Goal: Task Accomplishment & Management: Complete application form

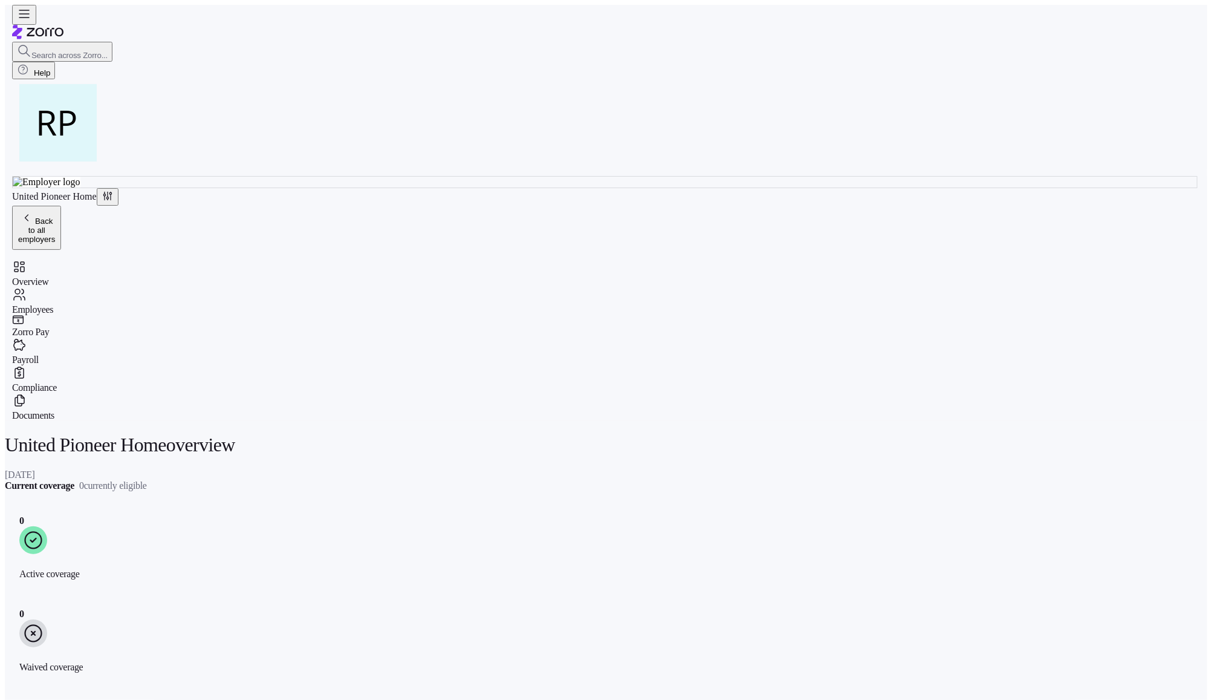
click at [41, 276] on span "Overview" at bounding box center [30, 281] width 37 height 11
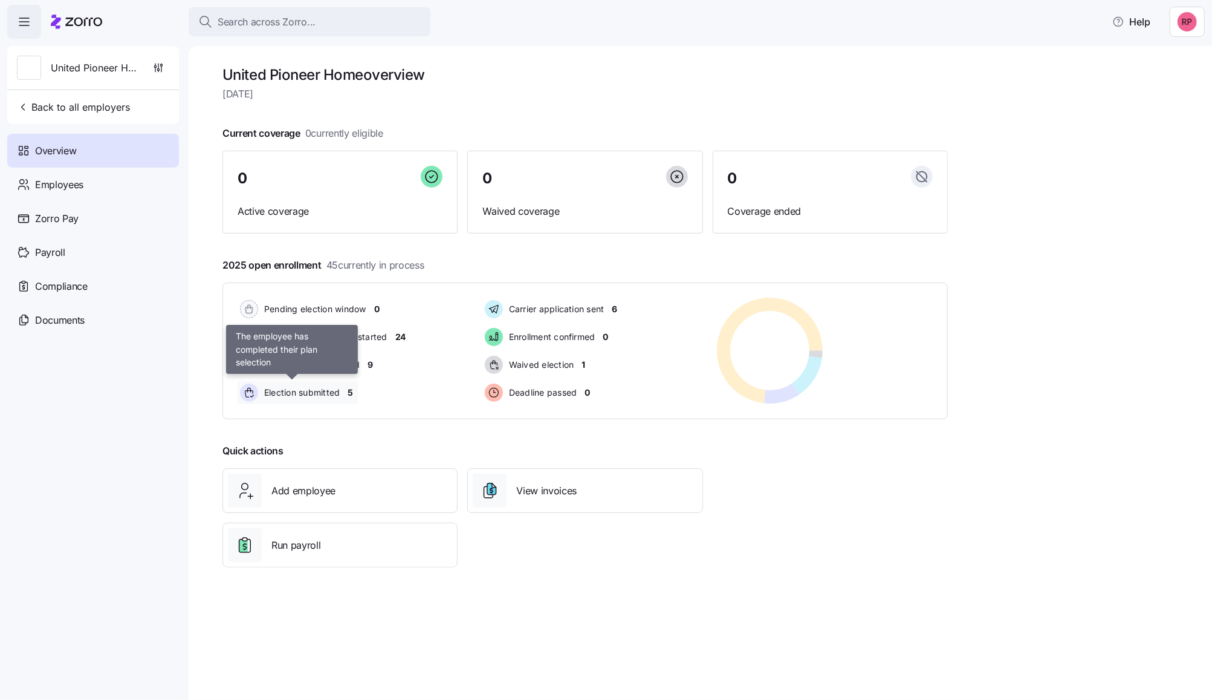
click at [305, 397] on span "Election submitted" at bounding box center [301, 392] width 80 height 12
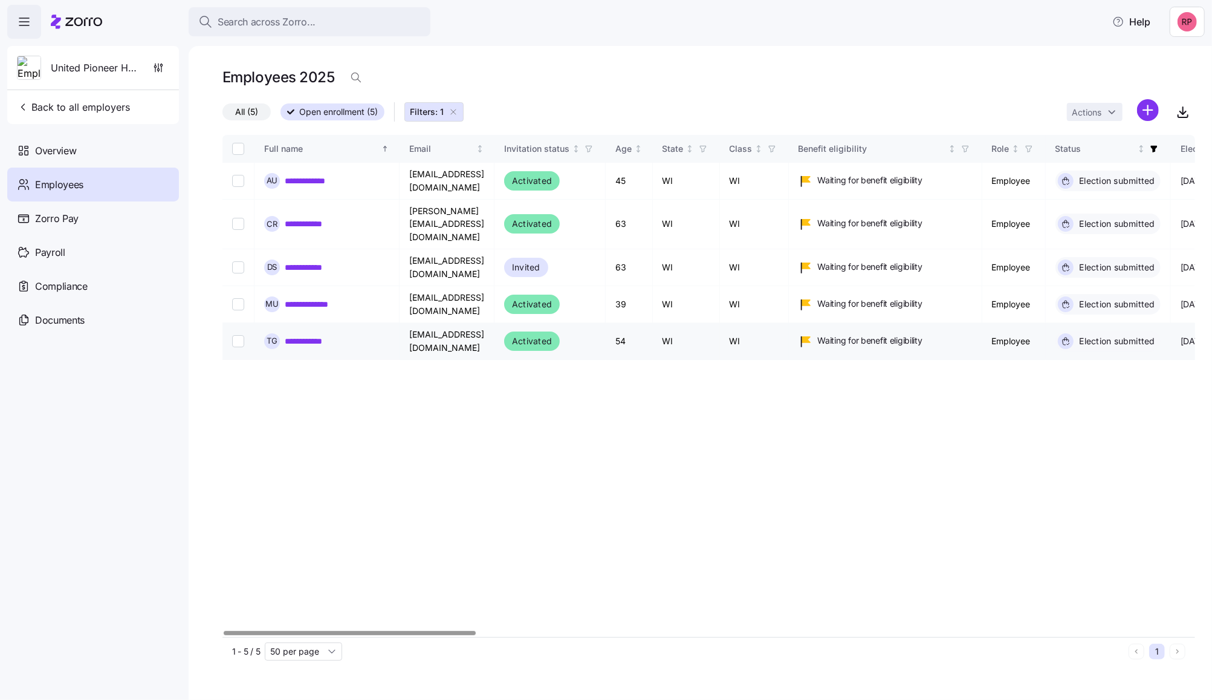
click at [302, 335] on link "**********" at bounding box center [312, 341] width 54 height 12
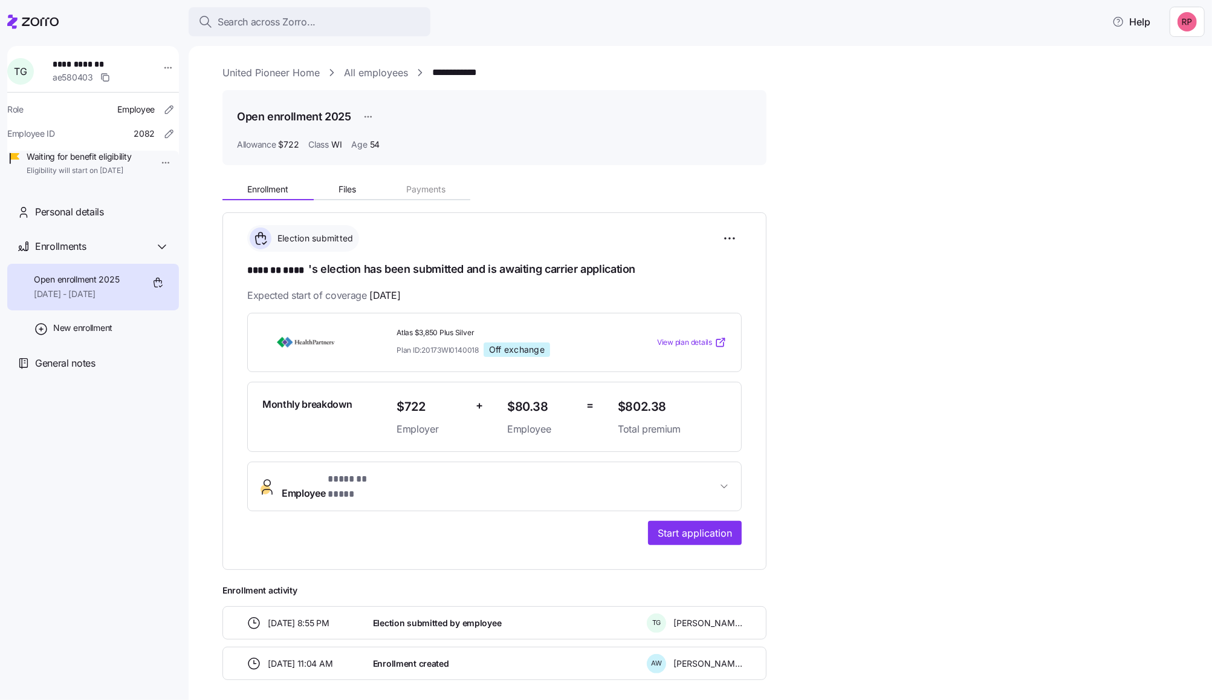
click at [247, 74] on link "United Pioneer Home" at bounding box center [271, 72] width 97 height 15
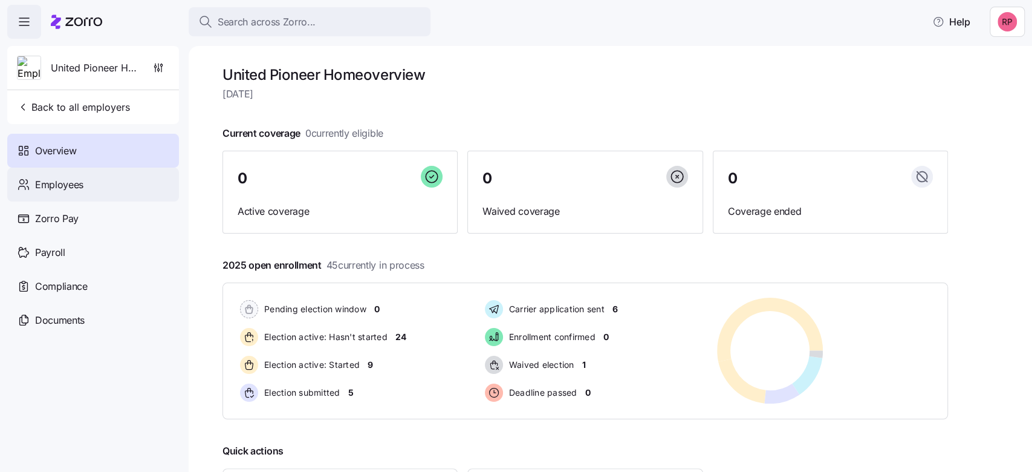
click at [53, 191] on span "Employees" at bounding box center [59, 184] width 48 height 15
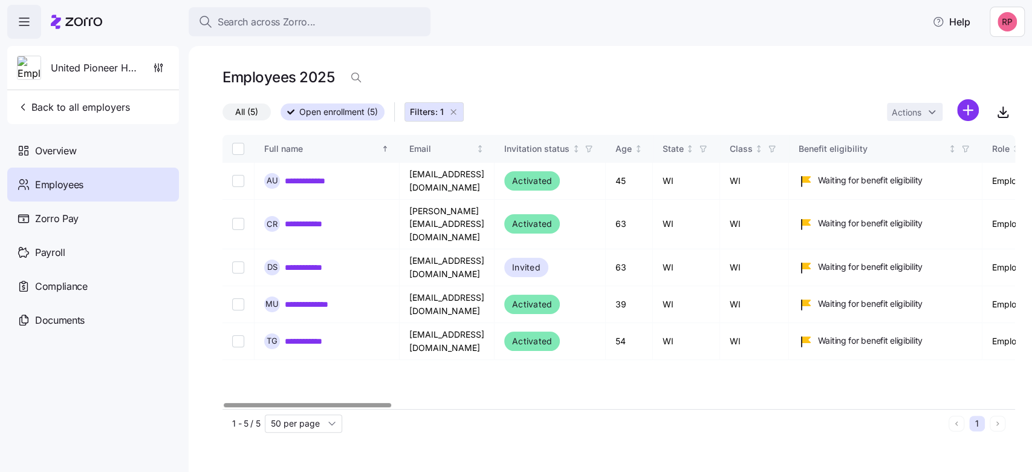
click at [241, 111] on span "All (5)" at bounding box center [246, 112] width 23 height 16
click at [223, 115] on input "All (5)" at bounding box center [223, 115] width 0 height 0
click at [450, 109] on icon "button" at bounding box center [454, 112] width 10 height 10
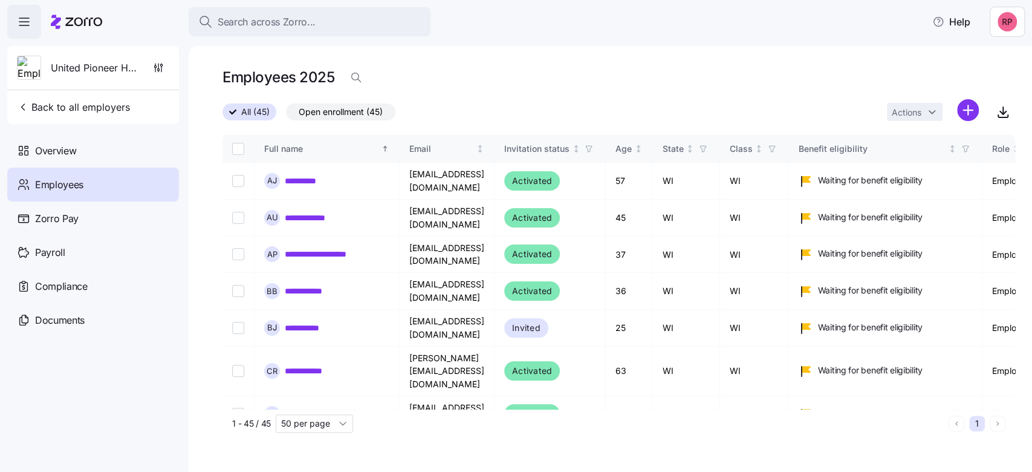
click at [454, 111] on div "All (45) Open enrollment (45) Actions" at bounding box center [619, 112] width 793 height 26
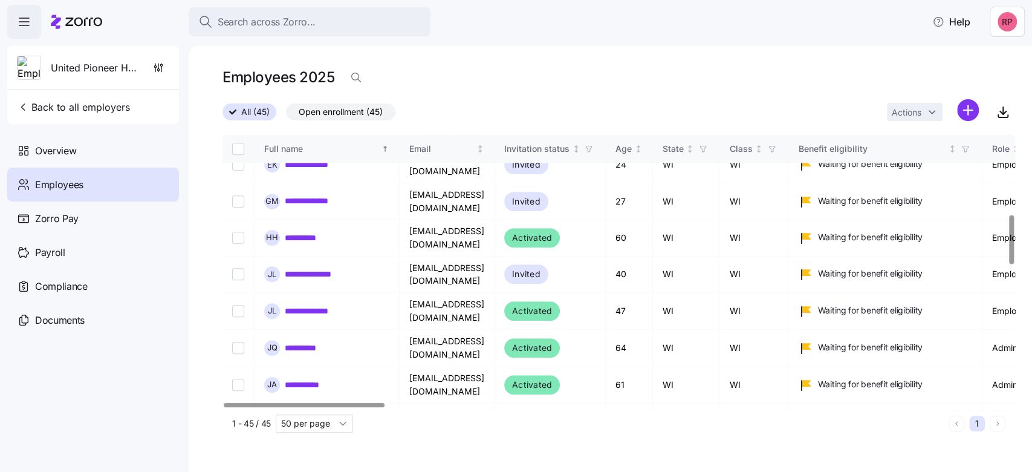
scroll to position [484, 0]
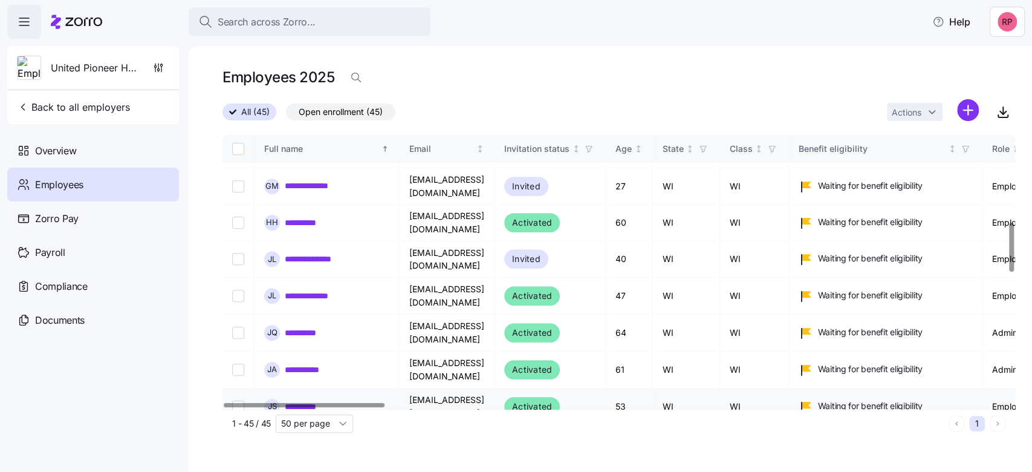
click at [309, 400] on link "**********" at bounding box center [307, 406] width 45 height 12
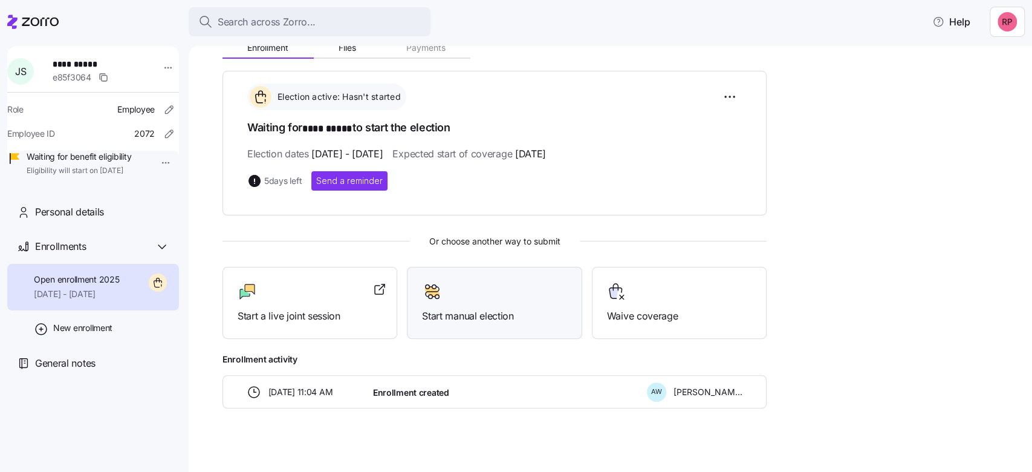
scroll to position [149, 0]
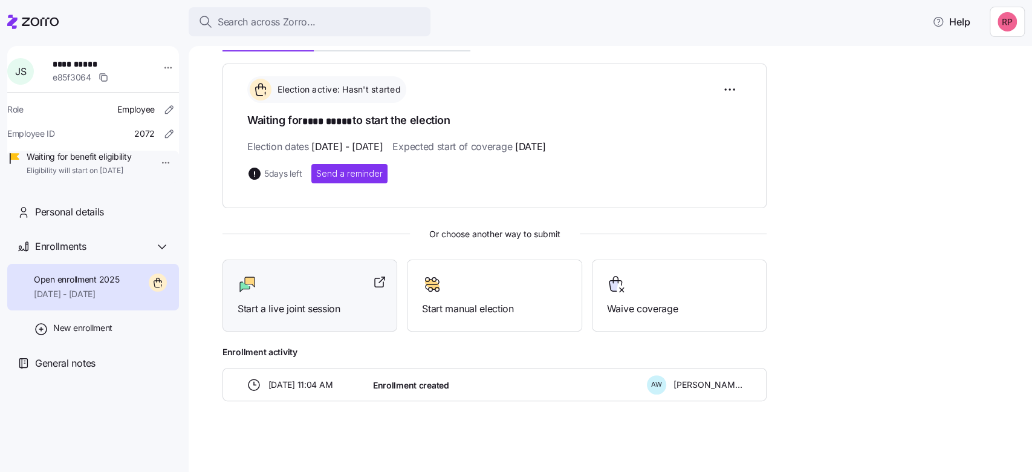
click at [290, 294] on div "Start a live joint session" at bounding box center [310, 295] width 145 height 42
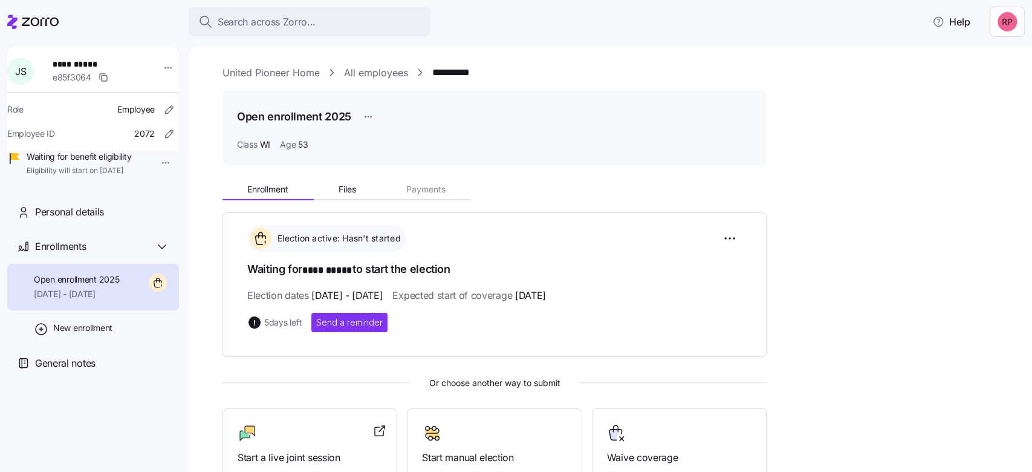
click at [239, 75] on link "United Pioneer Home" at bounding box center [271, 72] width 97 height 15
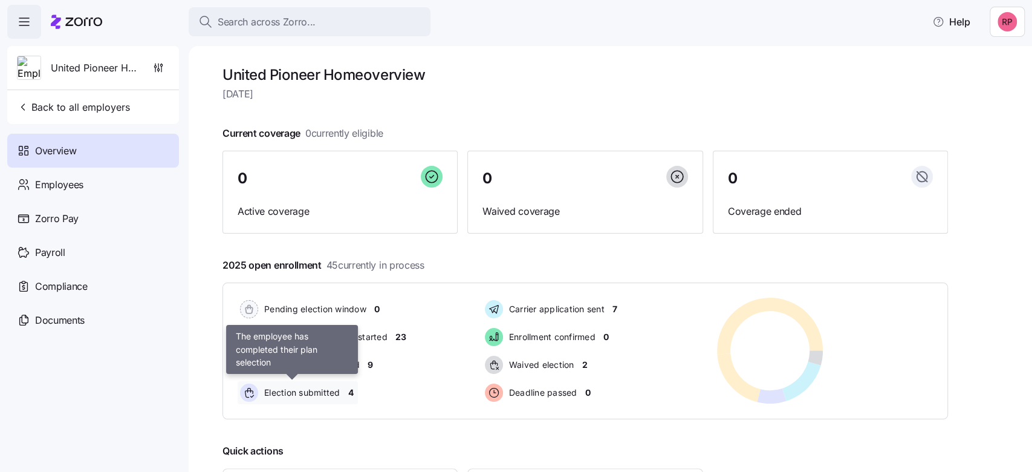
click at [330, 397] on span "Election submitted" at bounding box center [301, 392] width 80 height 12
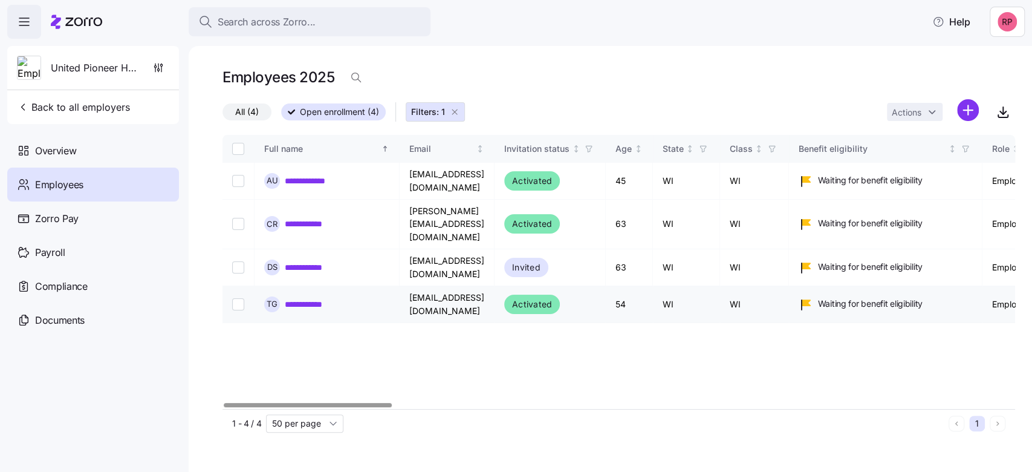
click at [310, 298] on link "**********" at bounding box center [312, 304] width 54 height 12
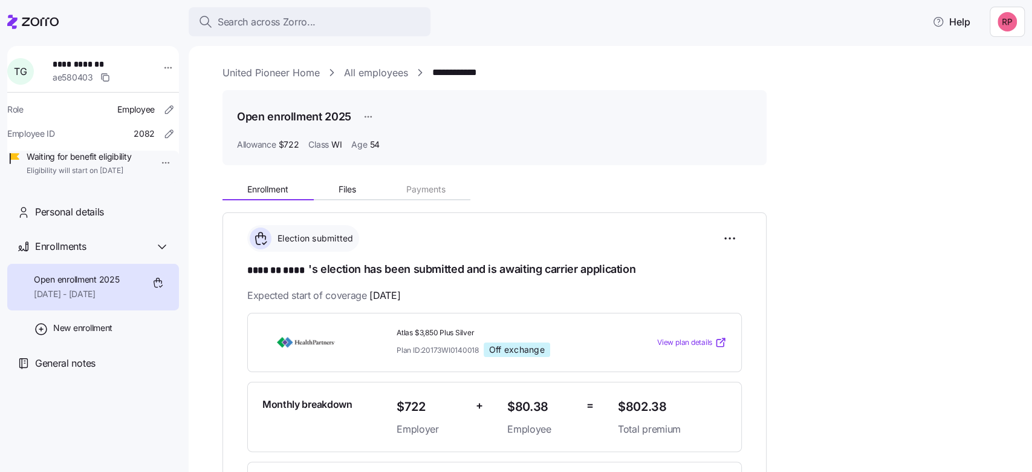
click at [262, 68] on link "United Pioneer Home" at bounding box center [271, 72] width 97 height 15
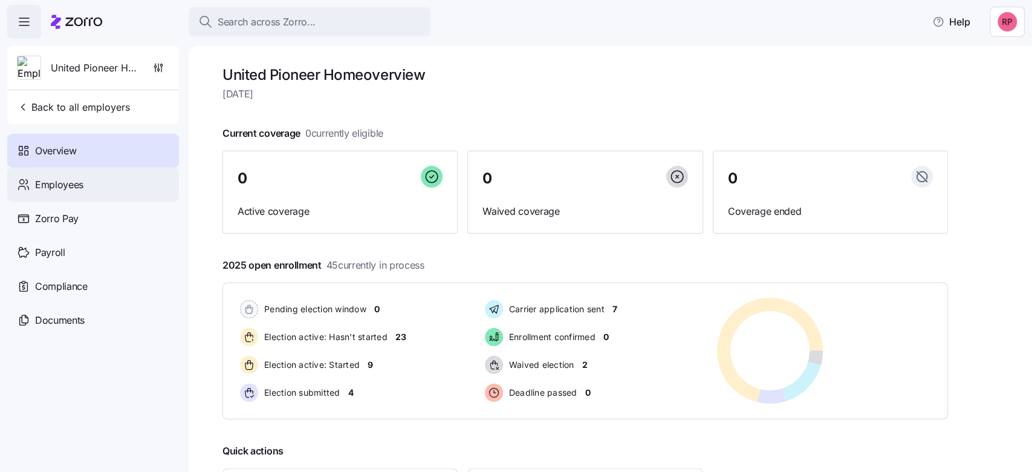
click at [62, 189] on span "Employees" at bounding box center [59, 184] width 48 height 15
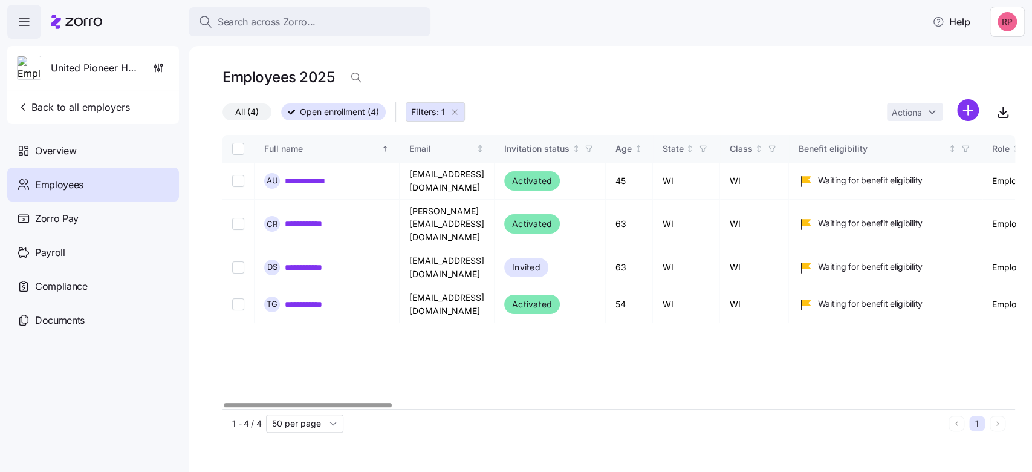
click at [238, 114] on span "All (4)" at bounding box center [247, 112] width 24 height 16
click at [223, 115] on input "All (4)" at bounding box center [223, 115] width 0 height 0
click at [453, 112] on icon "button" at bounding box center [455, 112] width 10 height 10
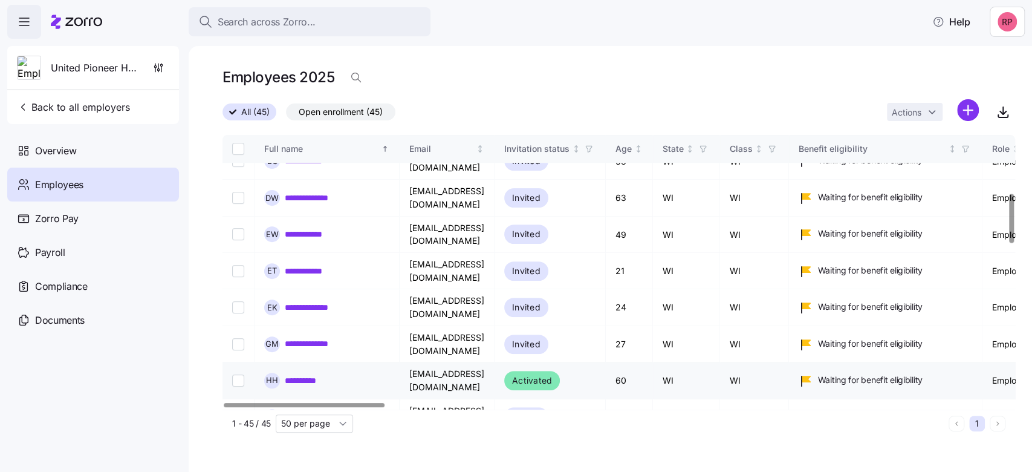
scroll to position [322, 0]
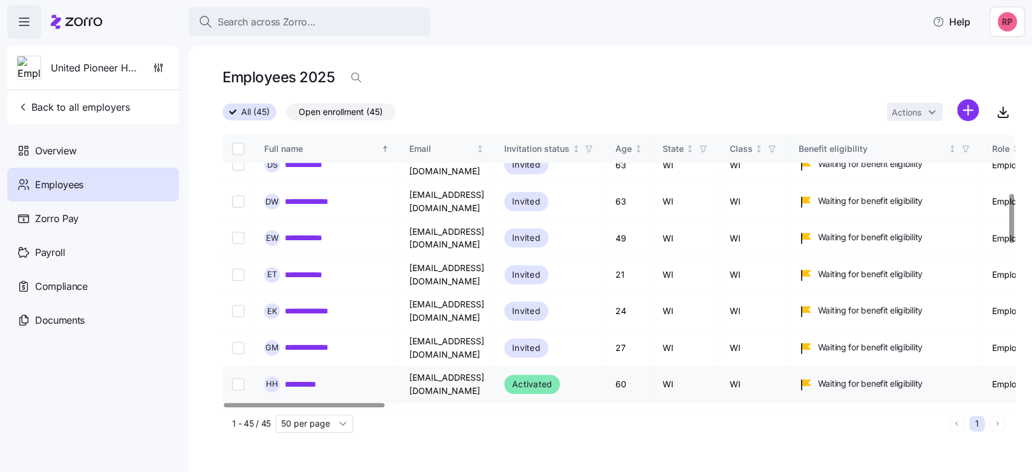
click at [314, 378] on link "**********" at bounding box center [304, 384] width 38 height 12
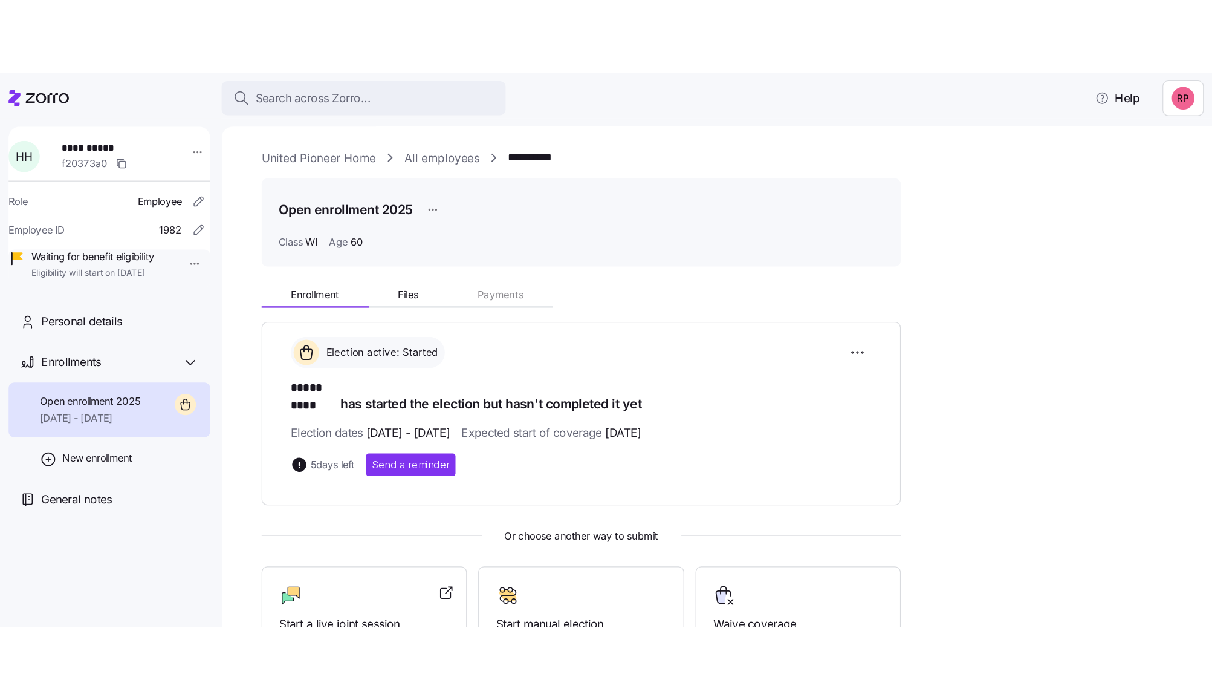
scroll to position [149, 0]
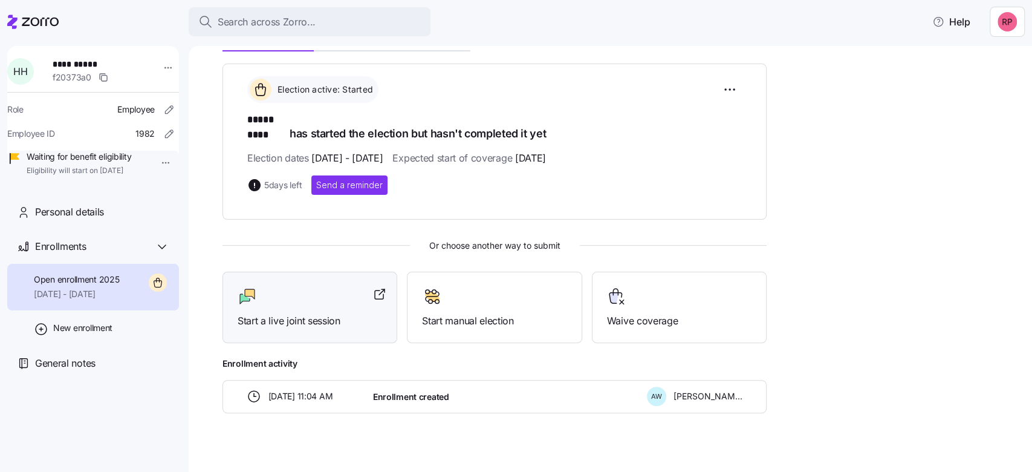
click at [320, 287] on div at bounding box center [310, 296] width 145 height 19
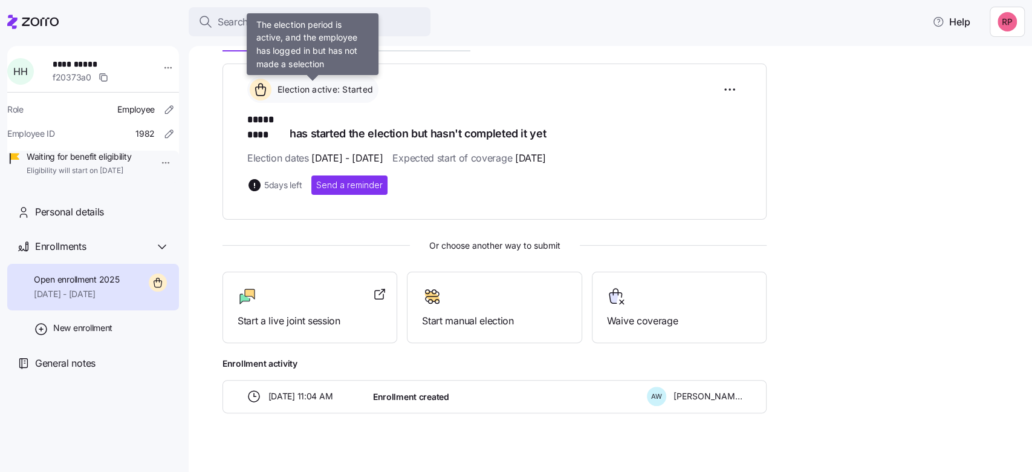
scroll to position [0, 0]
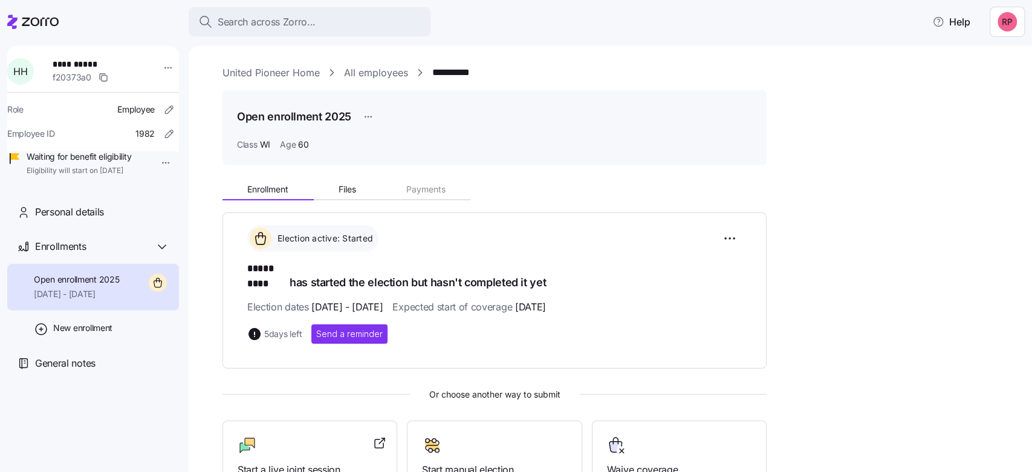
click at [244, 74] on link "United Pioneer Home" at bounding box center [271, 72] width 97 height 15
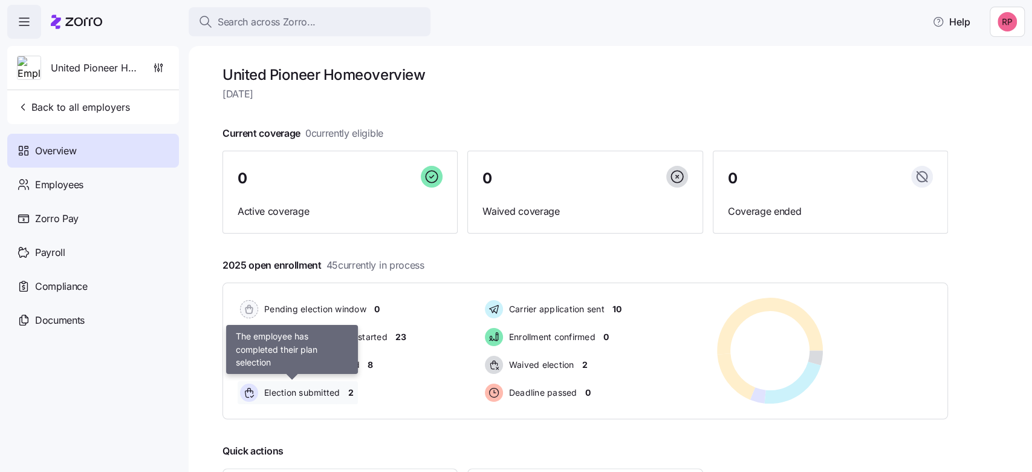
click at [334, 393] on span "Election submitted" at bounding box center [301, 392] width 80 height 12
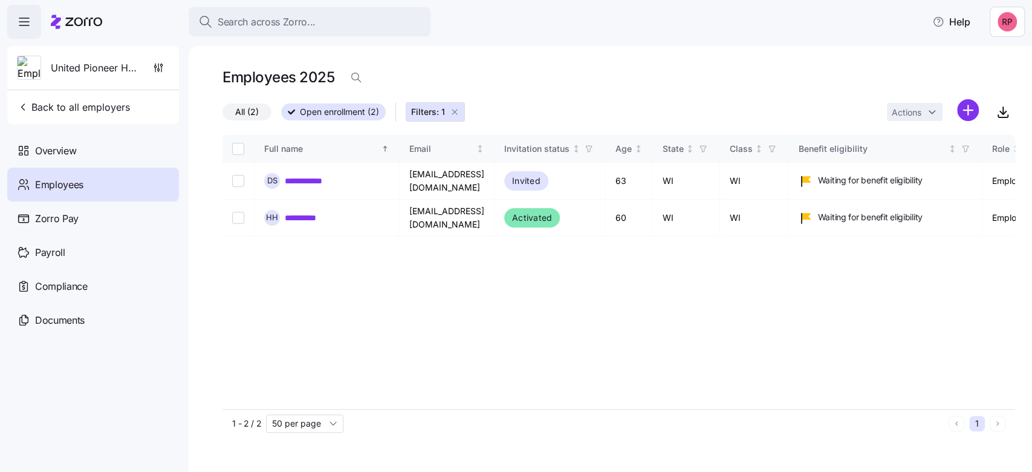
click at [452, 111] on icon "button" at bounding box center [455, 112] width 10 height 10
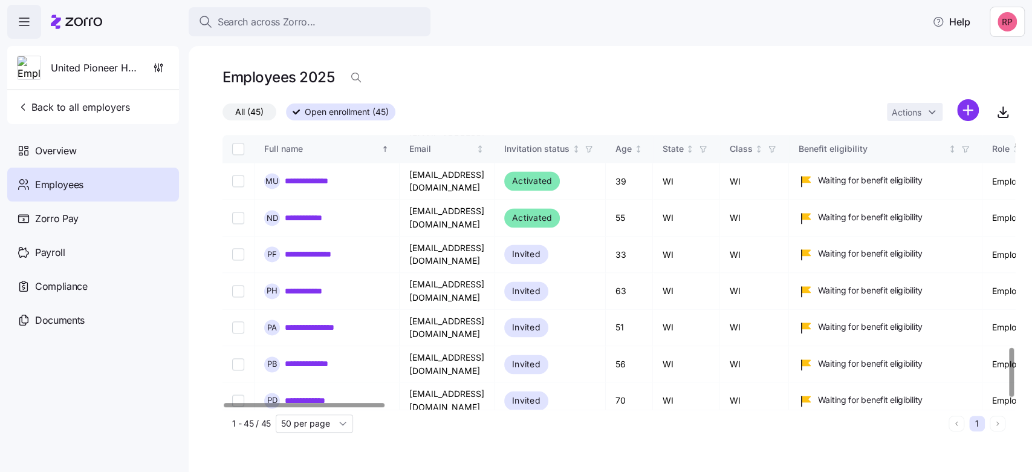
scroll to position [1209, 0]
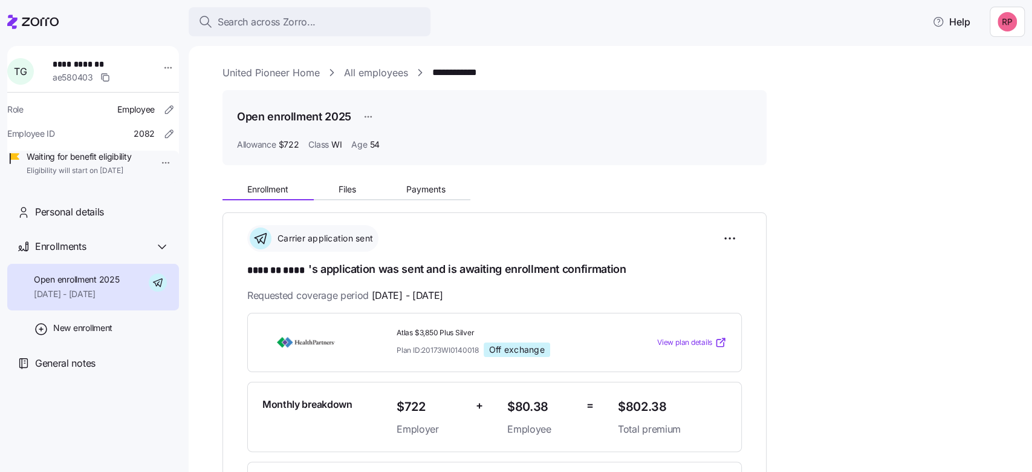
click at [219, 71] on div "**********" at bounding box center [610, 259] width 843 height 426
click at [224, 71] on link "United Pioneer Home" at bounding box center [271, 72] width 97 height 15
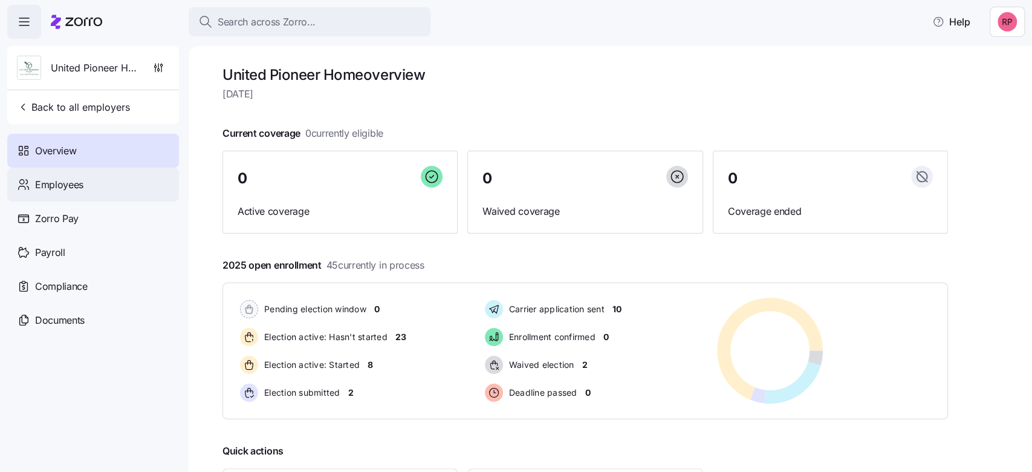
click at [73, 181] on span "Employees" at bounding box center [59, 184] width 48 height 15
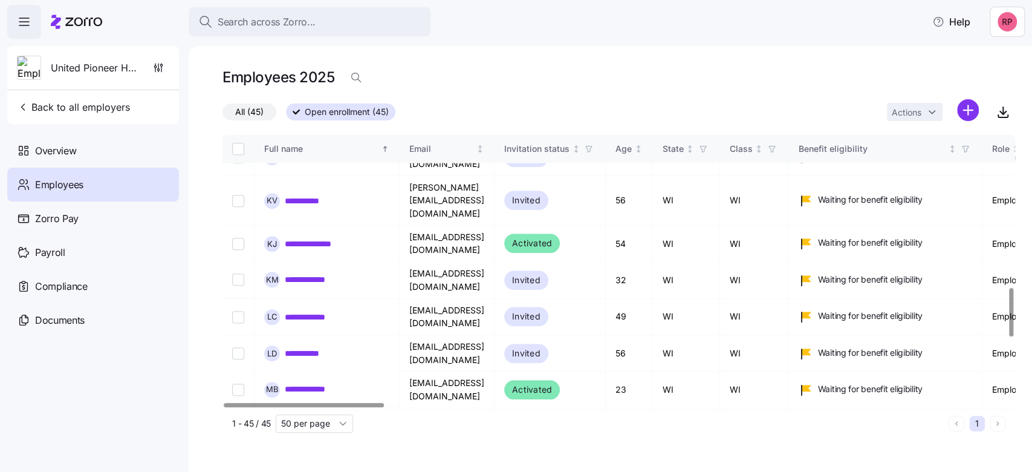
scroll to position [886, 0]
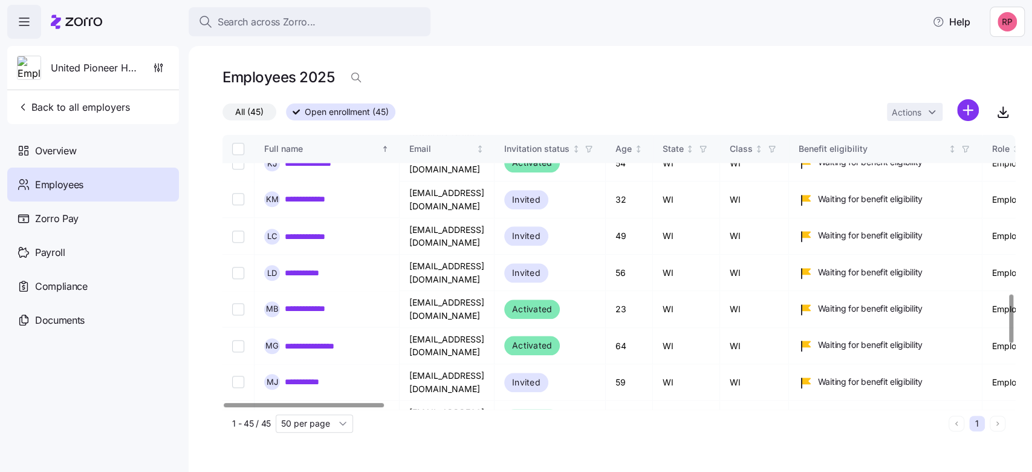
click at [305, 449] on link "**********" at bounding box center [315, 455] width 60 height 12
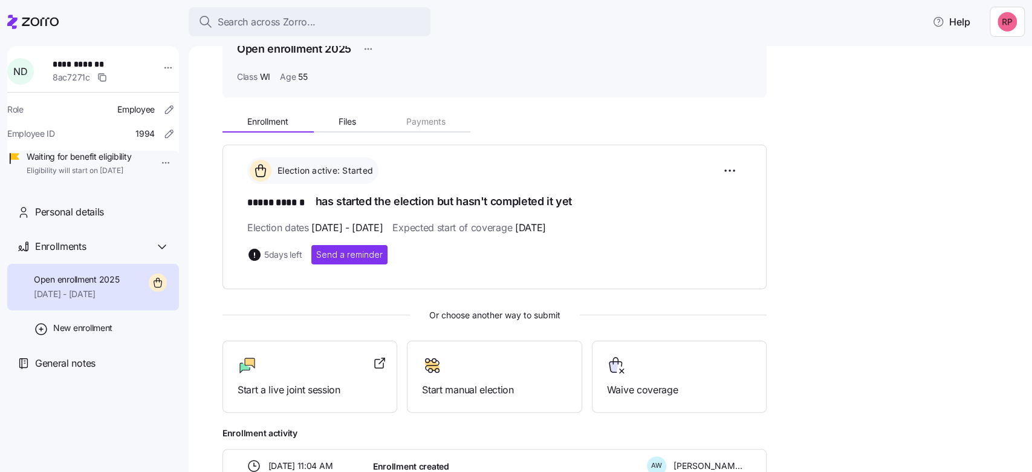
scroll to position [149, 0]
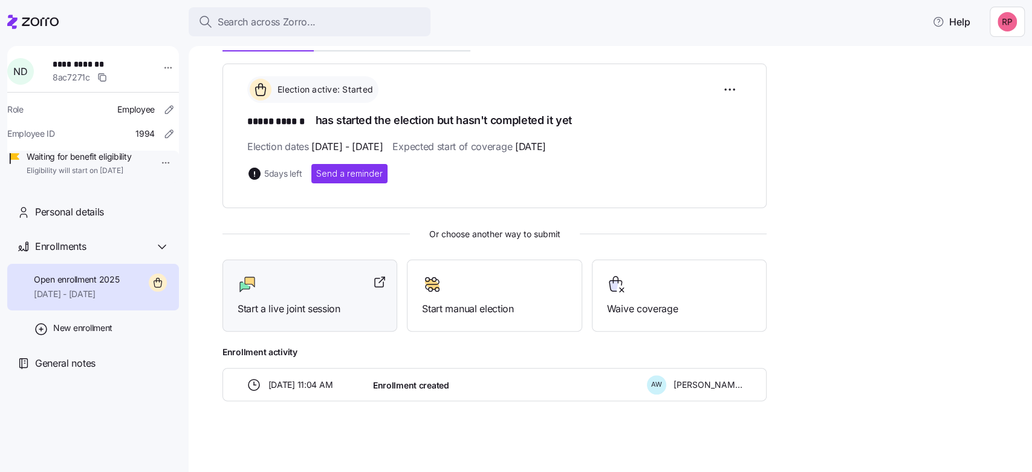
click at [273, 313] on span "Start a live joint session" at bounding box center [310, 308] width 145 height 15
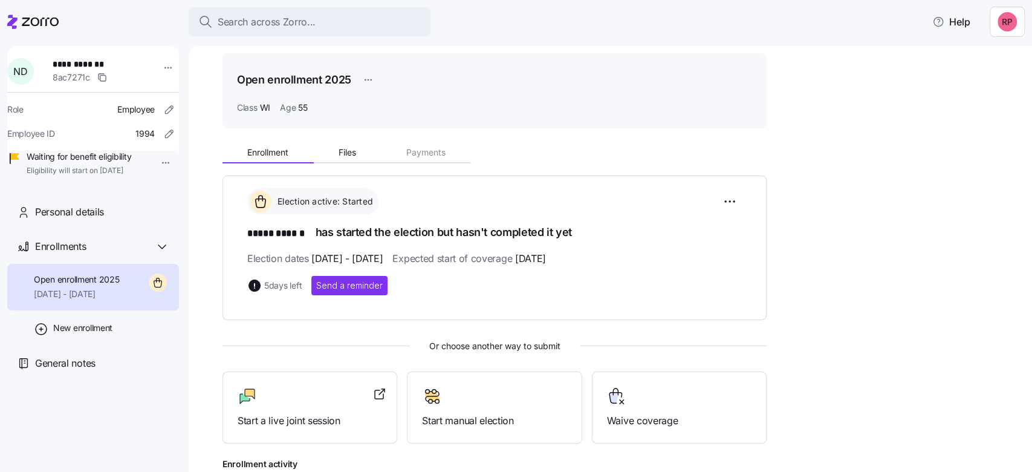
scroll to position [0, 0]
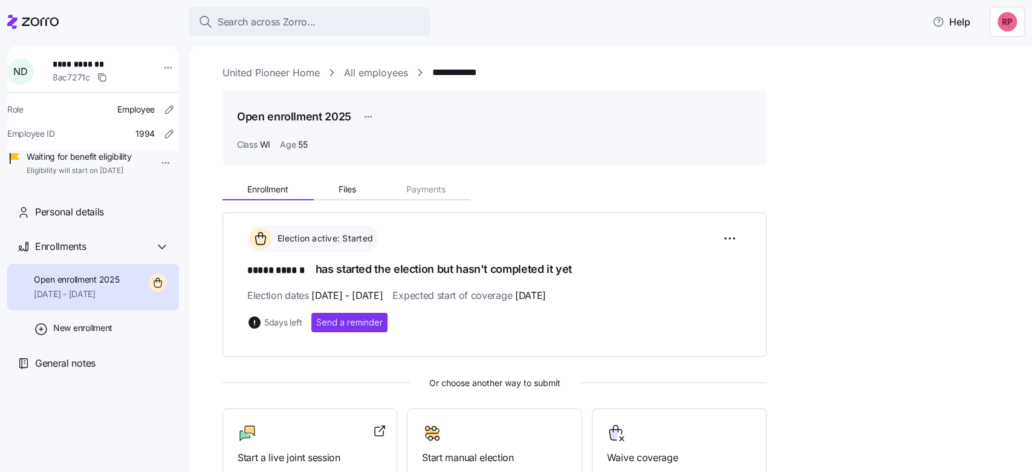
click at [247, 74] on link "United Pioneer Home" at bounding box center [271, 72] width 97 height 15
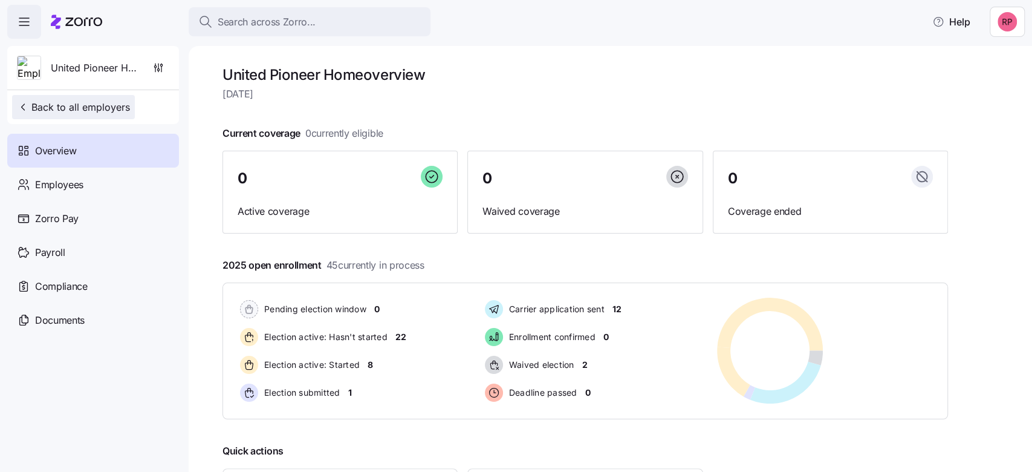
click at [66, 106] on span "Back to all employers" at bounding box center [73, 107] width 113 height 15
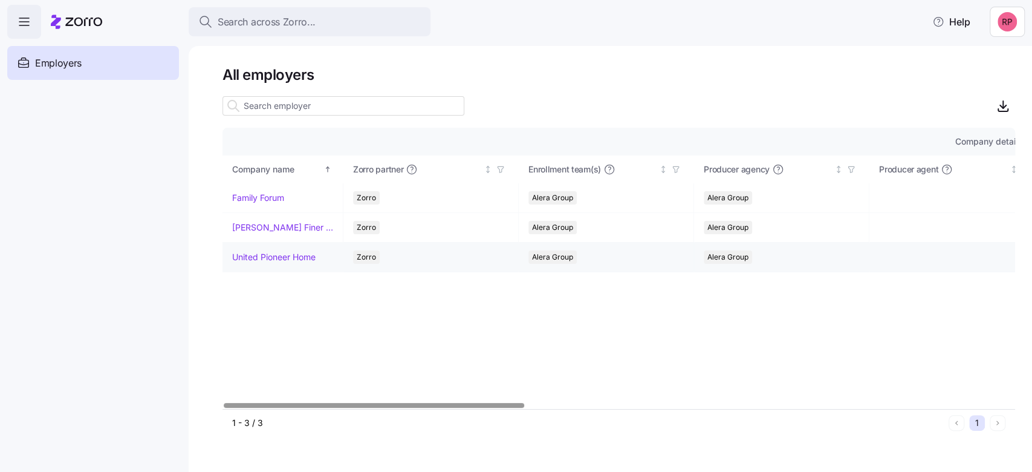
click at [271, 255] on link "United Pioneer Home" at bounding box center [273, 257] width 83 height 12
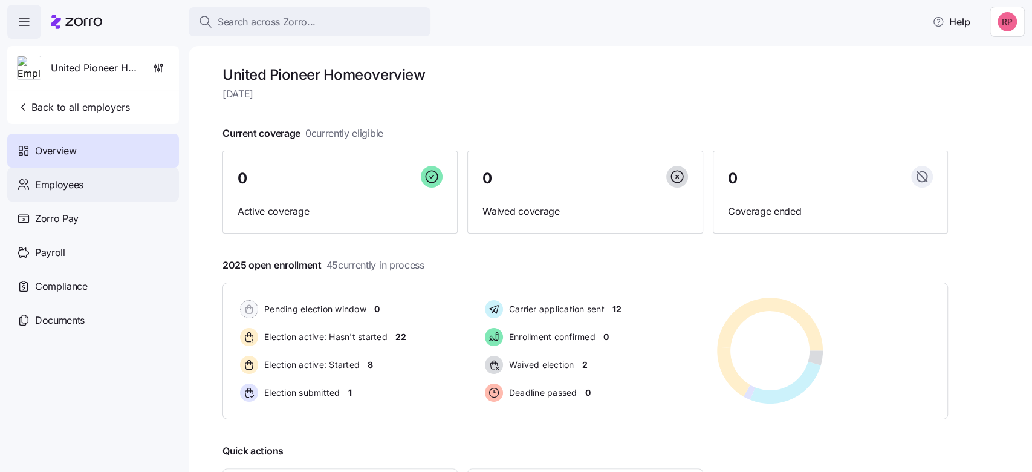
click at [53, 189] on span "Employees" at bounding box center [59, 184] width 48 height 15
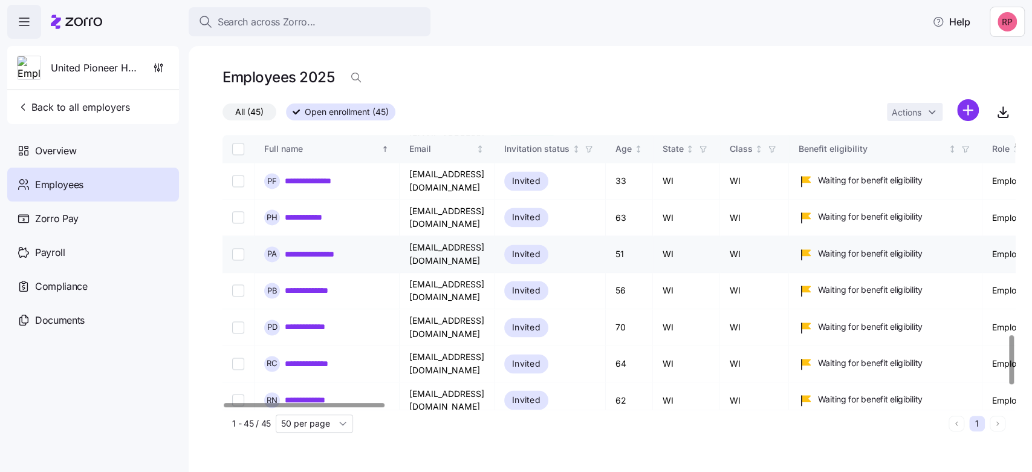
scroll to position [1214, 0]
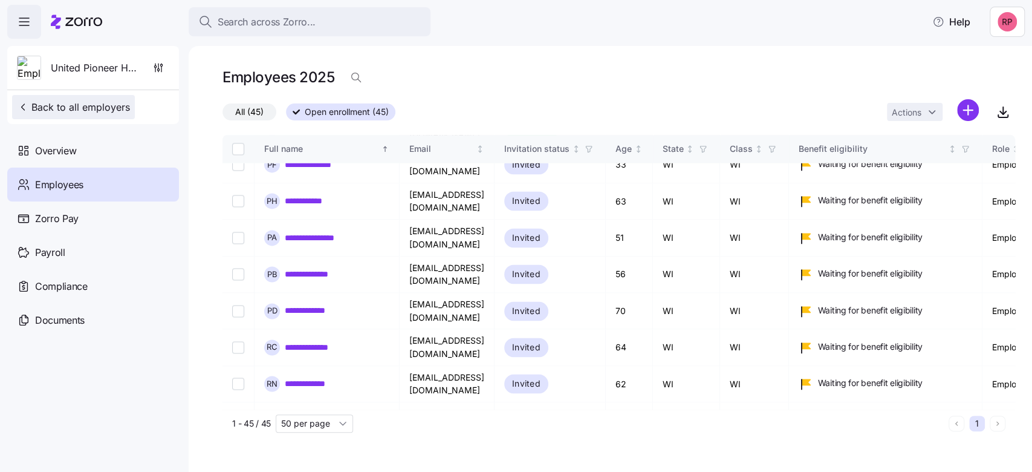
click at [39, 119] on button "Back to all employers" at bounding box center [73, 107] width 123 height 24
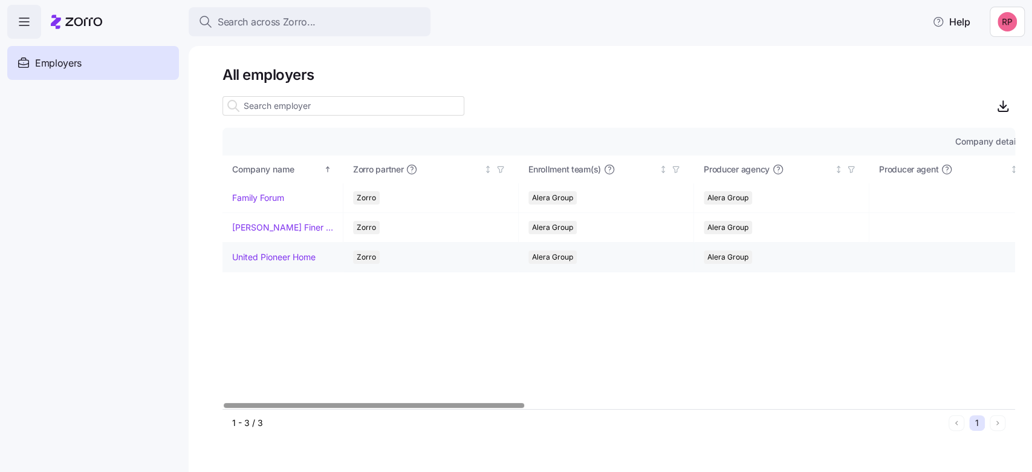
click at [249, 255] on link "United Pioneer Home" at bounding box center [273, 257] width 83 height 12
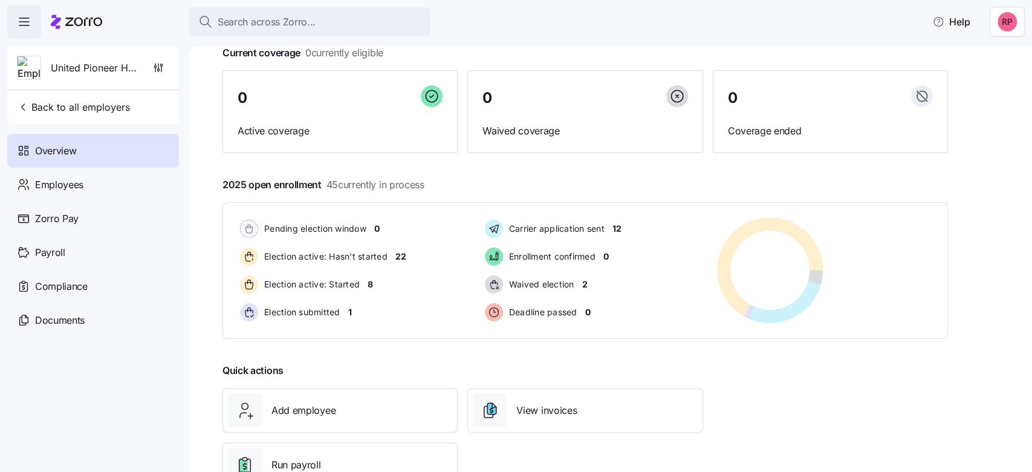
scroll to position [123, 0]
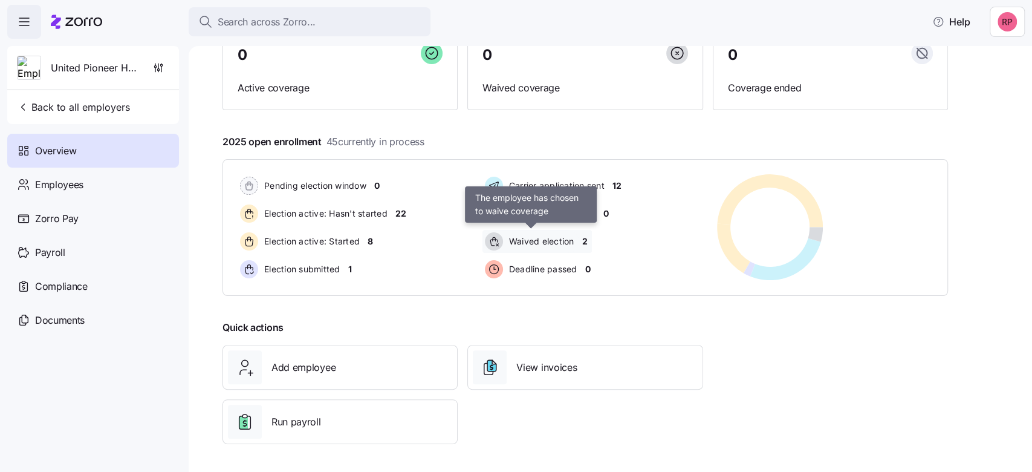
click at [556, 238] on span "Waived election" at bounding box center [539, 241] width 69 height 12
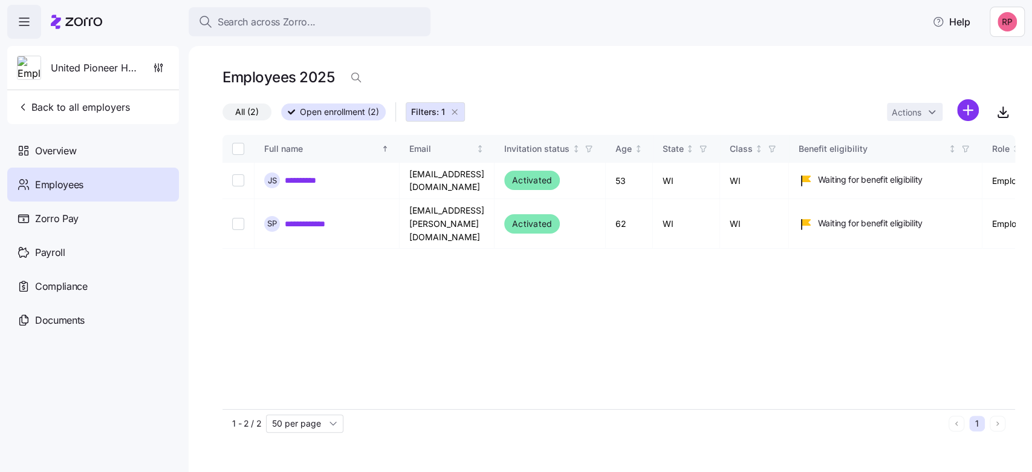
click at [245, 113] on span "All (2)" at bounding box center [247, 112] width 24 height 16
click at [223, 115] on input "All (2)" at bounding box center [223, 115] width 0 height 0
click at [462, 111] on button "Filters: 1" at bounding box center [435, 111] width 59 height 19
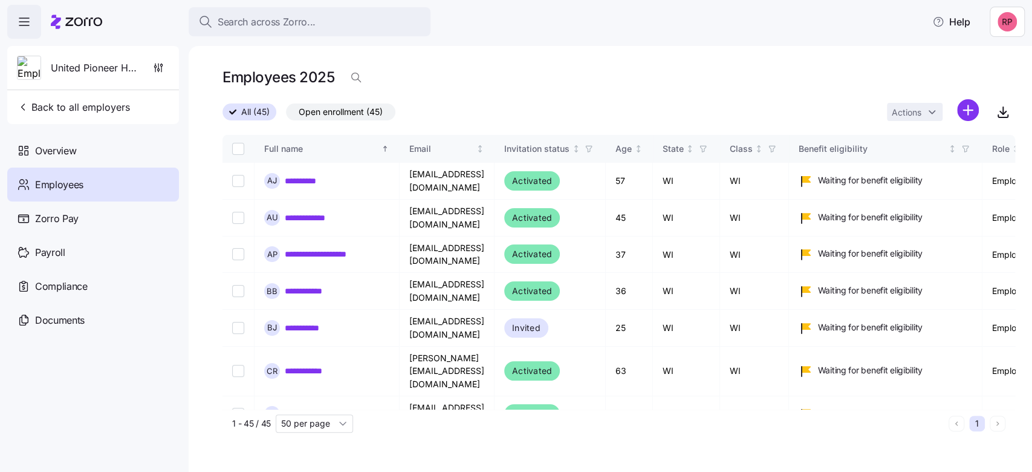
click at [453, 112] on div "All (45) Open enrollment (45) Actions" at bounding box center [619, 112] width 793 height 26
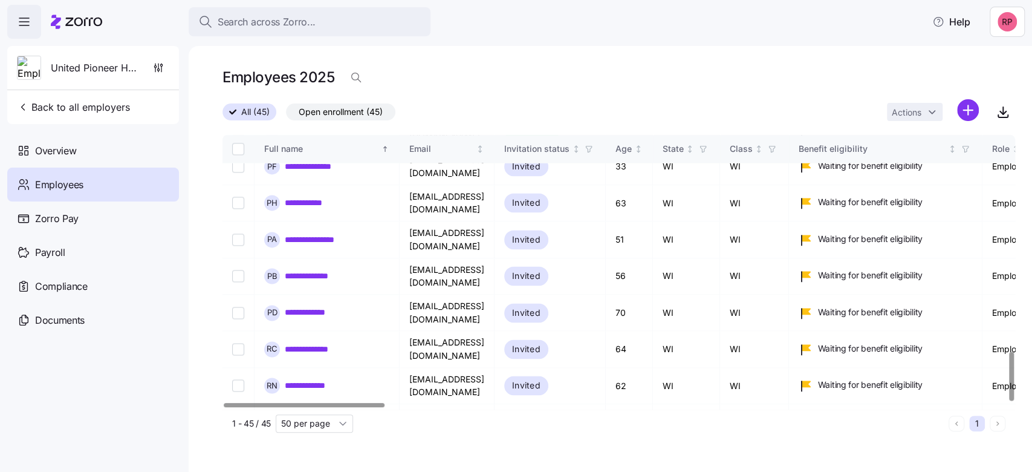
scroll to position [1214, 0]
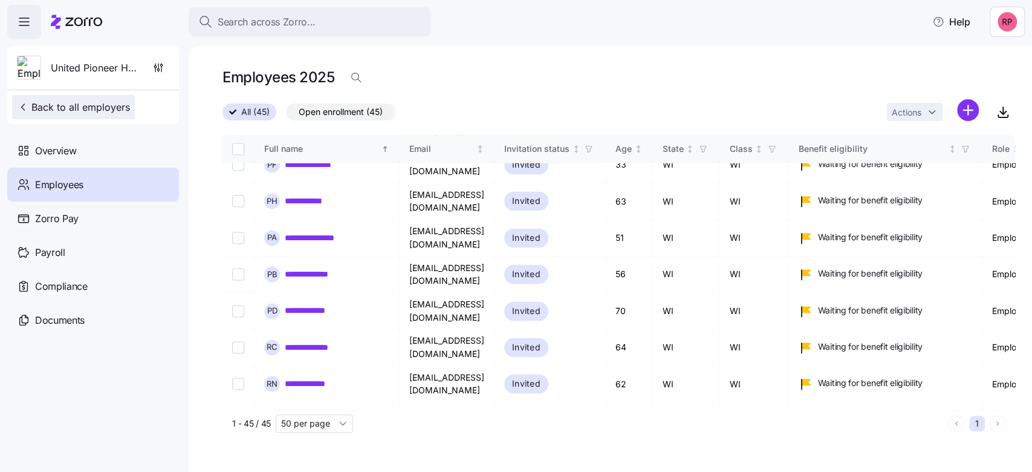
click at [54, 105] on span "Back to all employers" at bounding box center [73, 107] width 113 height 15
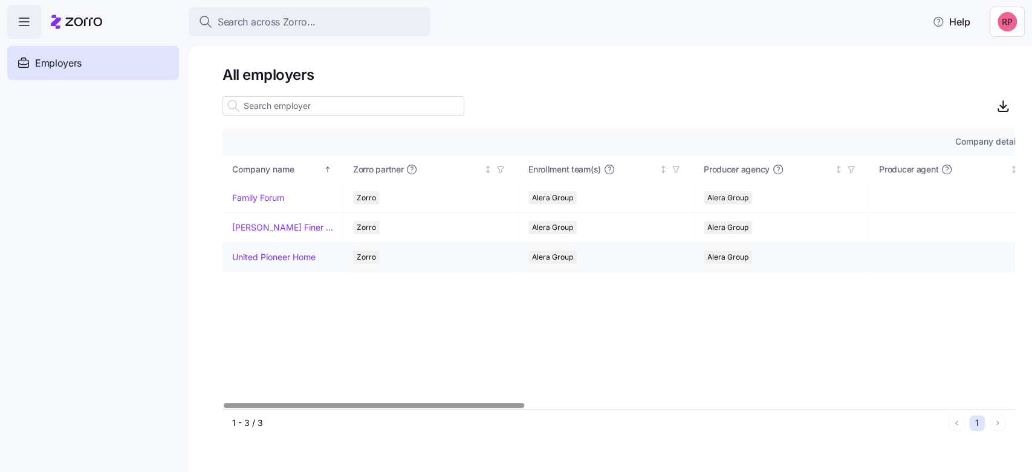
click at [274, 256] on link "United Pioneer Home" at bounding box center [273, 257] width 83 height 12
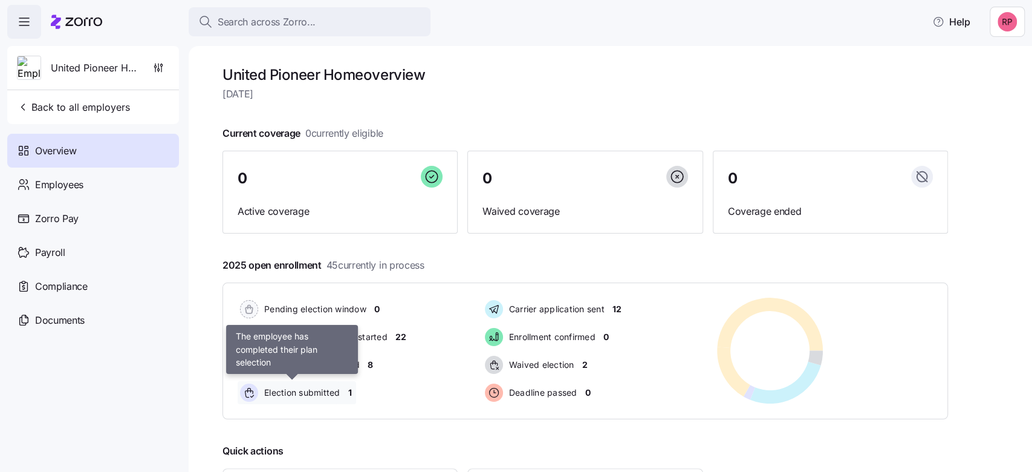
click at [336, 395] on span "Election submitted" at bounding box center [301, 392] width 80 height 12
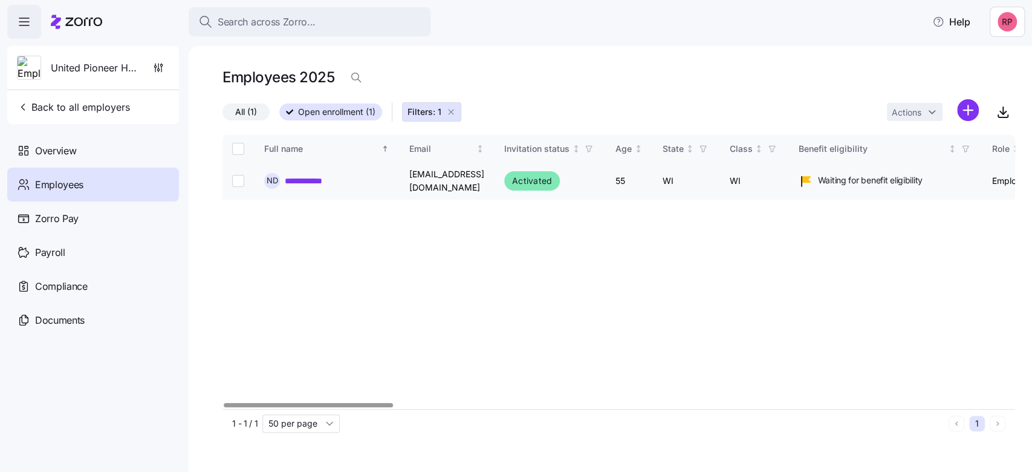
click at [299, 178] on link "**********" at bounding box center [315, 181] width 60 height 12
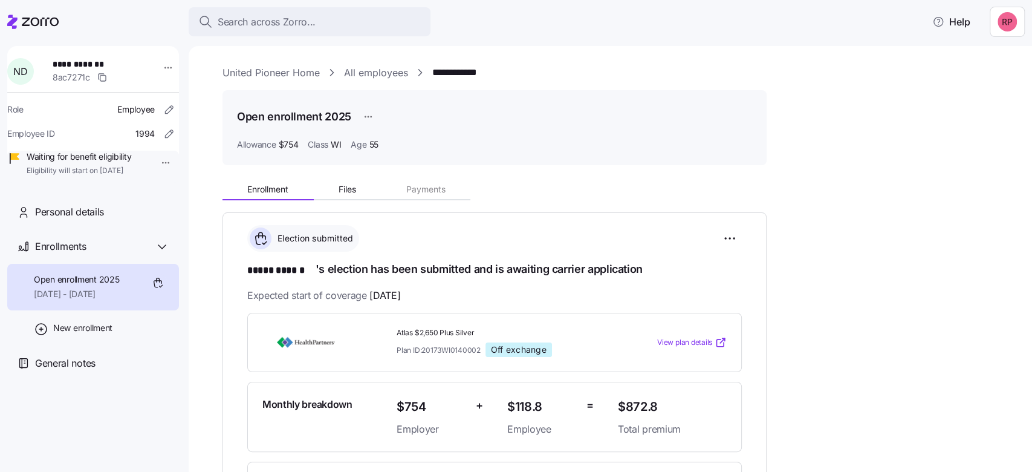
click at [242, 70] on link "United Pioneer Home" at bounding box center [271, 72] width 97 height 15
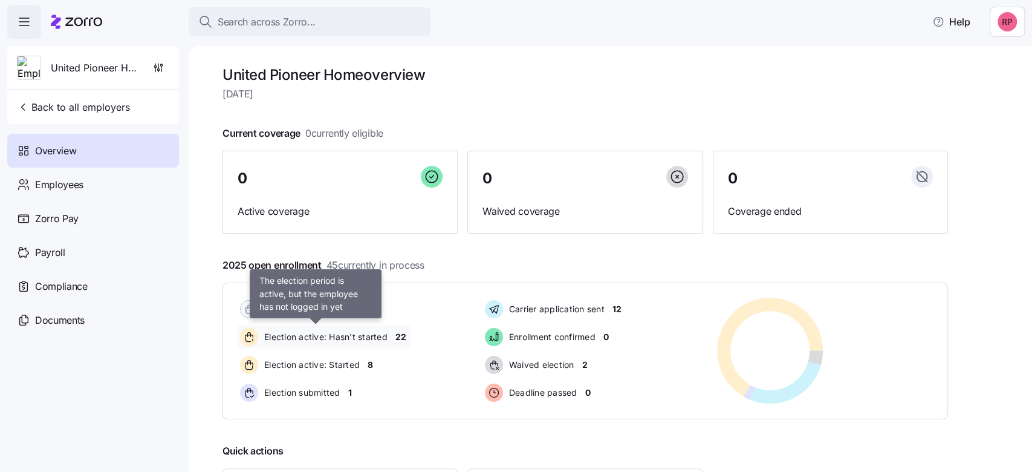
click at [369, 336] on span "Election active: Hasn't started" at bounding box center [324, 337] width 127 height 12
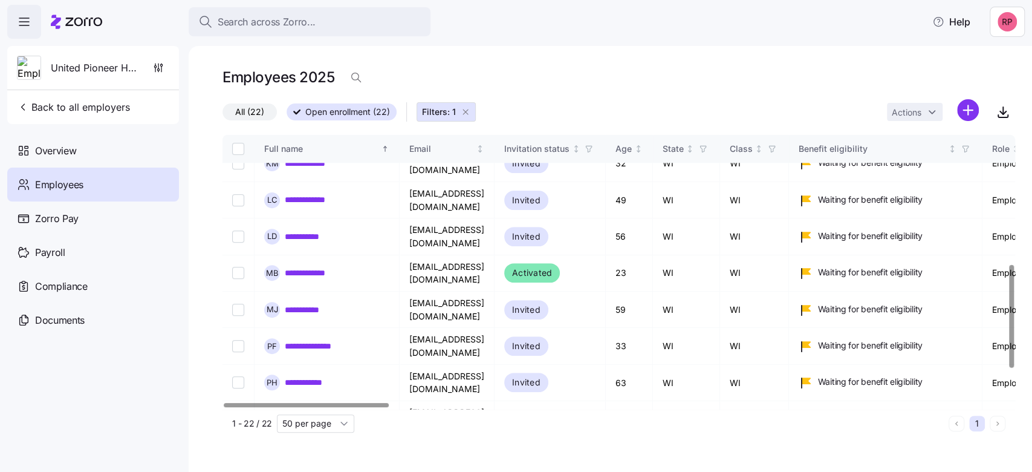
scroll to position [430, 0]
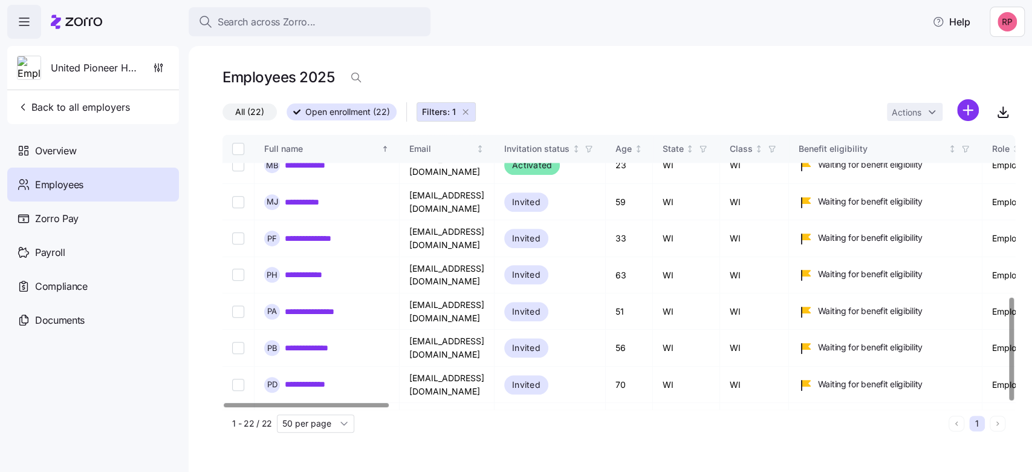
click at [463, 110] on icon "button" at bounding box center [466, 112] width 10 height 10
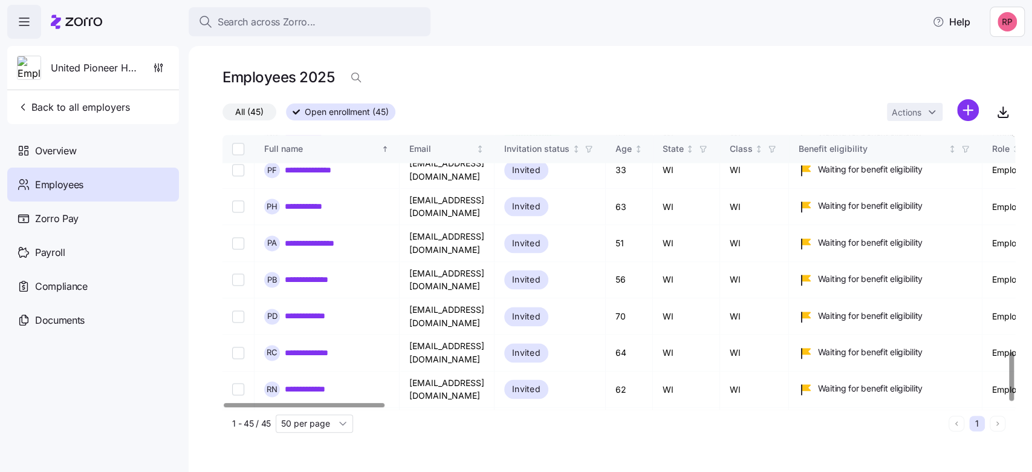
scroll to position [1214, 0]
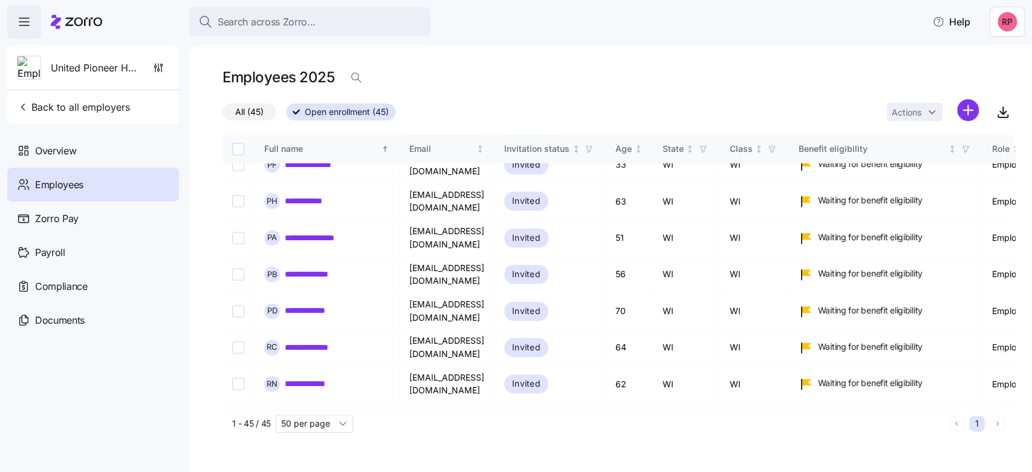
click at [76, 72] on span "United Pioneer Home" at bounding box center [94, 67] width 87 height 15
click at [65, 105] on span "Back to all employers" at bounding box center [73, 107] width 113 height 15
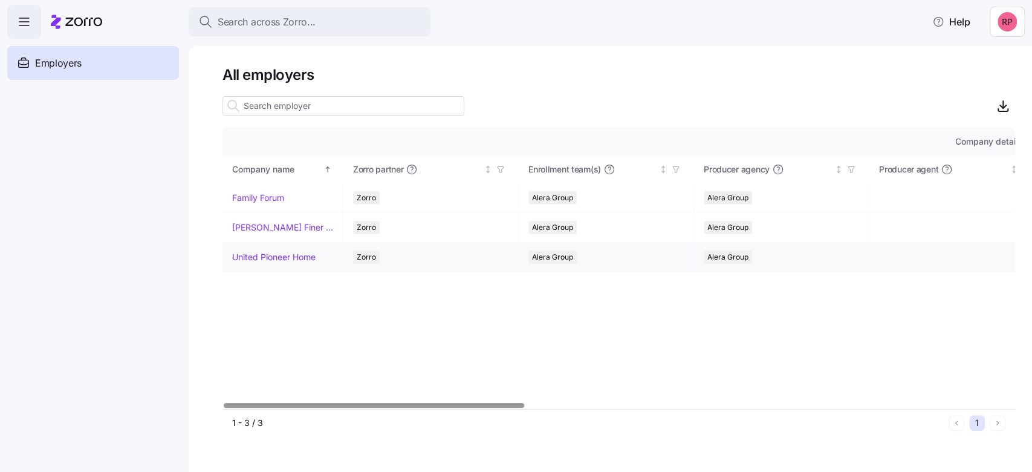
click at [288, 253] on link "United Pioneer Home" at bounding box center [273, 257] width 83 height 12
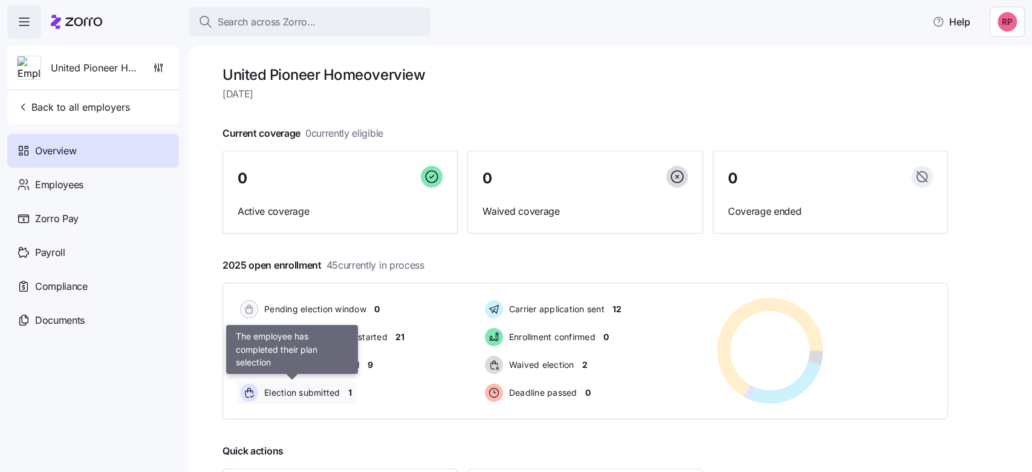
click at [302, 392] on span "Election submitted" at bounding box center [301, 392] width 80 height 12
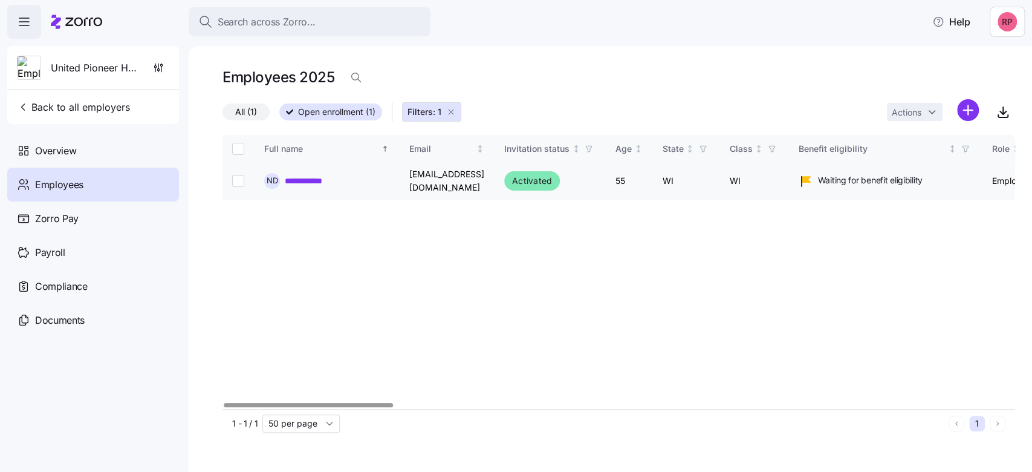
click at [302, 184] on link "**********" at bounding box center [315, 181] width 60 height 12
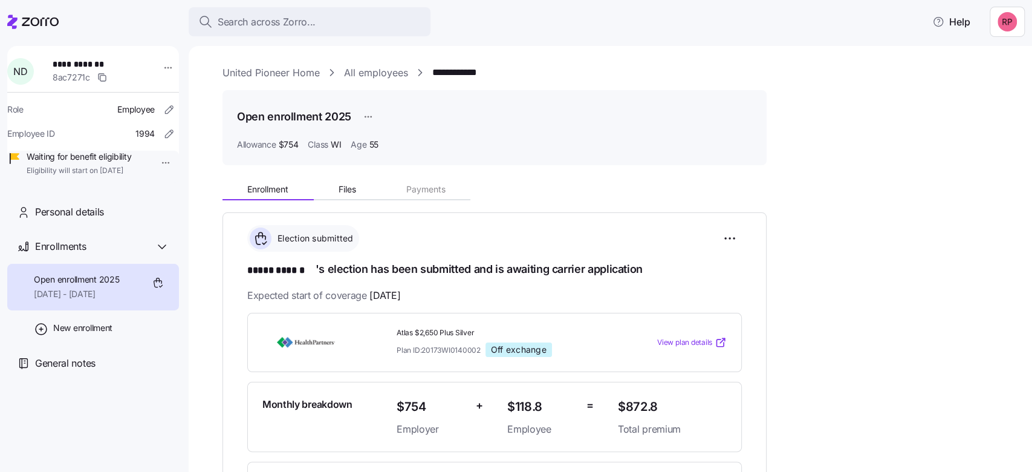
click at [235, 74] on link "United Pioneer Home" at bounding box center [271, 72] width 97 height 15
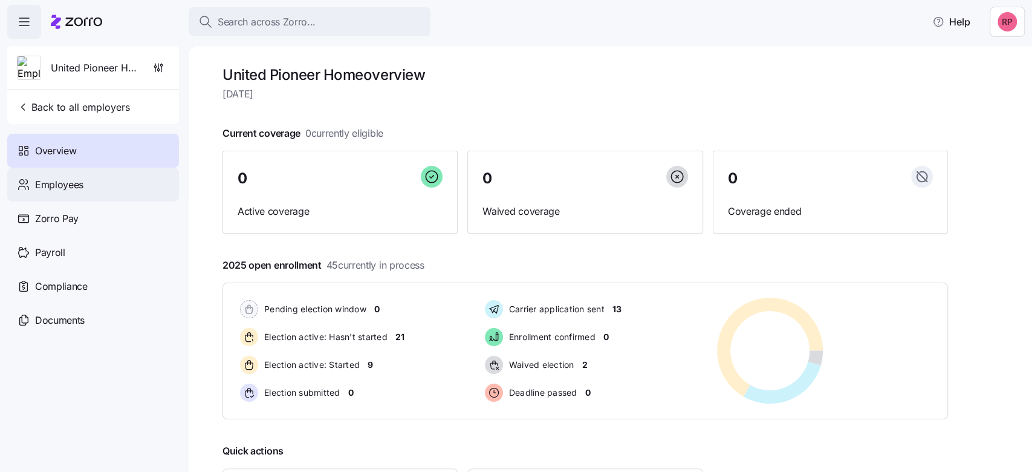
click at [60, 180] on span "Employees" at bounding box center [59, 184] width 48 height 15
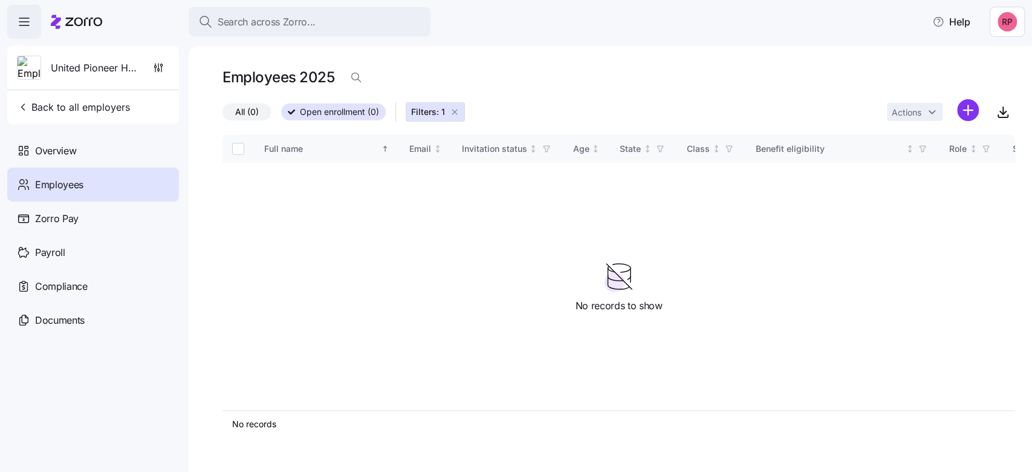
click at [456, 113] on icon "button" at bounding box center [455, 112] width 10 height 10
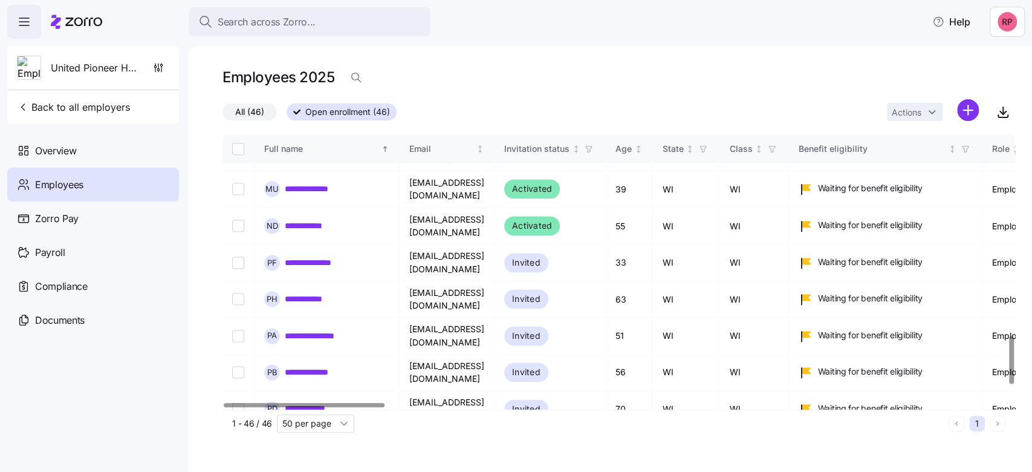
scroll to position [1128, 0]
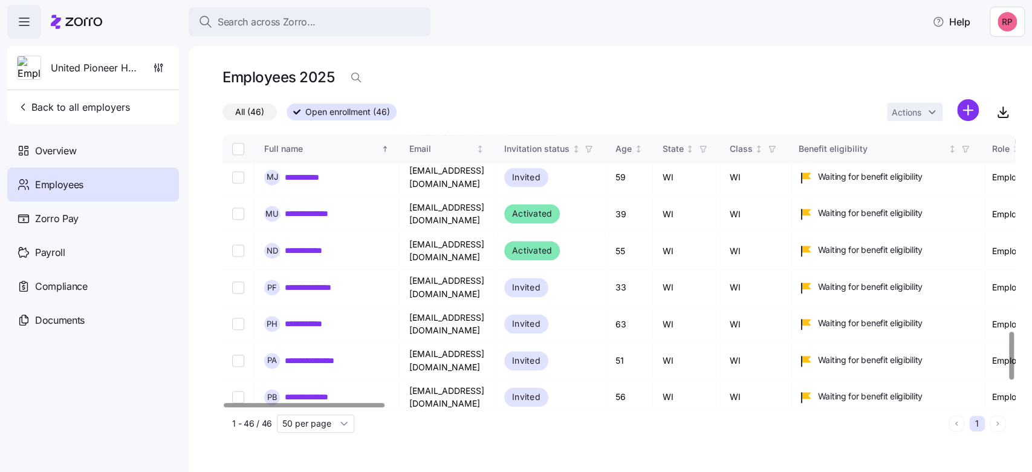
click at [324, 427] on link "**********" at bounding box center [316, 433] width 63 height 12
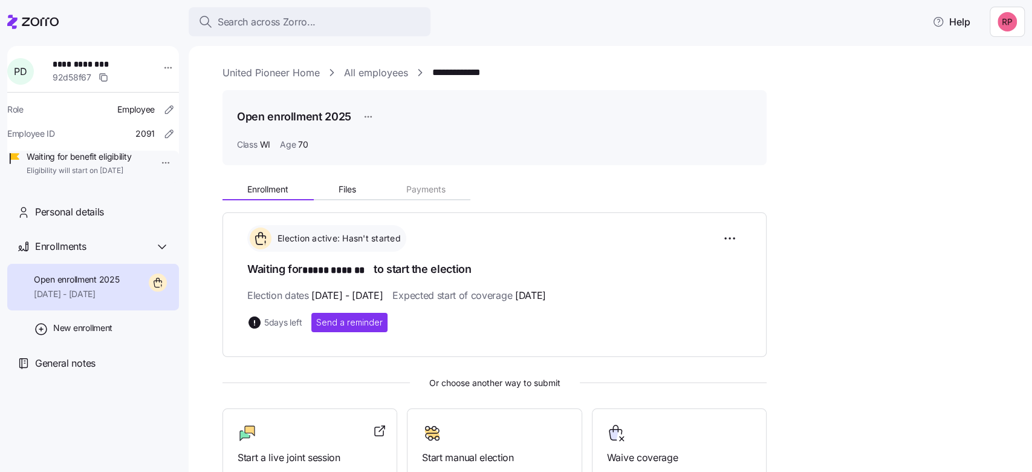
scroll to position [149, 0]
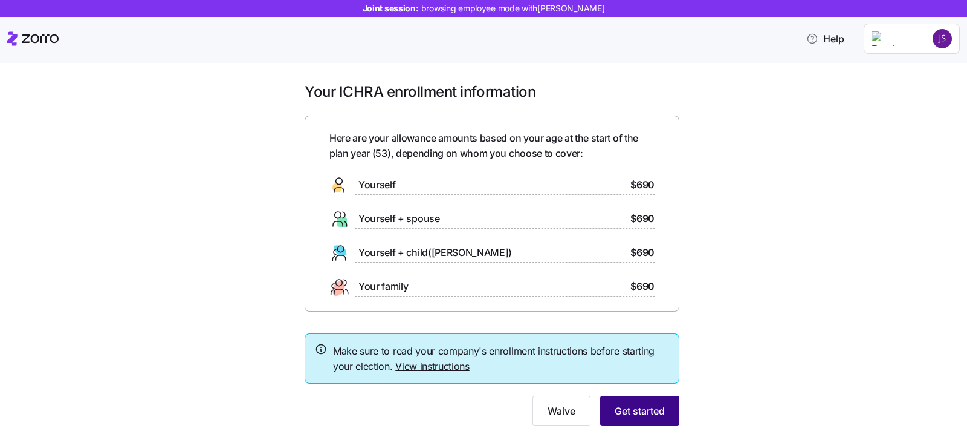
click at [638, 406] on span "Get started" at bounding box center [640, 410] width 50 height 15
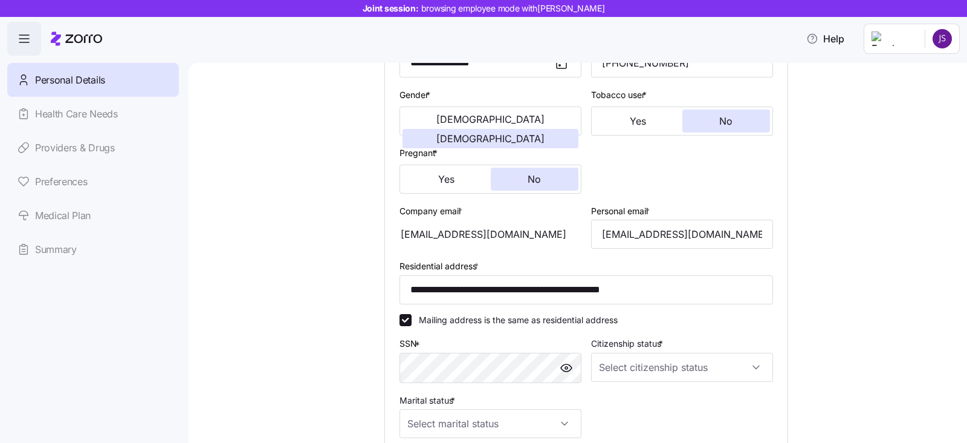
scroll to position [227, 0]
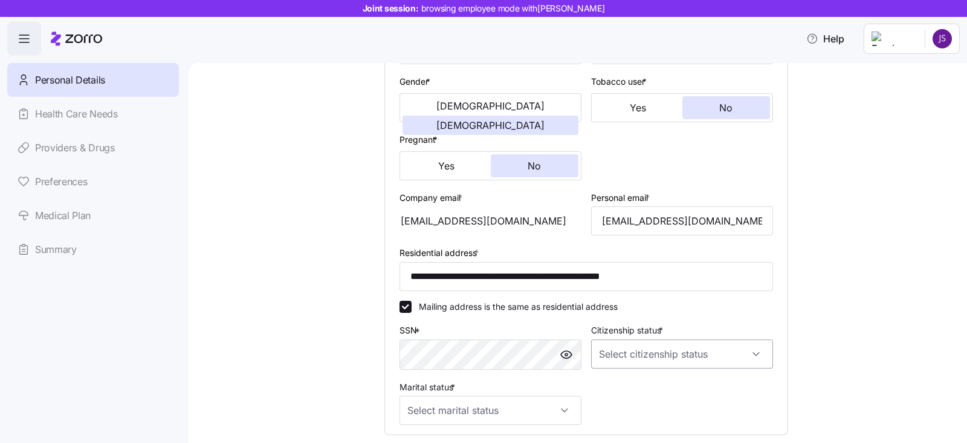
click at [605, 346] on input "Citizenship status *" at bounding box center [682, 353] width 182 height 29
click at [613, 263] on span "[DEMOGRAPHIC_DATA] citizen" at bounding box center [661, 264] width 123 height 13
type input "[DEMOGRAPHIC_DATA] citizen"
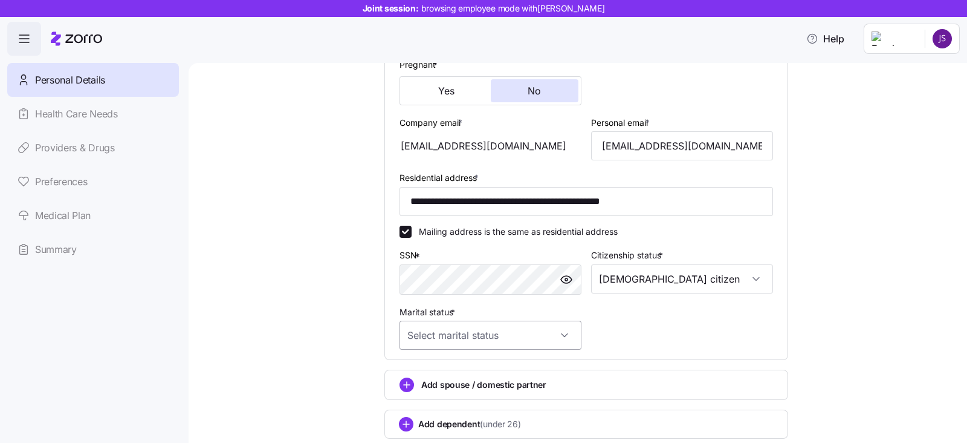
click at [433, 341] on input "Marital status *" at bounding box center [491, 334] width 182 height 29
click at [409, 388] on span "Married" at bounding box center [423, 394] width 31 height 13
type input "Married"
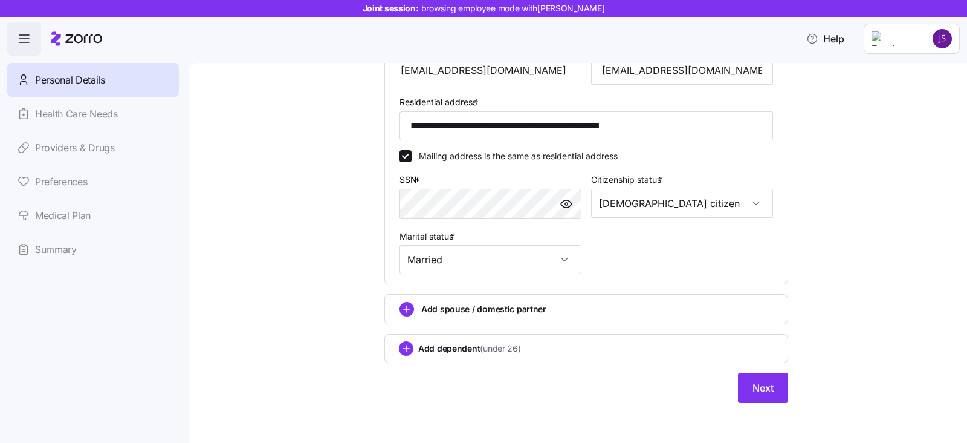
scroll to position [378, 0]
click at [753, 386] on span "Next" at bounding box center [763, 386] width 21 height 15
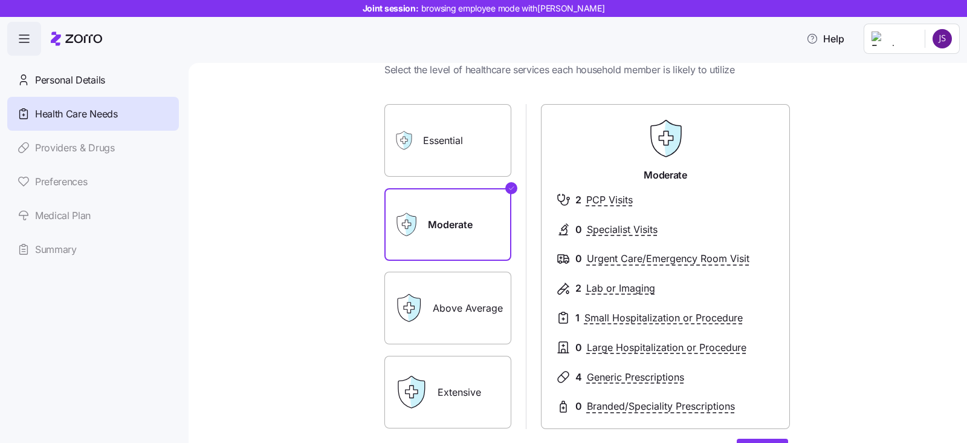
scroll to position [75, 0]
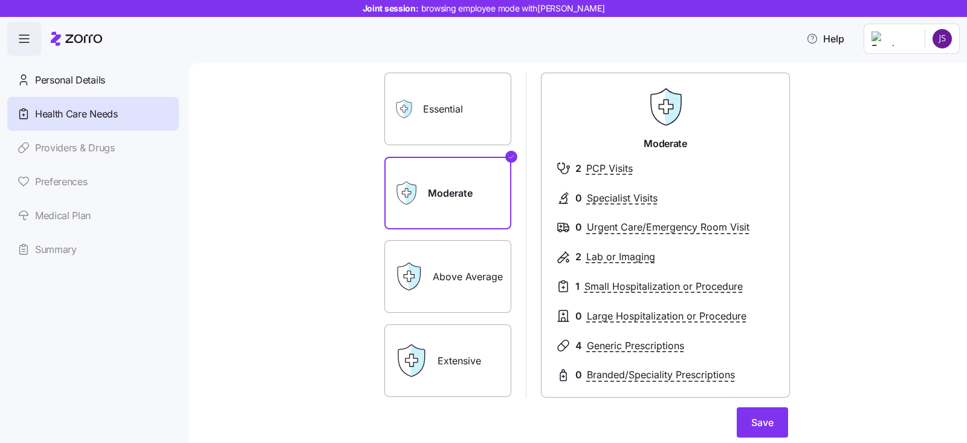
click at [623, 424] on div "Save" at bounding box center [587, 422] width 404 height 30
click at [741, 424] on button "Save" at bounding box center [762, 422] width 51 height 30
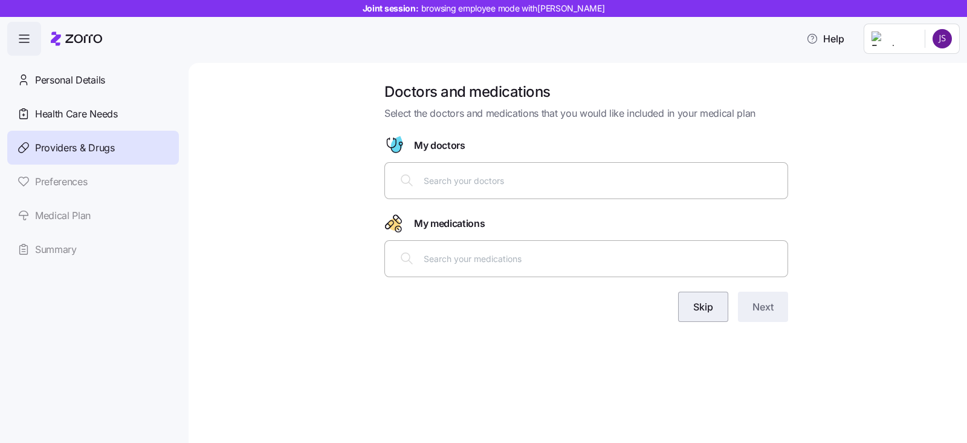
click at [695, 307] on span "Skip" at bounding box center [704, 306] width 20 height 15
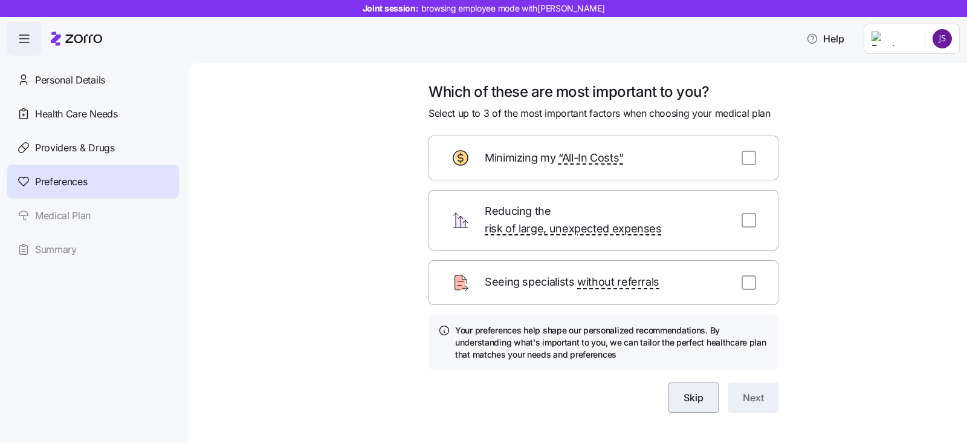
click at [684, 390] on span "Skip" at bounding box center [694, 397] width 20 height 15
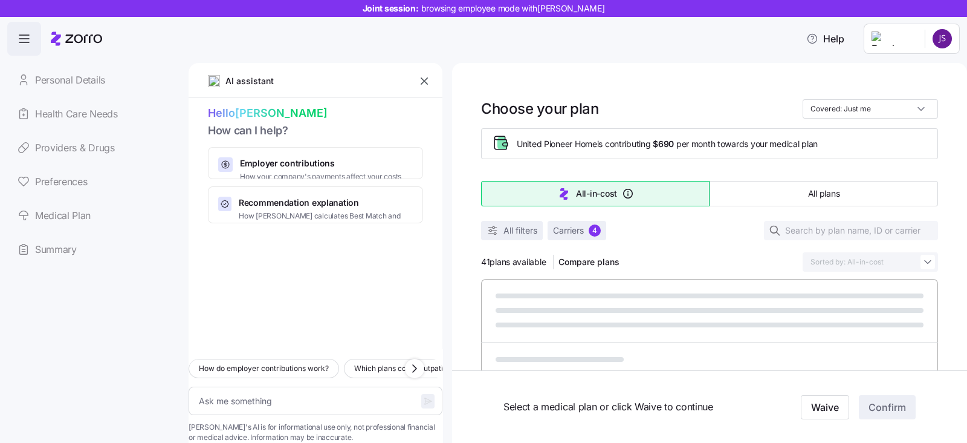
type textarea "x"
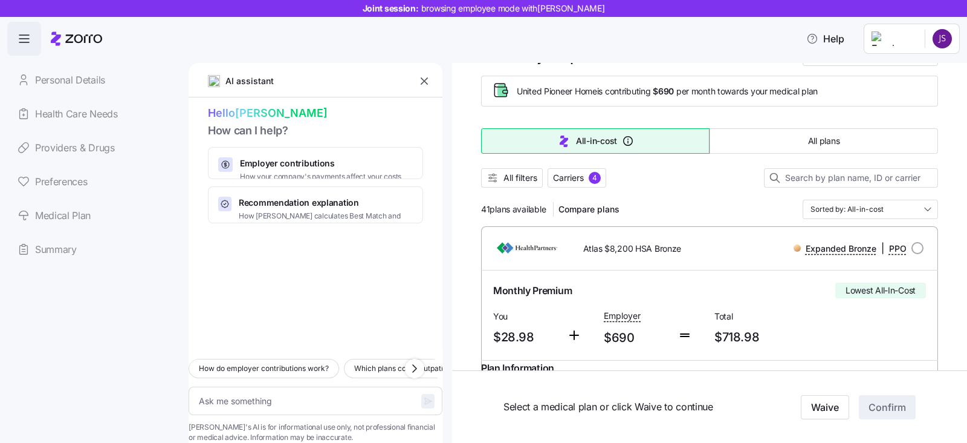
scroll to position [75, 0]
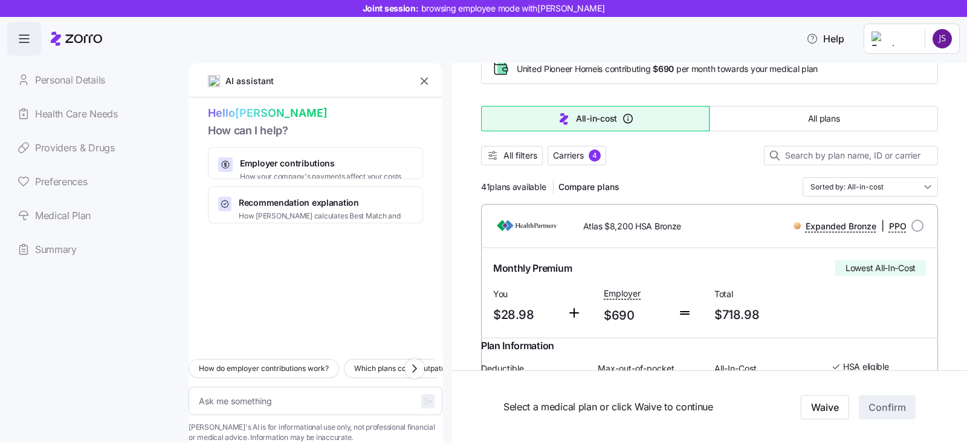
click at [423, 82] on icon "button" at bounding box center [424, 80] width 7 height 7
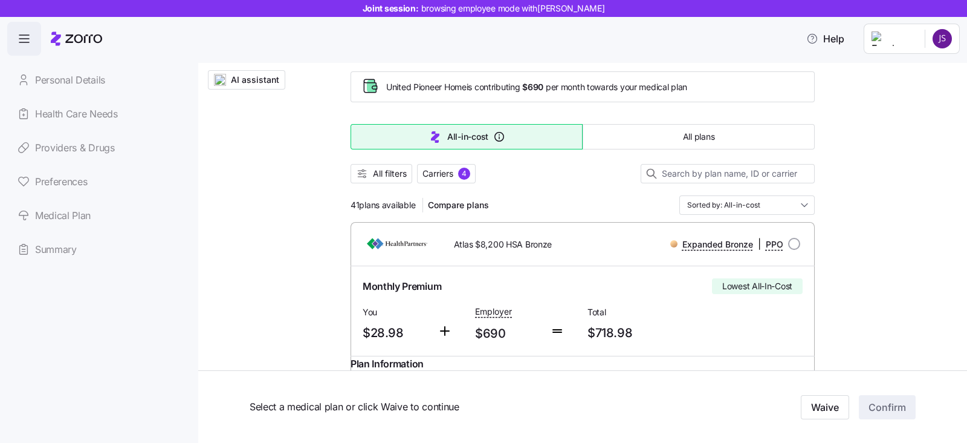
scroll to position [0, 0]
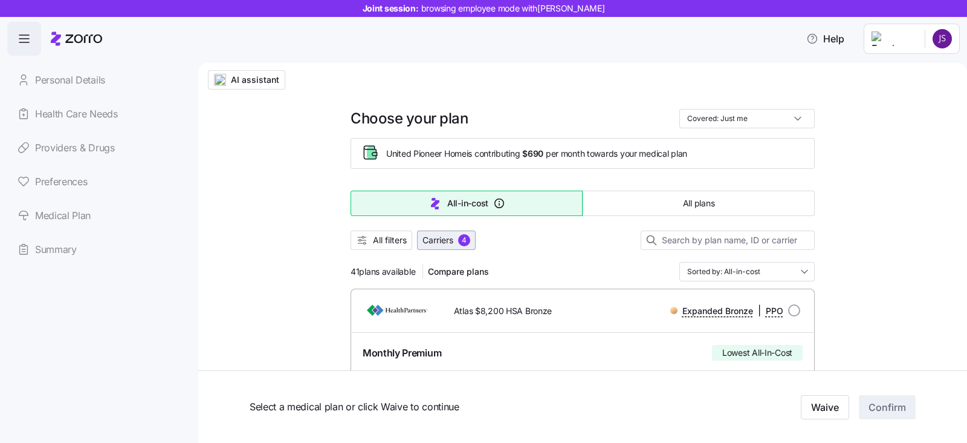
click at [448, 243] on span "Carriers" at bounding box center [438, 240] width 31 height 12
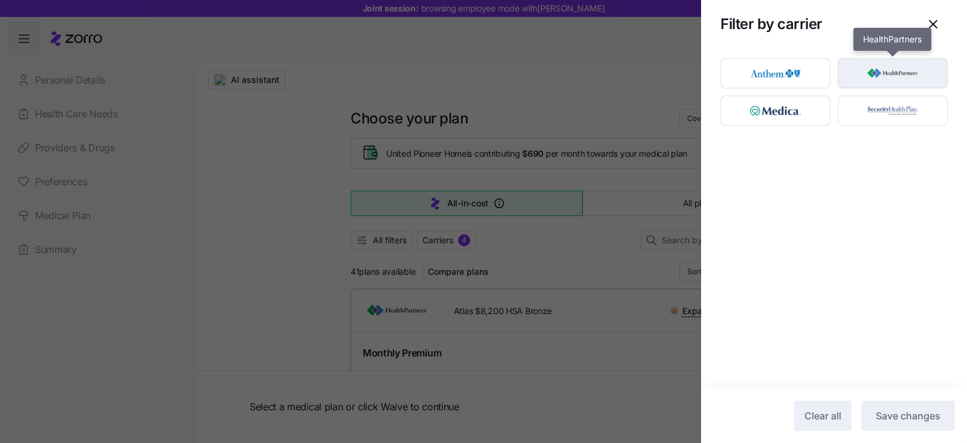
click at [892, 65] on img "button" at bounding box center [893, 73] width 89 height 24
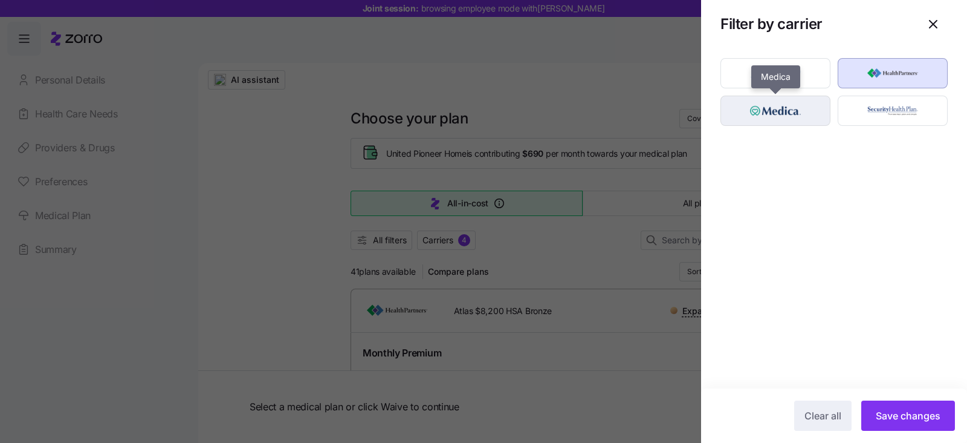
click at [796, 105] on img "button" at bounding box center [776, 111] width 89 height 24
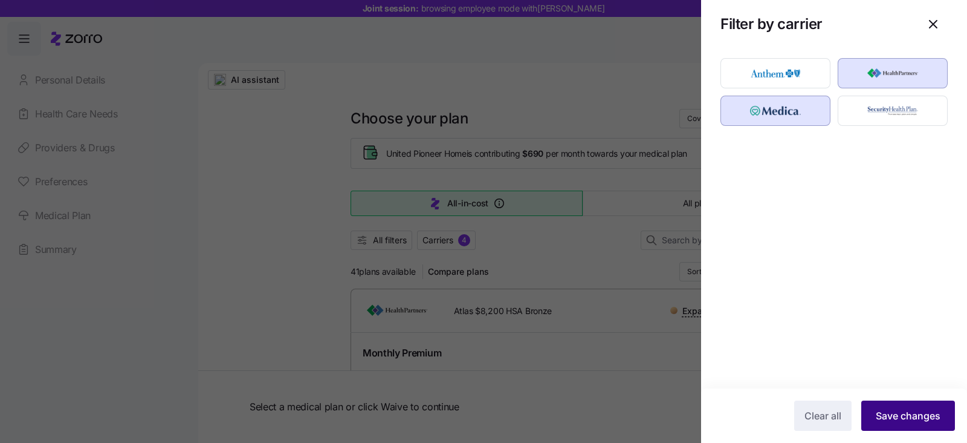
click at [922, 422] on button "Save changes" at bounding box center [909, 415] width 94 height 30
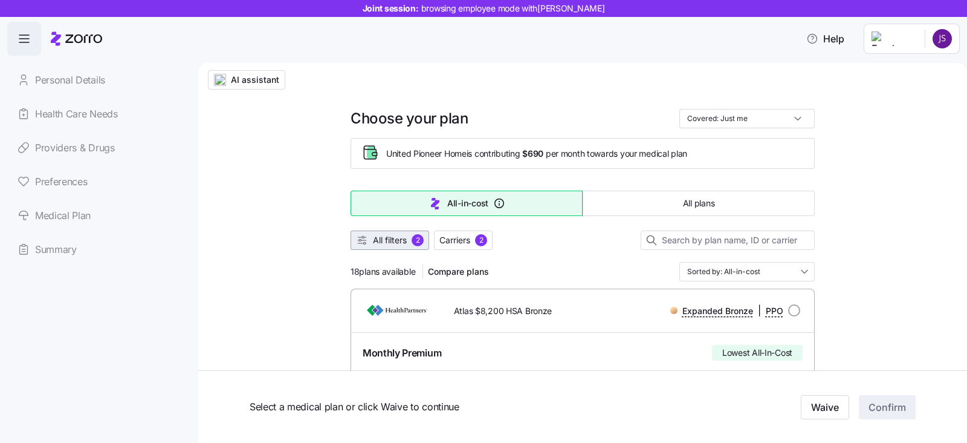
click at [379, 242] on span "All filters" at bounding box center [390, 240] width 34 height 12
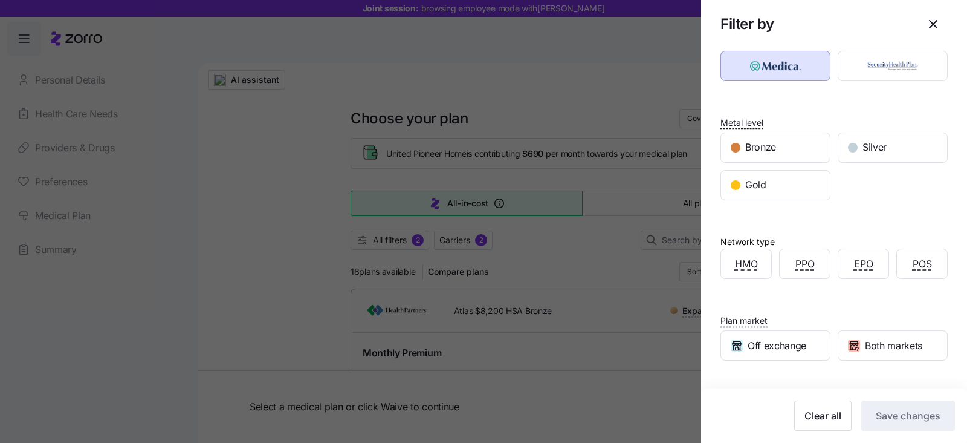
scroll to position [131, 0]
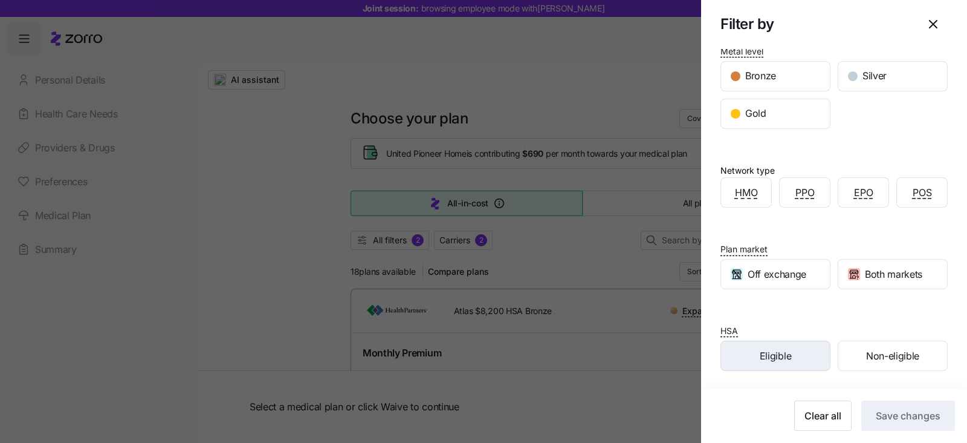
click at [765, 360] on span "Eligible" at bounding box center [775, 355] width 31 height 15
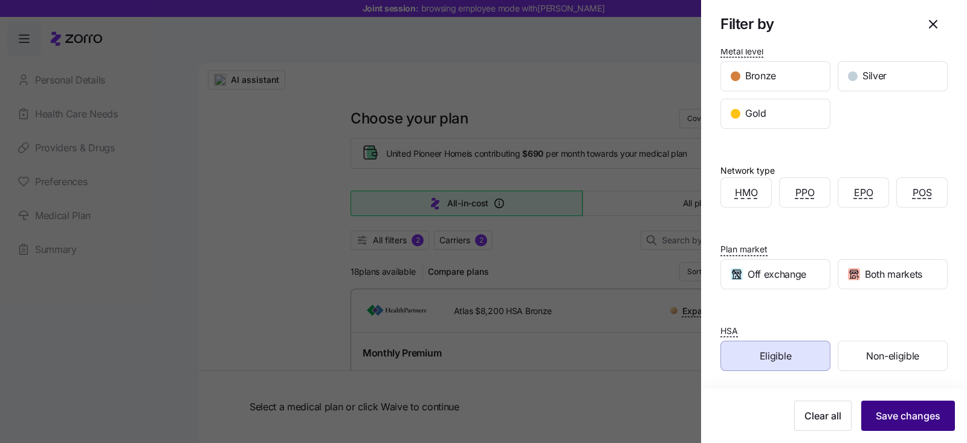
click at [893, 420] on span "Save changes" at bounding box center [908, 415] width 65 height 15
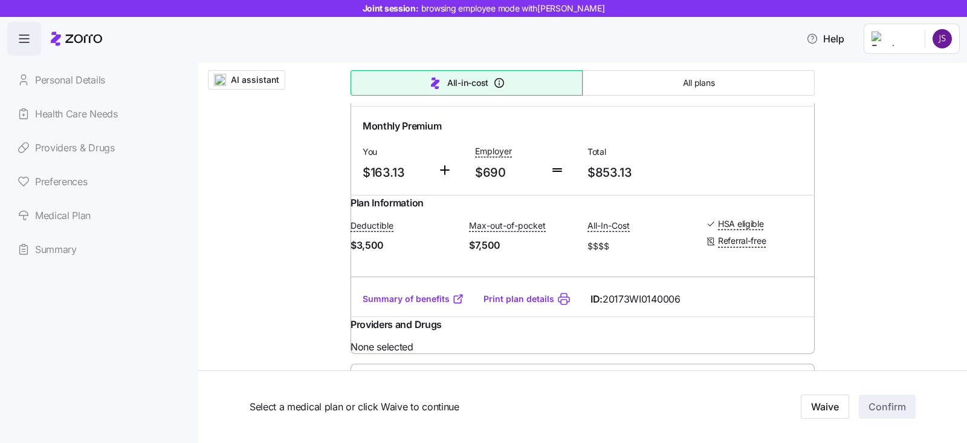
scroll to position [0, 0]
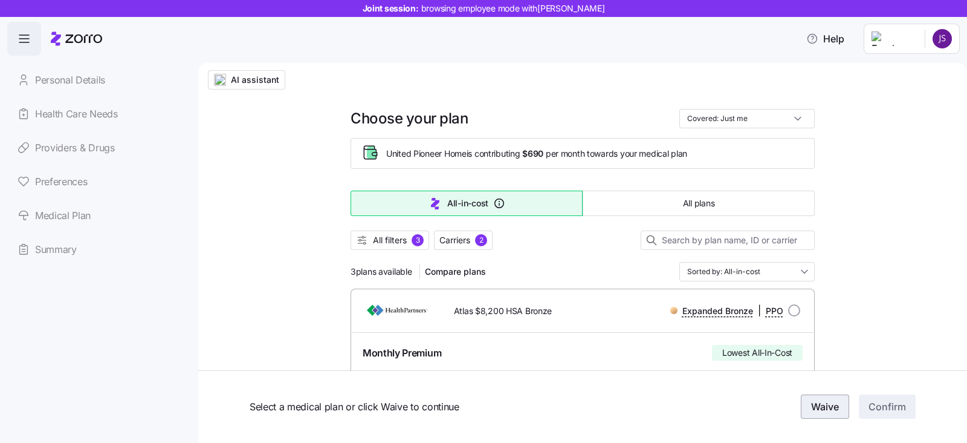
click at [811, 410] on span "Waive" at bounding box center [825, 407] width 28 height 15
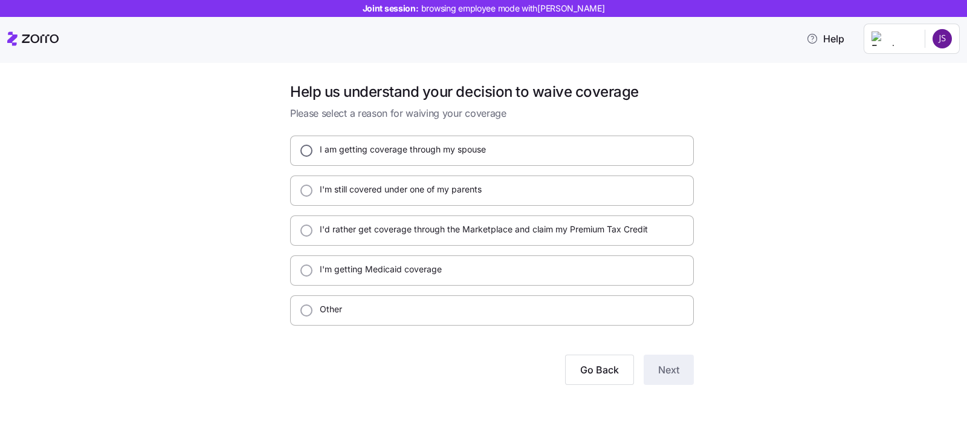
click at [303, 155] on input "I am getting coverage through my spouse" at bounding box center [306, 151] width 12 height 12
radio input "true"
click at [678, 369] on span "Next" at bounding box center [668, 369] width 21 height 15
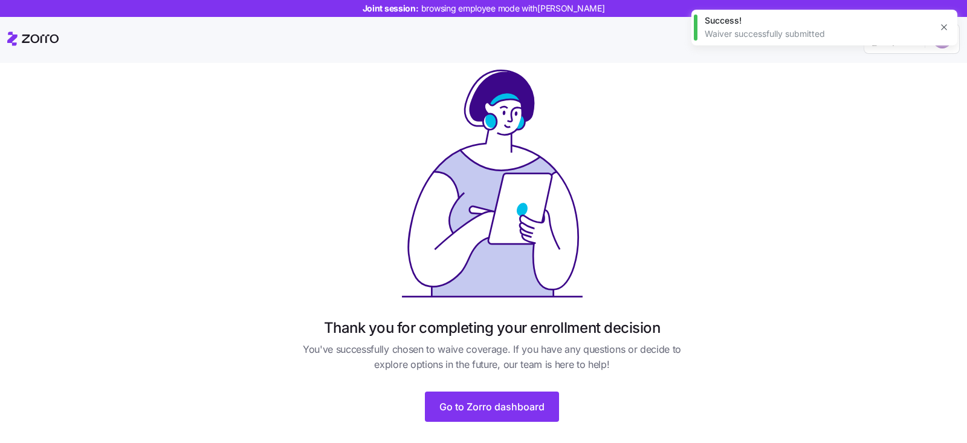
scroll to position [66, 0]
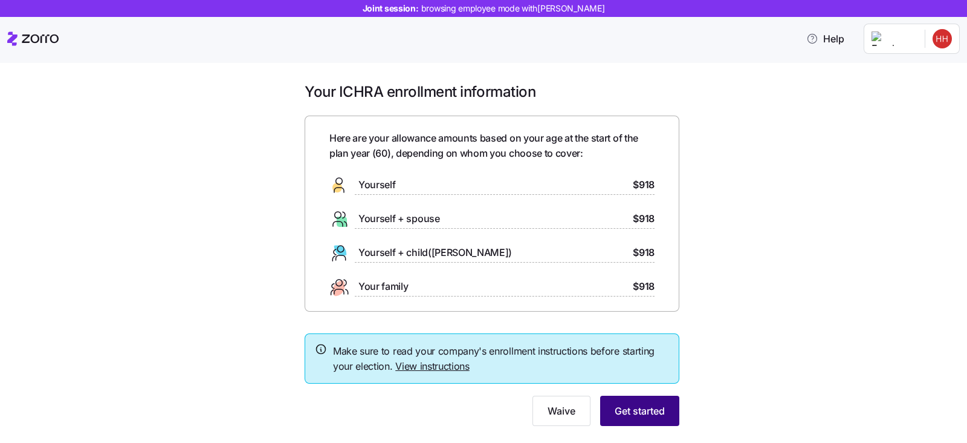
click at [644, 411] on span "Get started" at bounding box center [640, 410] width 50 height 15
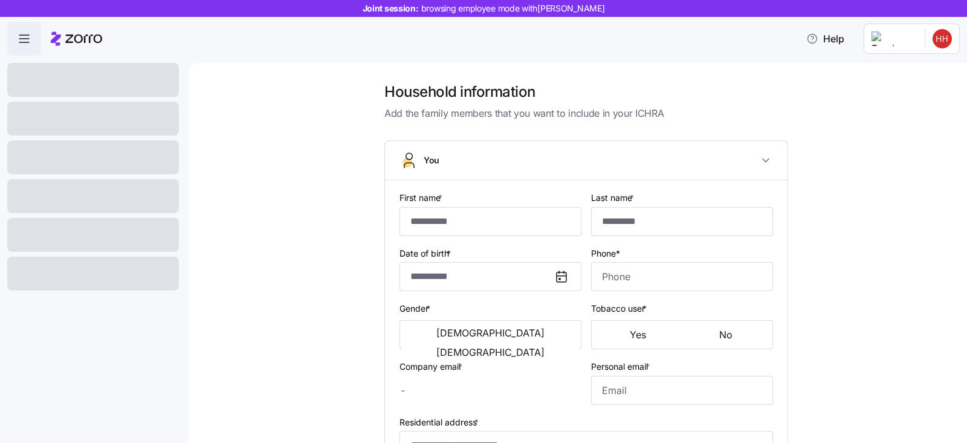
type input "*****"
type input "****"
type input "[EMAIL_ADDRESS][DOMAIN_NAME]"
type input "**********"
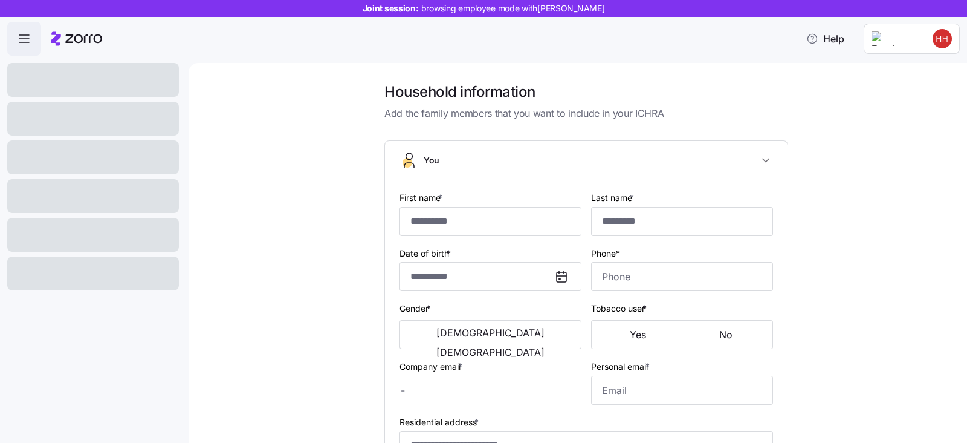
checkbox input "true"
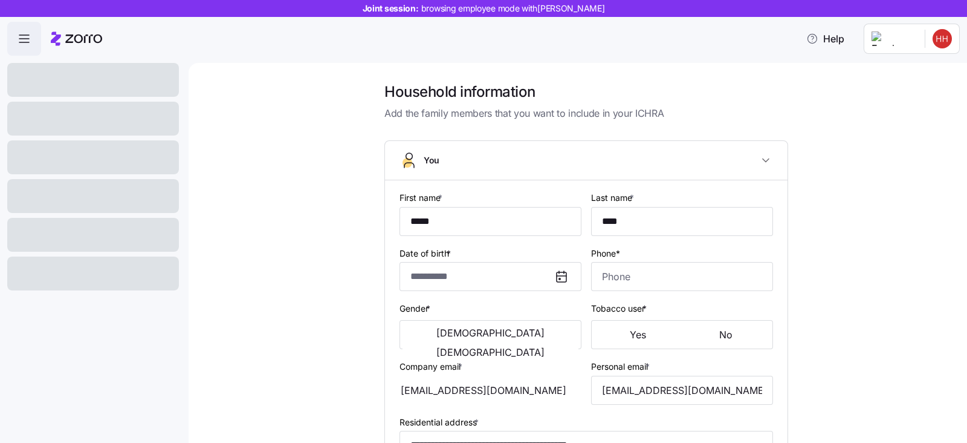
type input "**********"
type input "(715) 808-3463"
type input "[DEMOGRAPHIC_DATA] citizen"
type input "Single"
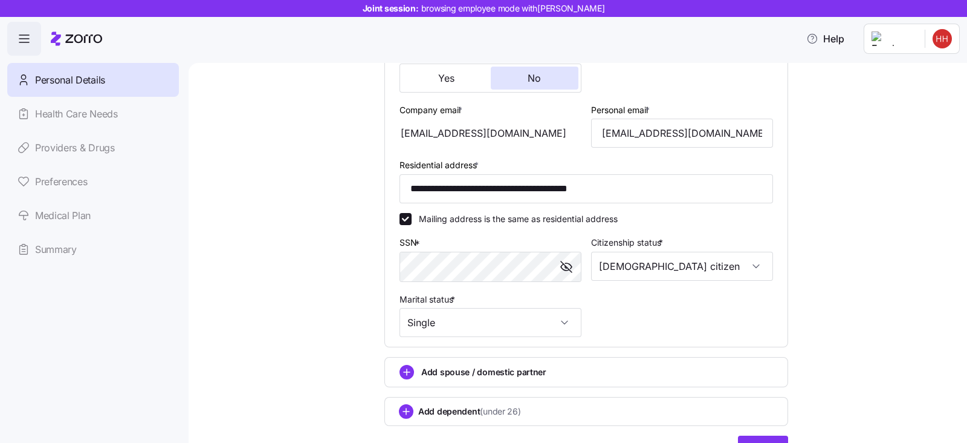
scroll to position [378, 0]
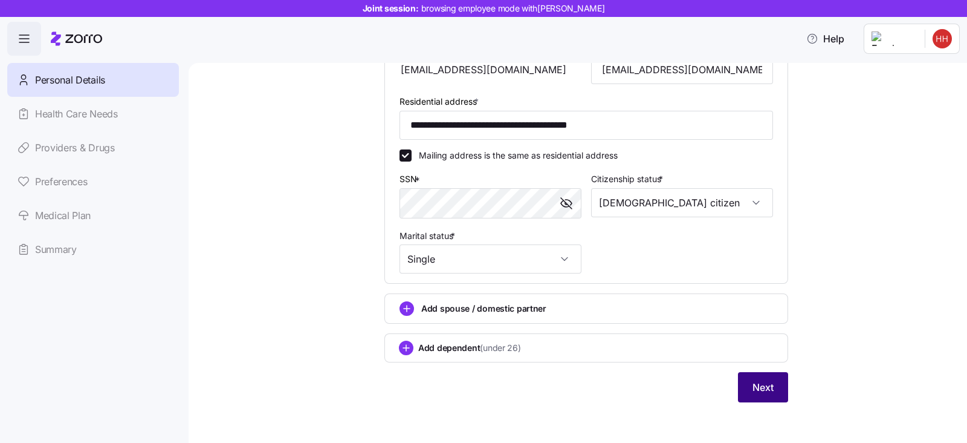
click at [753, 382] on span "Next" at bounding box center [763, 387] width 21 height 15
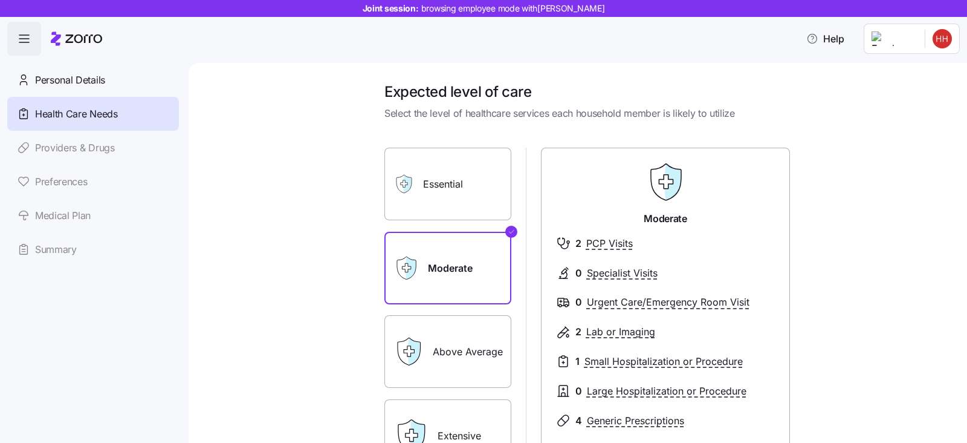
scroll to position [178, 0]
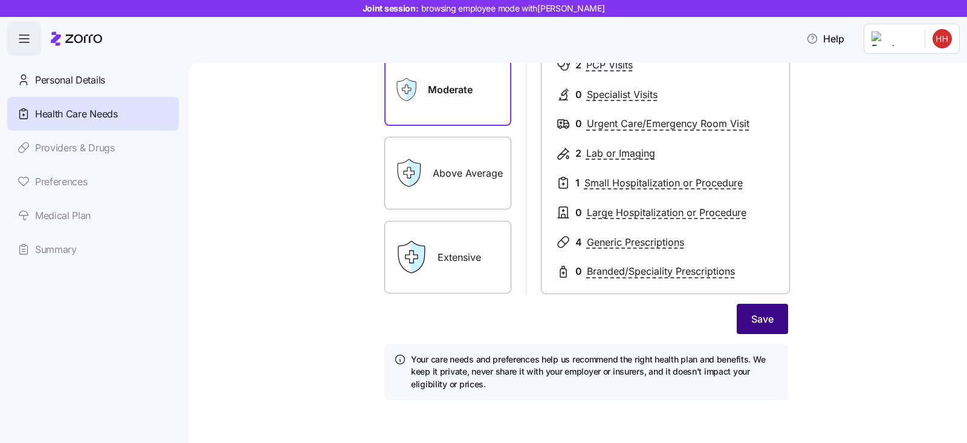
click at [752, 314] on span "Save" at bounding box center [763, 318] width 22 height 15
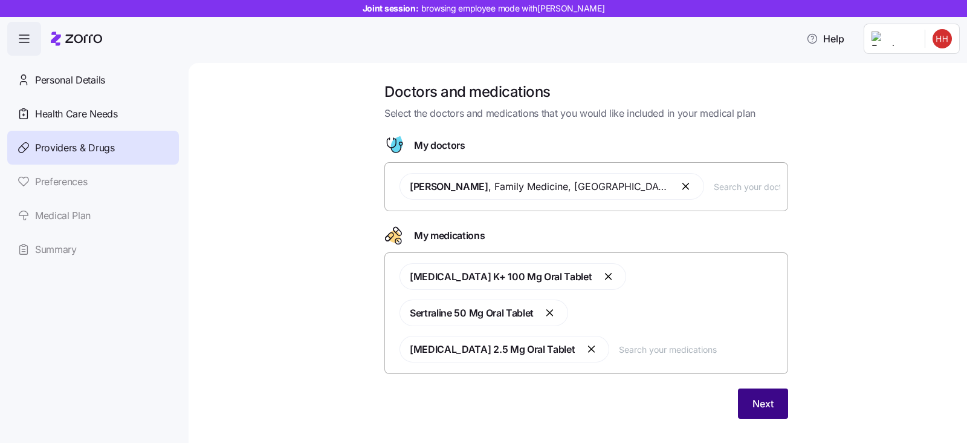
click at [759, 396] on span "Next" at bounding box center [763, 403] width 21 height 15
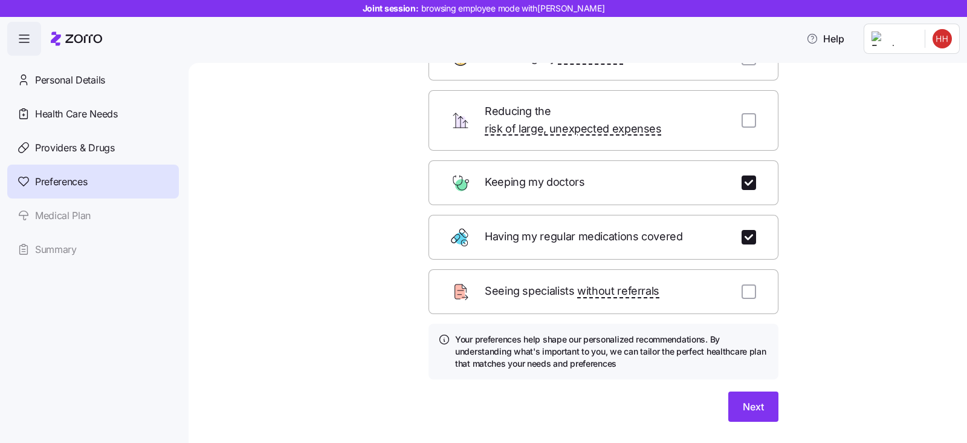
scroll to position [120, 0]
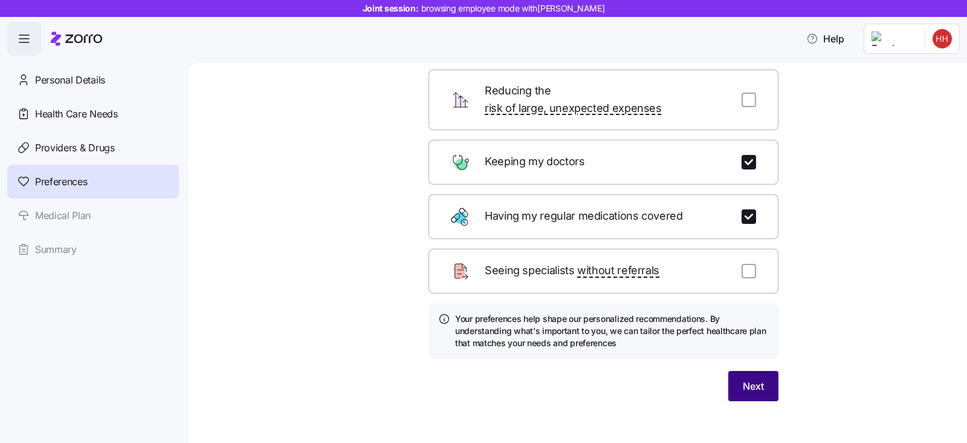
click at [752, 378] on span "Next" at bounding box center [753, 385] width 21 height 15
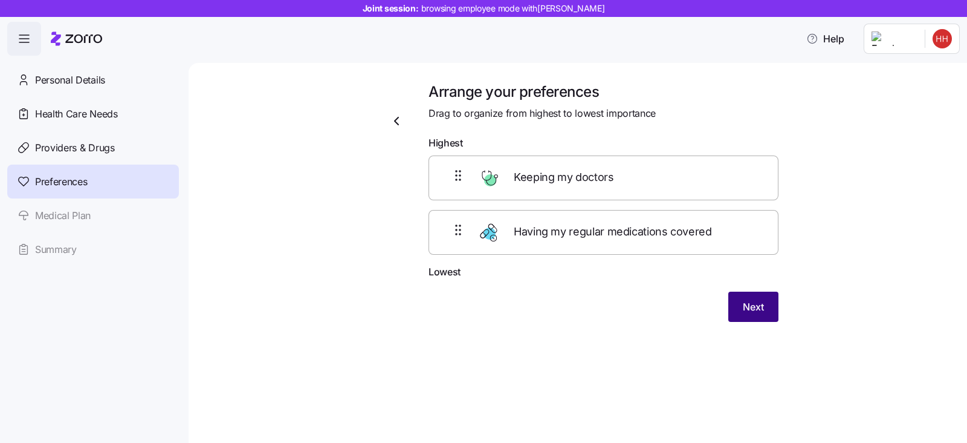
click at [750, 305] on span "Next" at bounding box center [753, 306] width 21 height 15
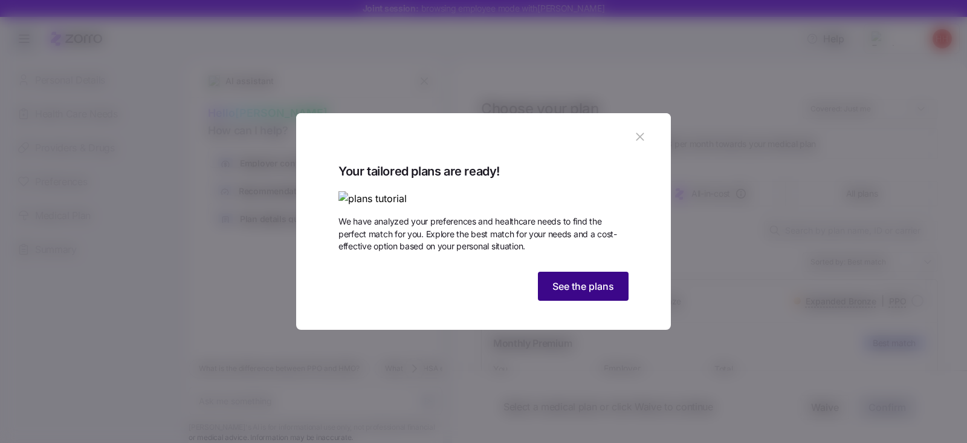
click at [555, 293] on span "See the plans" at bounding box center [584, 286] width 62 height 15
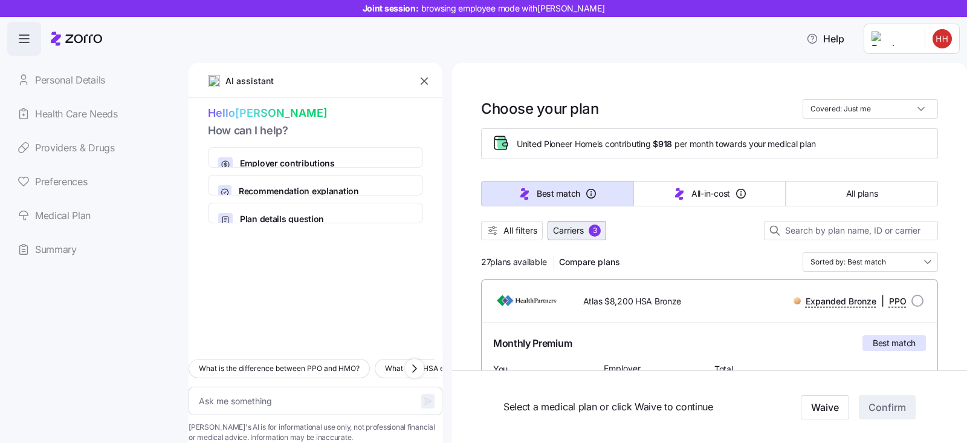
click at [583, 227] on span "Carriers" at bounding box center [568, 230] width 31 height 12
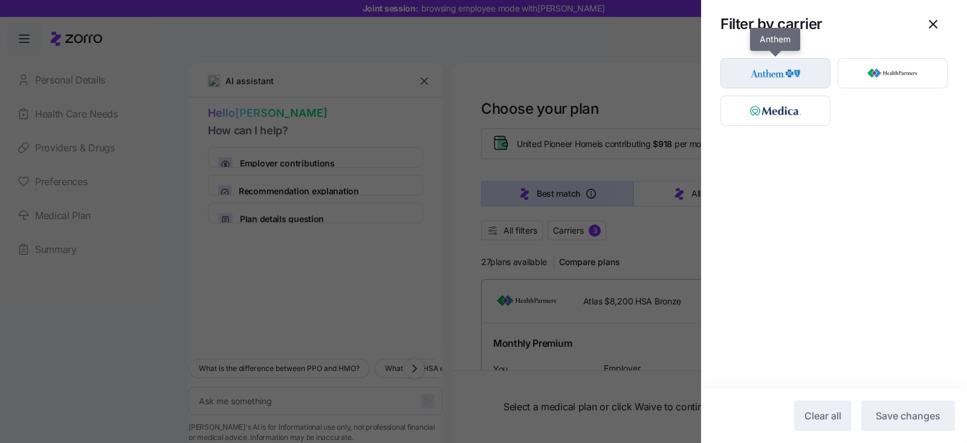
click at [761, 69] on img "button" at bounding box center [776, 73] width 89 height 24
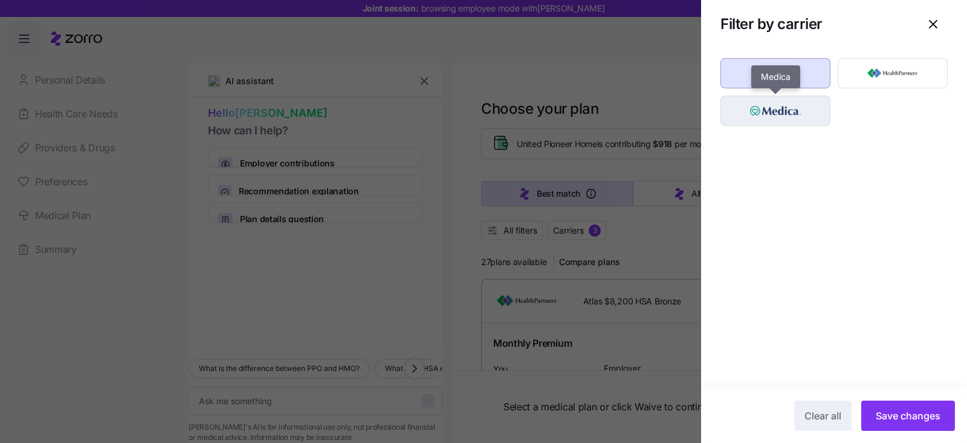
click at [755, 116] on img "button" at bounding box center [776, 111] width 89 height 24
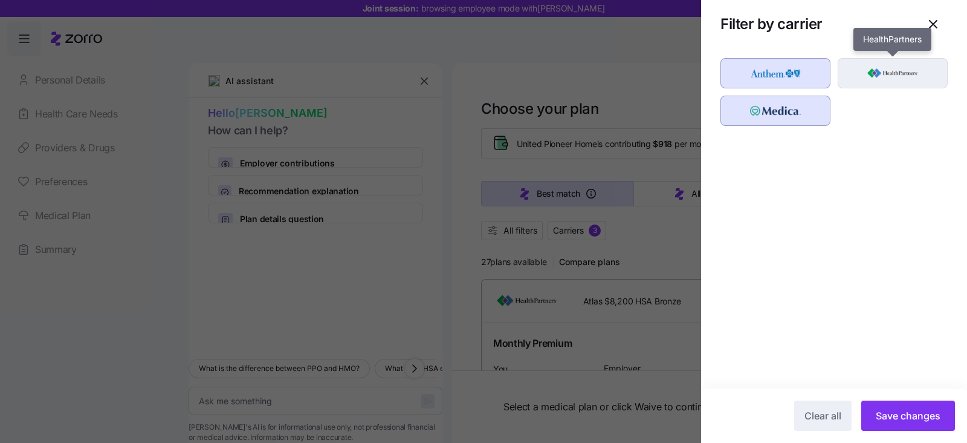
click at [849, 82] on img "button" at bounding box center [893, 73] width 89 height 24
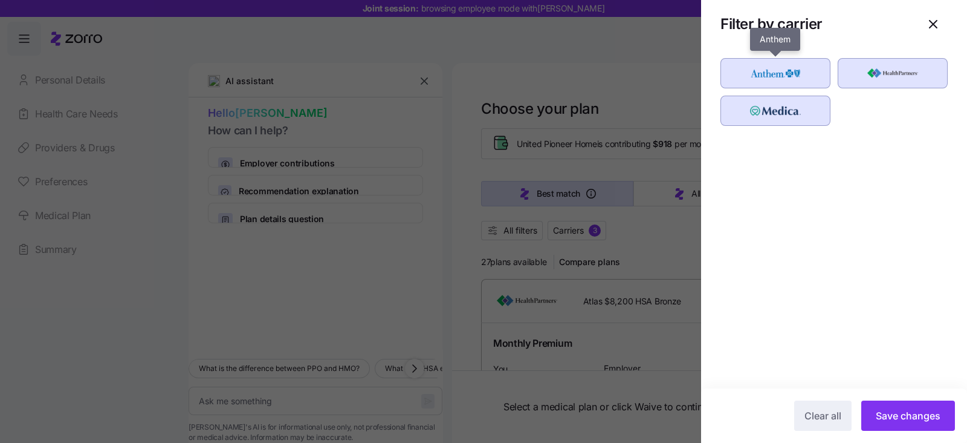
click at [768, 63] on img "button" at bounding box center [776, 73] width 89 height 24
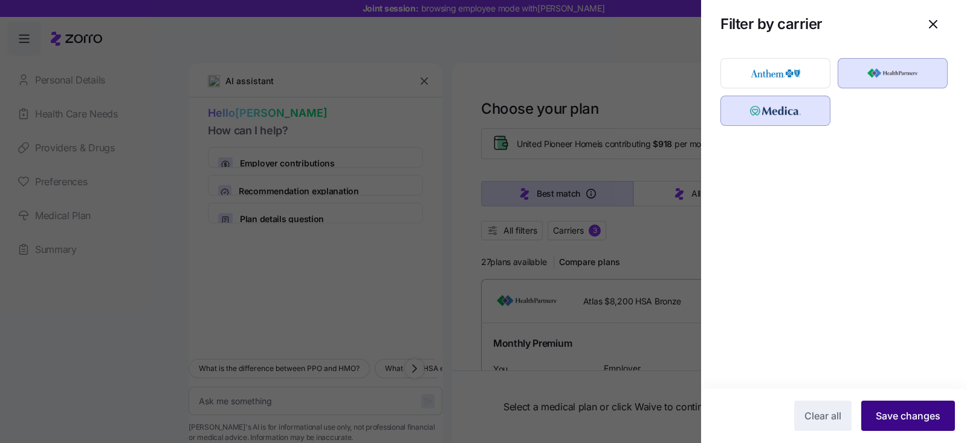
click at [914, 420] on span "Save changes" at bounding box center [908, 415] width 65 height 15
type textarea "x"
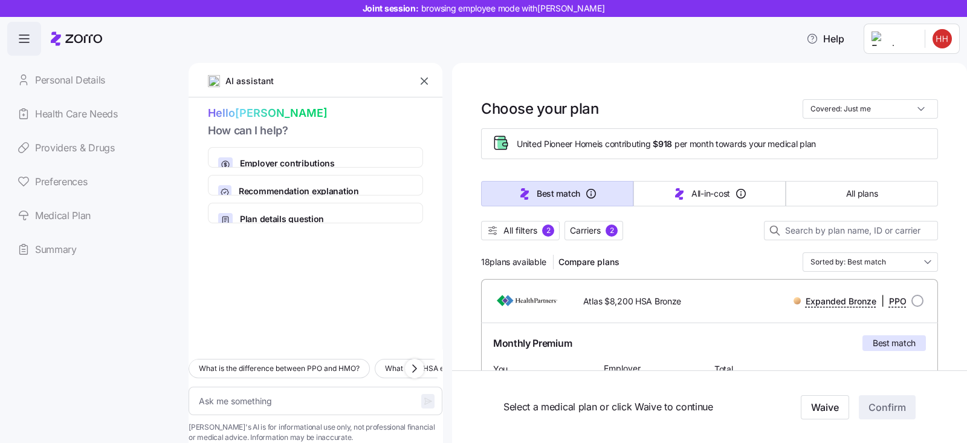
click at [423, 82] on icon "button" at bounding box center [424, 81] width 12 height 12
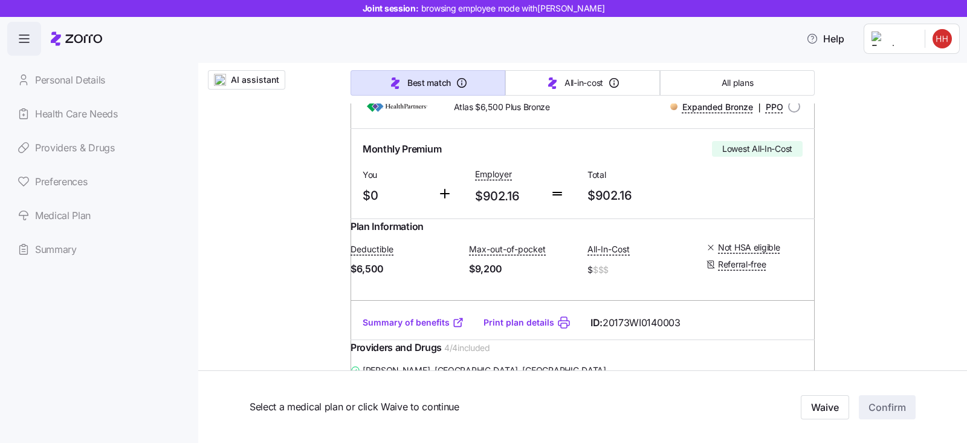
scroll to position [680, 0]
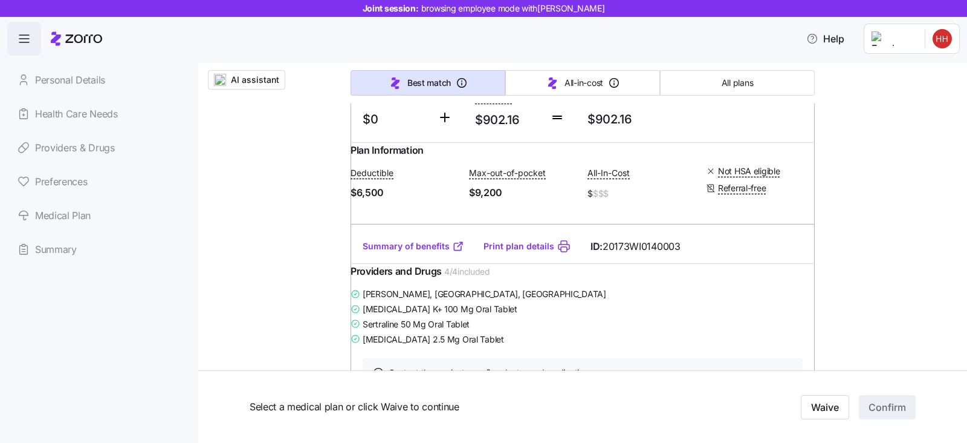
click at [389, 252] on link "Summary of benefits" at bounding box center [414, 246] width 102 height 12
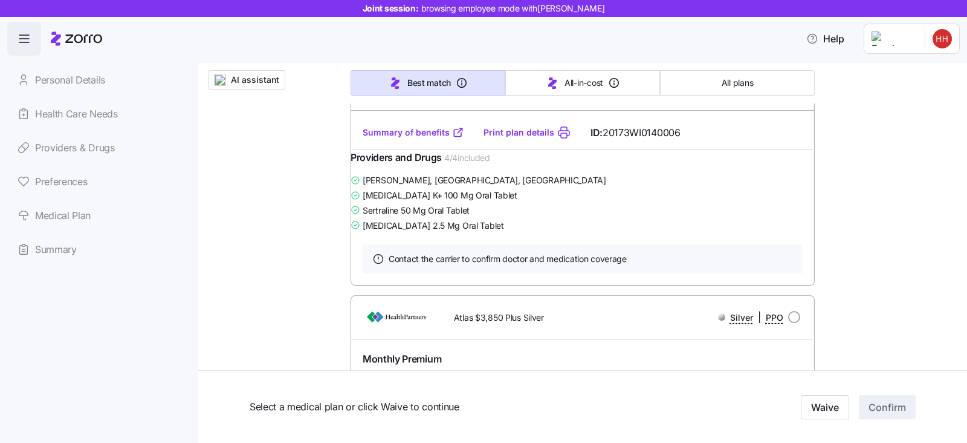
scroll to position [2418, 0]
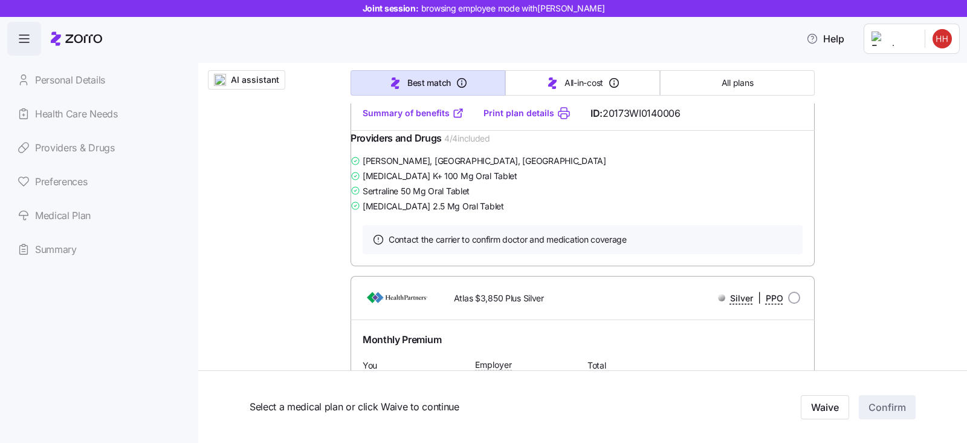
click at [383, 119] on link "Summary of benefits" at bounding box center [414, 113] width 102 height 12
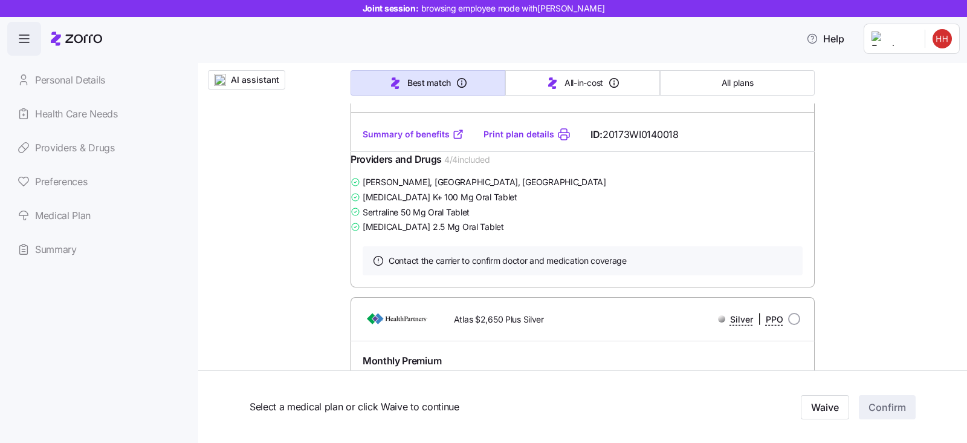
scroll to position [2872, 0]
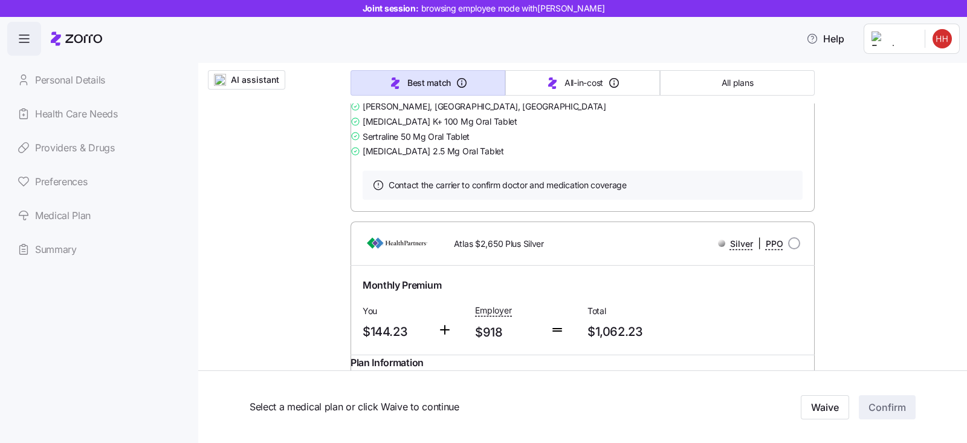
click at [383, 65] on link "Summary of benefits" at bounding box center [414, 59] width 102 height 12
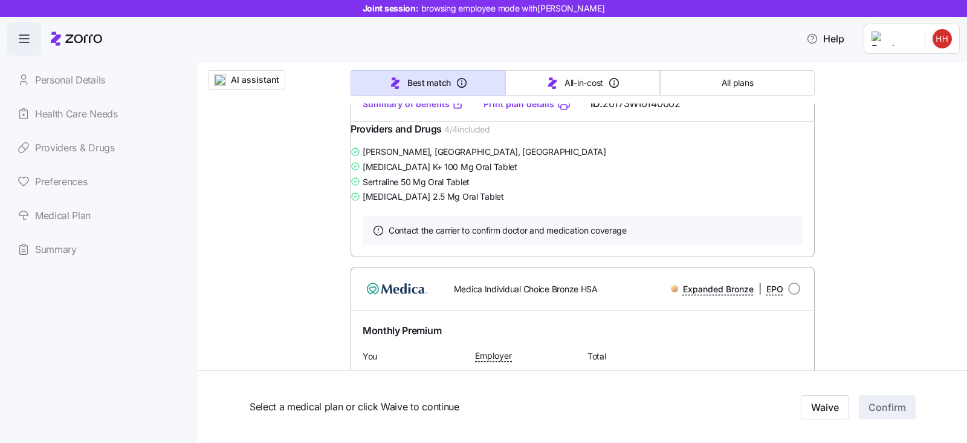
scroll to position [3250, 0]
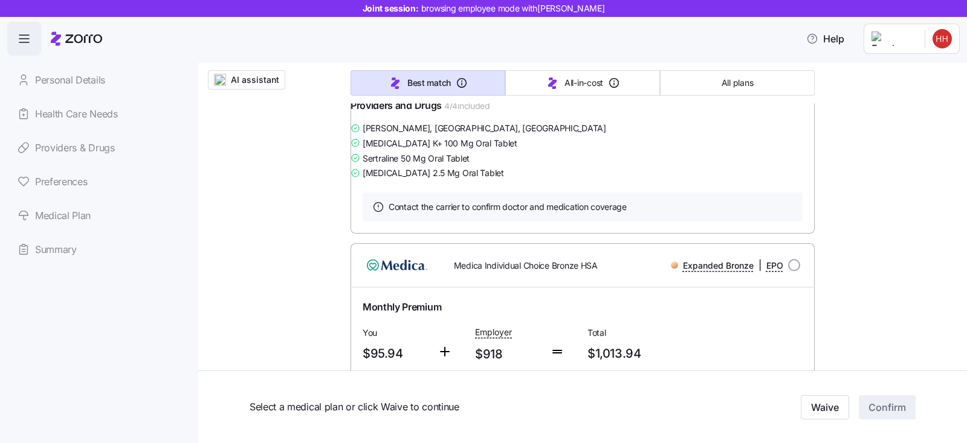
click at [435, 86] on link "Summary of benefits" at bounding box center [414, 80] width 102 height 12
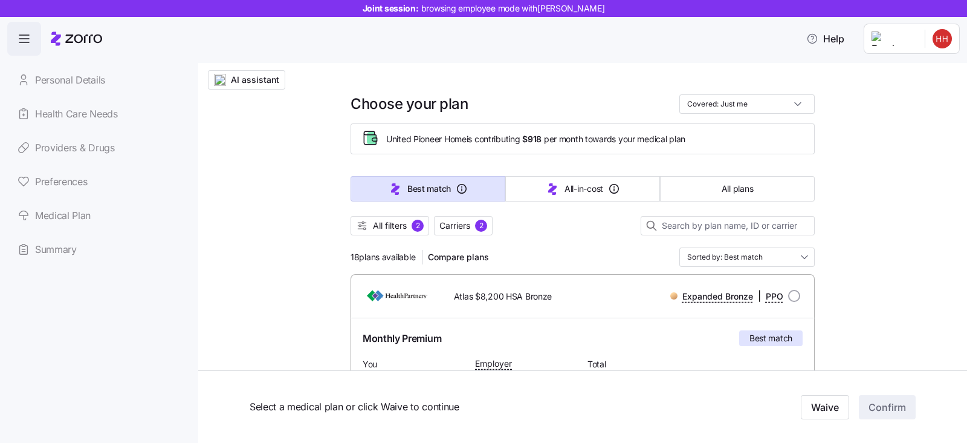
scroll to position [0, 0]
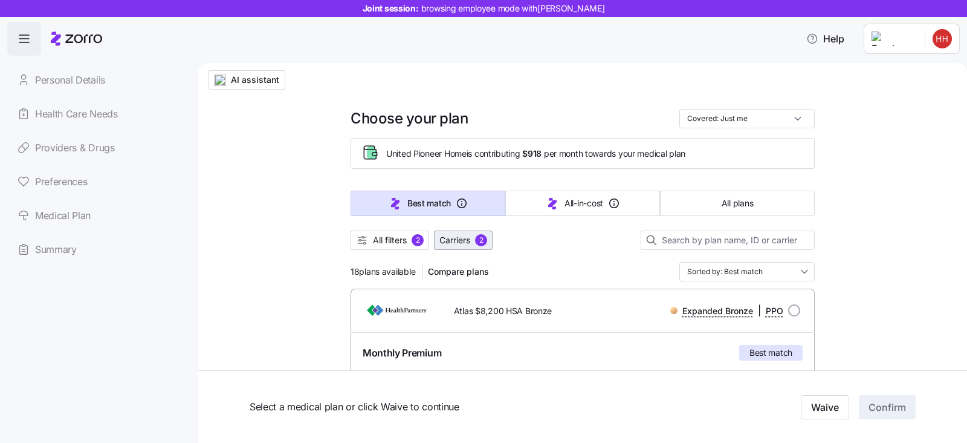
click at [463, 244] on span "Carriers" at bounding box center [455, 240] width 31 height 12
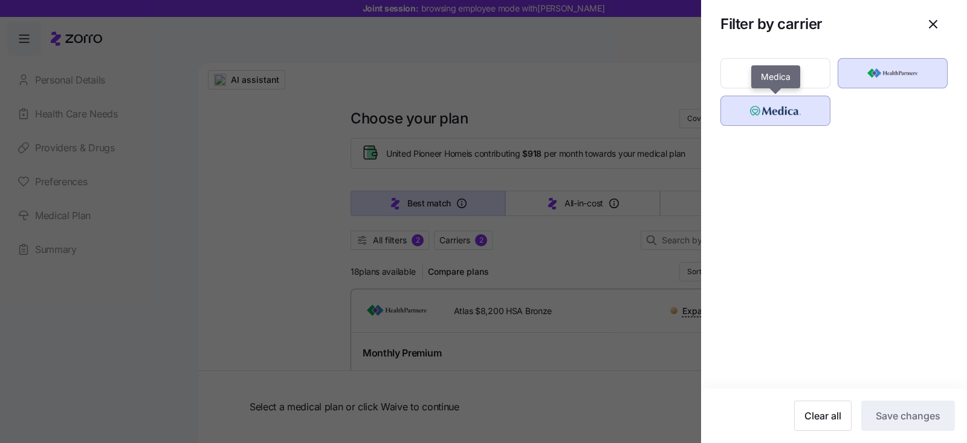
click at [774, 115] on img "button" at bounding box center [776, 111] width 89 height 24
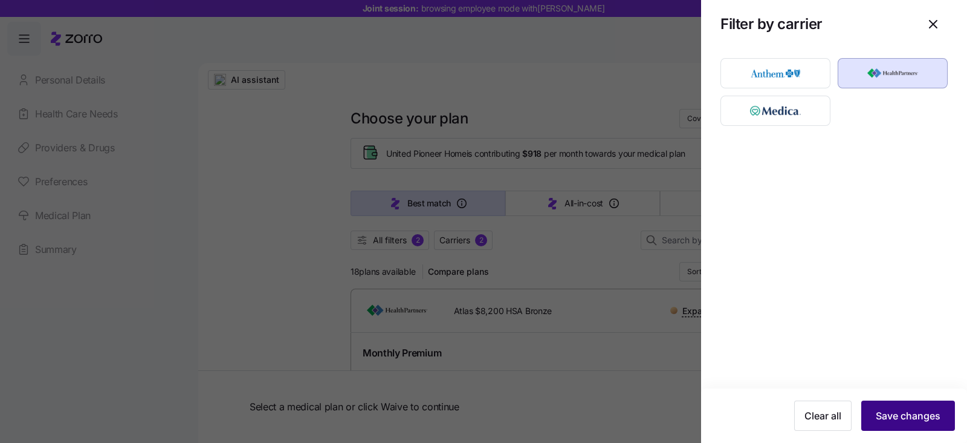
click at [917, 412] on span "Save changes" at bounding box center [908, 415] width 65 height 15
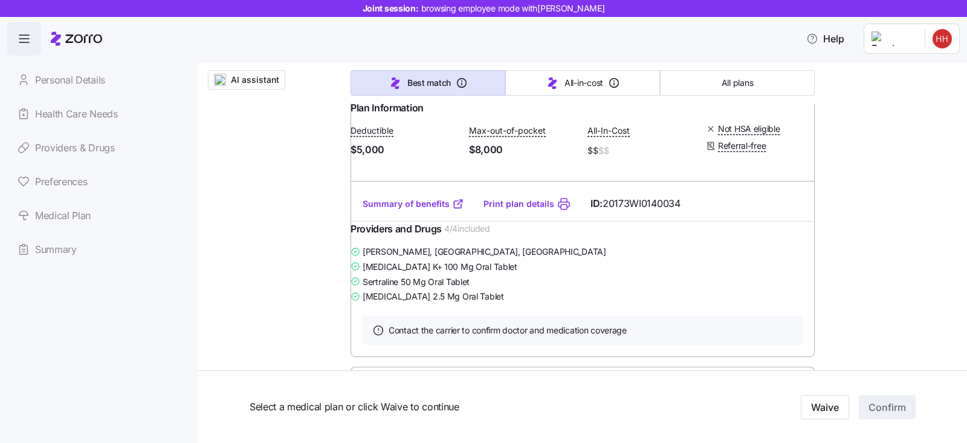
scroll to position [2796, 0]
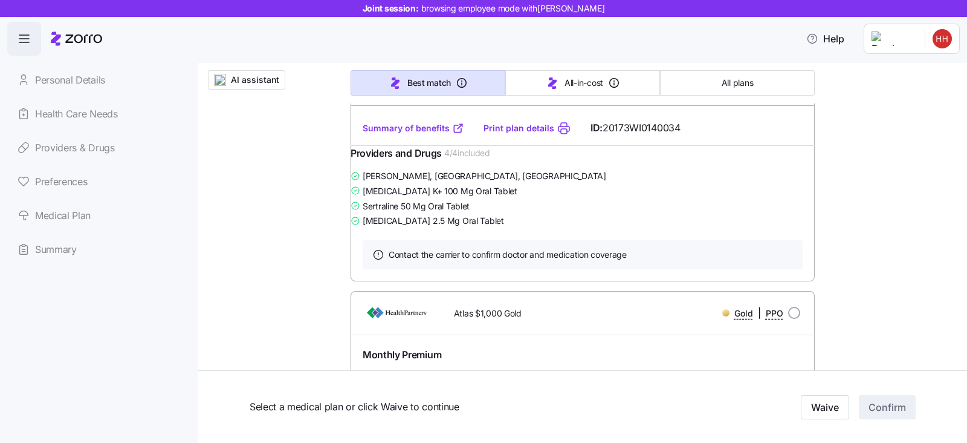
click at [392, 134] on link "Summary of benefits" at bounding box center [414, 128] width 102 height 12
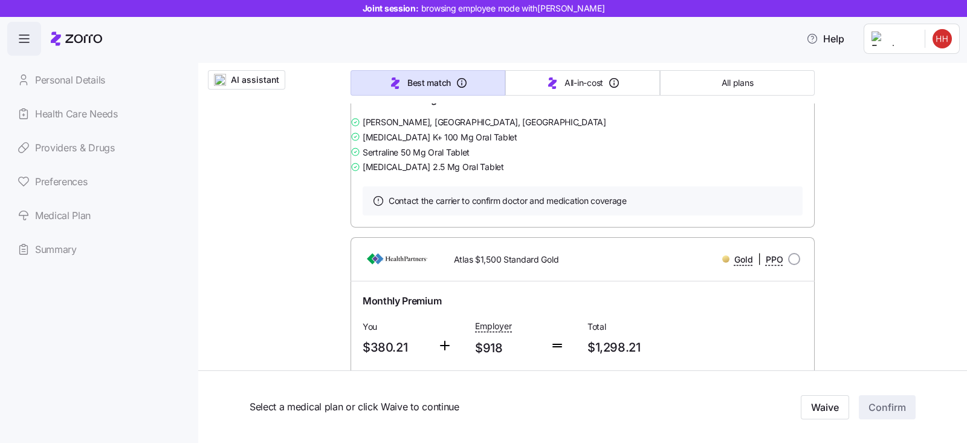
scroll to position [3401, 0]
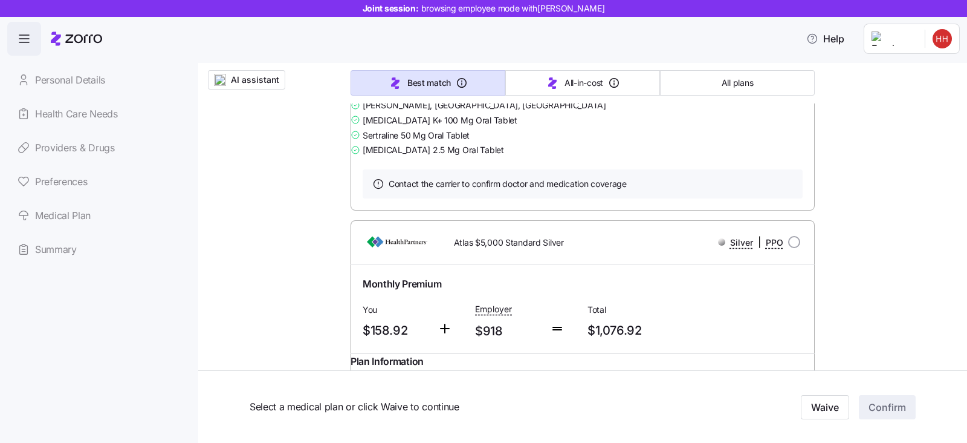
scroll to position [2342, 0]
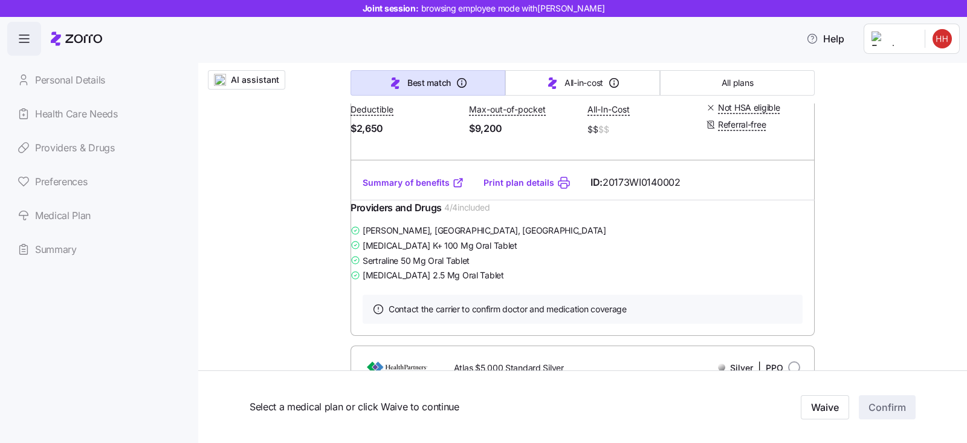
radio input "true"
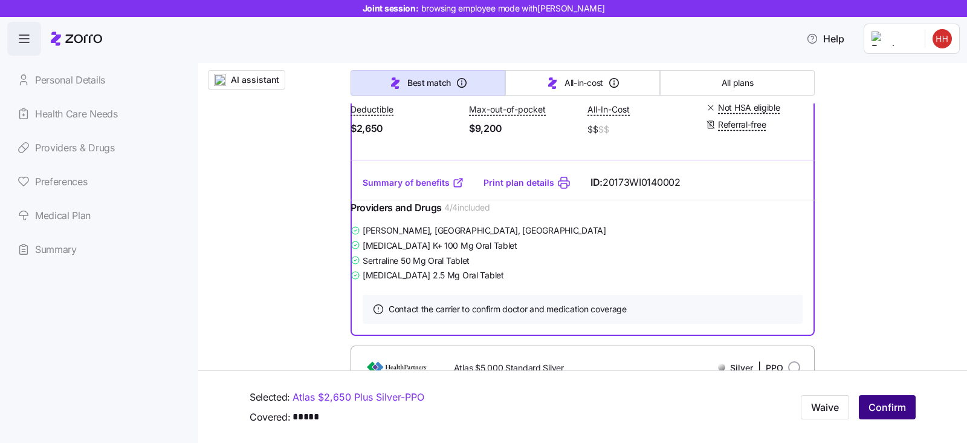
click at [889, 406] on span "Confirm" at bounding box center [887, 407] width 37 height 15
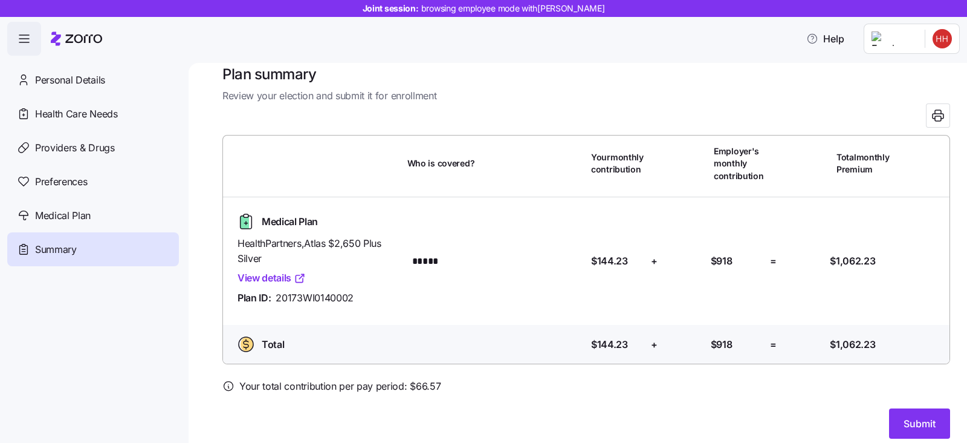
scroll to position [27, 0]
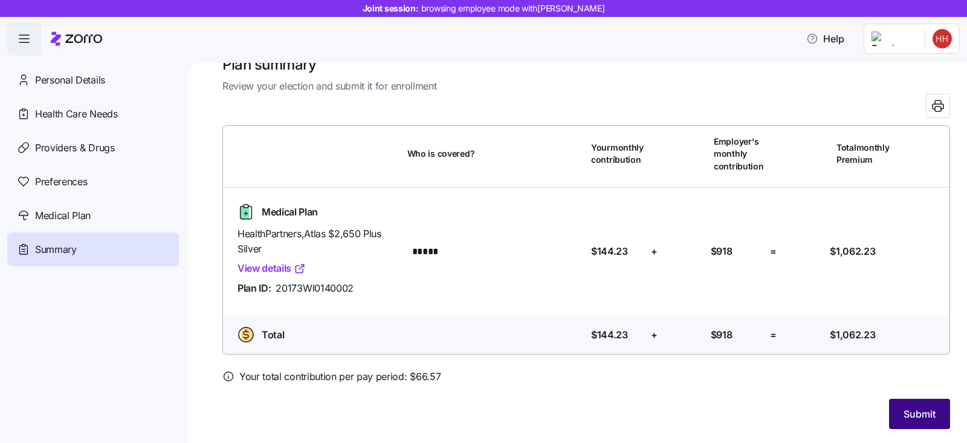
click at [901, 405] on button "Submit" at bounding box center [919, 413] width 61 height 30
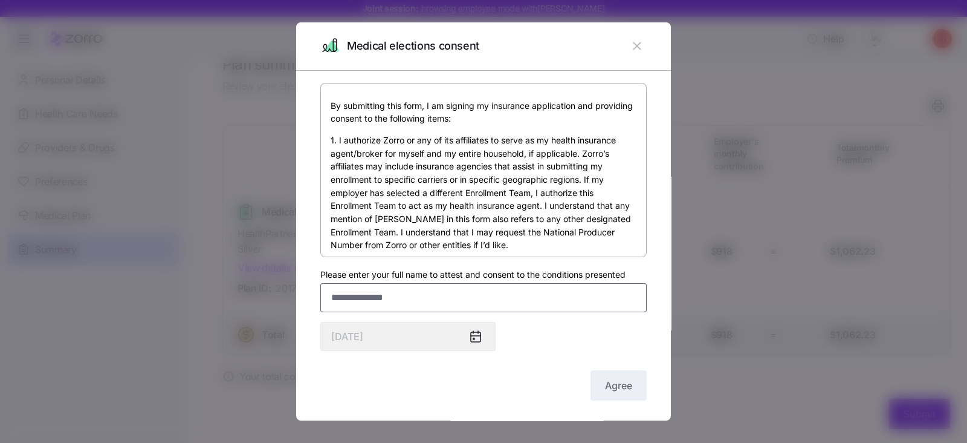
click at [381, 302] on input "Please enter your full name to attest and consent to the conditions presented" at bounding box center [483, 297] width 326 height 29
type input "**********"
click at [605, 388] on span "Agree" at bounding box center [618, 385] width 27 height 15
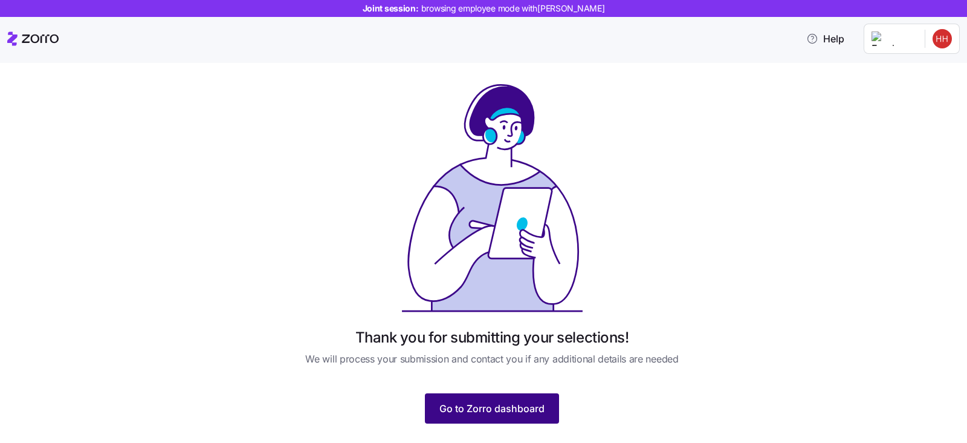
click at [463, 412] on span "Go to Zorro dashboard" at bounding box center [492, 408] width 105 height 15
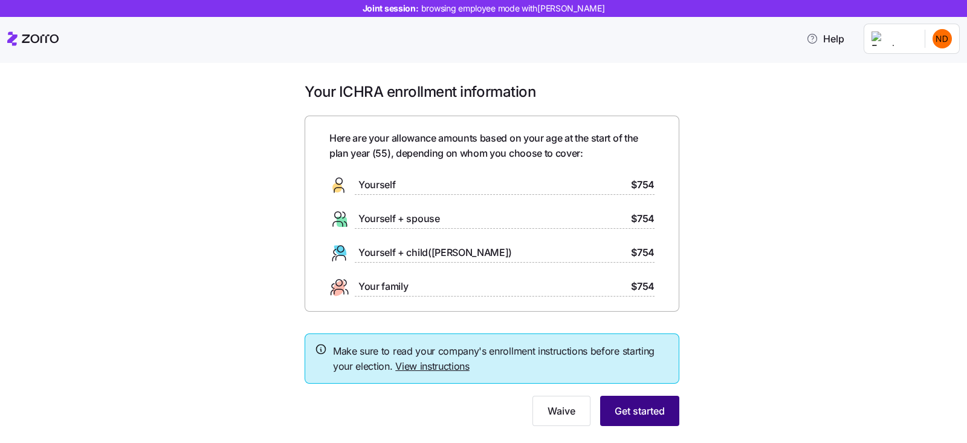
click at [635, 407] on span "Get started" at bounding box center [640, 410] width 50 height 15
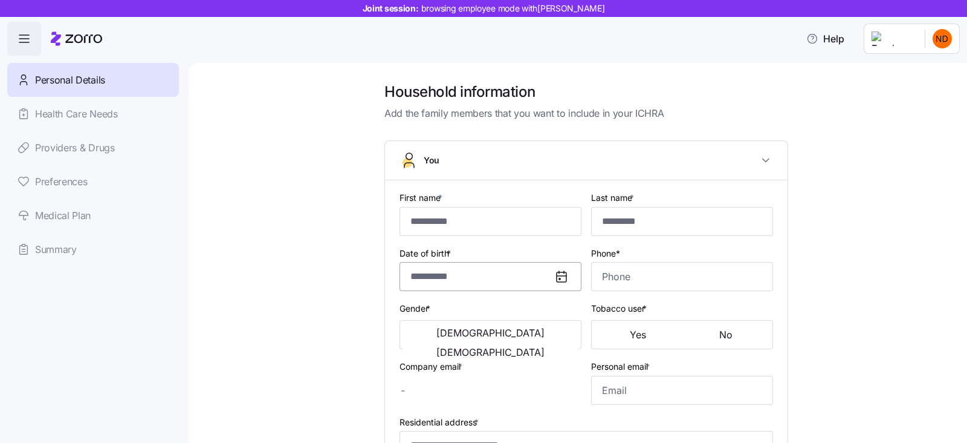
type input "*****"
type input "******"
type input "[EMAIL_ADDRESS][DOMAIN_NAME]"
type input "**********"
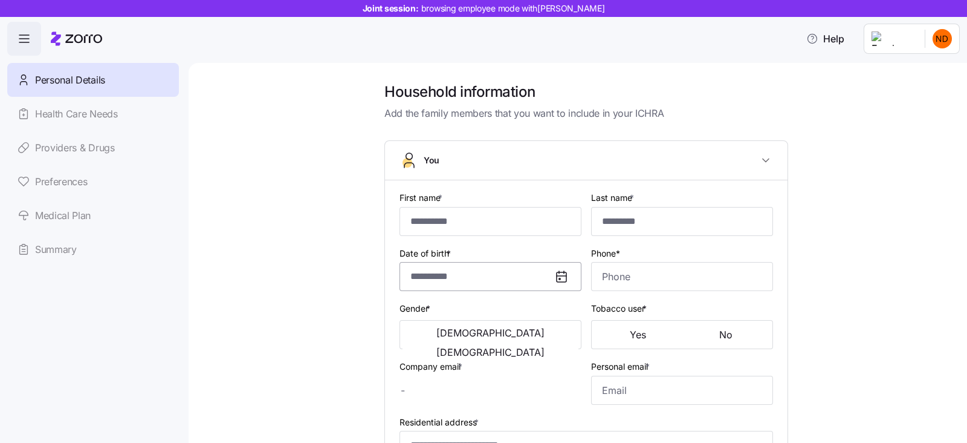
checkbox input "true"
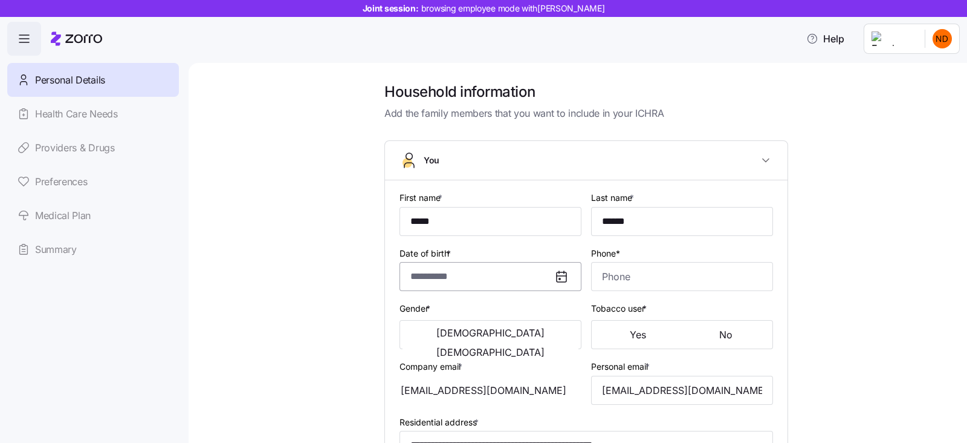
type input "**********"
type input "[PHONE_NUMBER]"
type input "[DEMOGRAPHIC_DATA] citizen"
type input "Single"
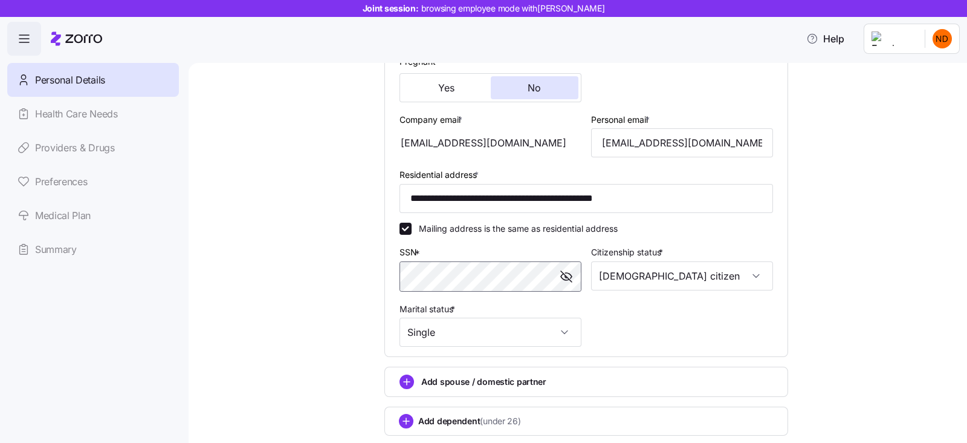
scroll to position [378, 0]
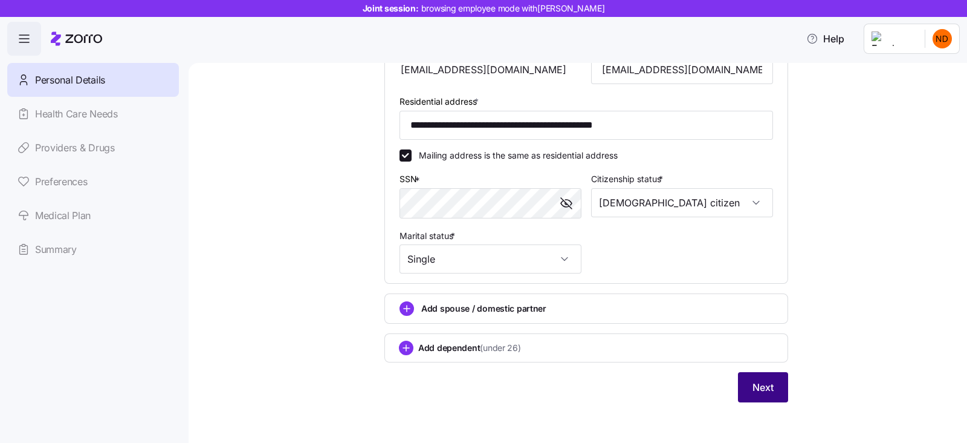
click at [753, 386] on span "Next" at bounding box center [763, 387] width 21 height 15
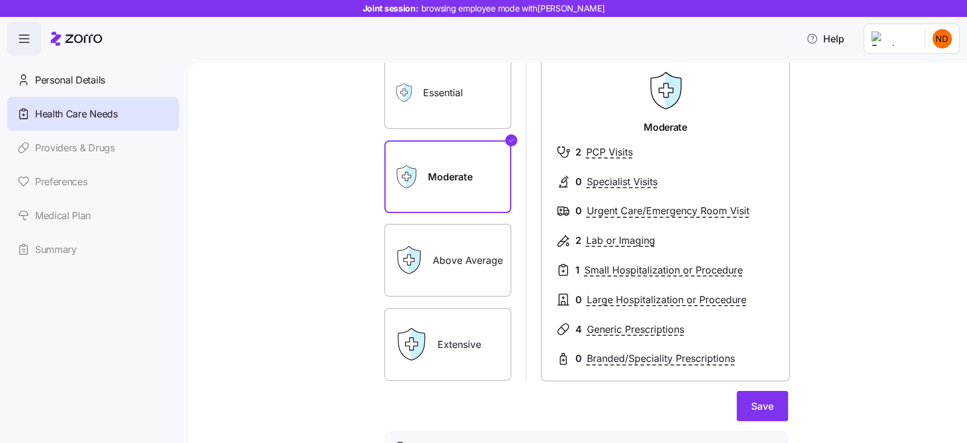
scroll to position [178, 0]
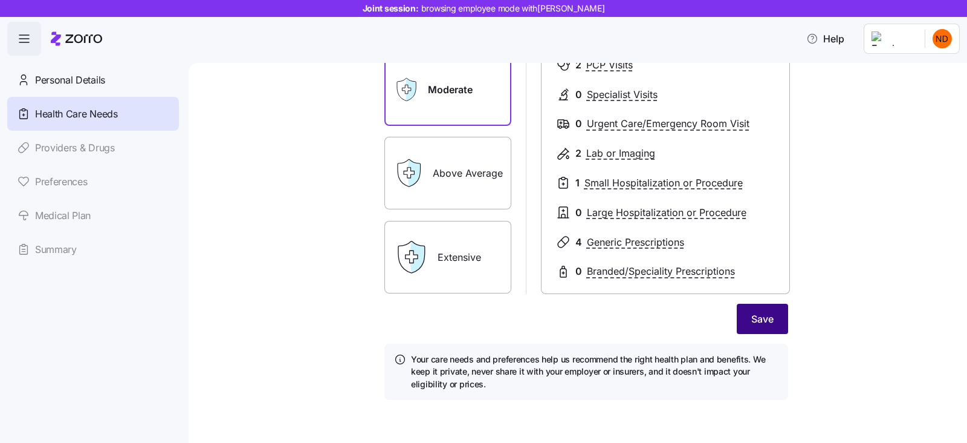
click at [740, 322] on button "Save" at bounding box center [762, 319] width 51 height 30
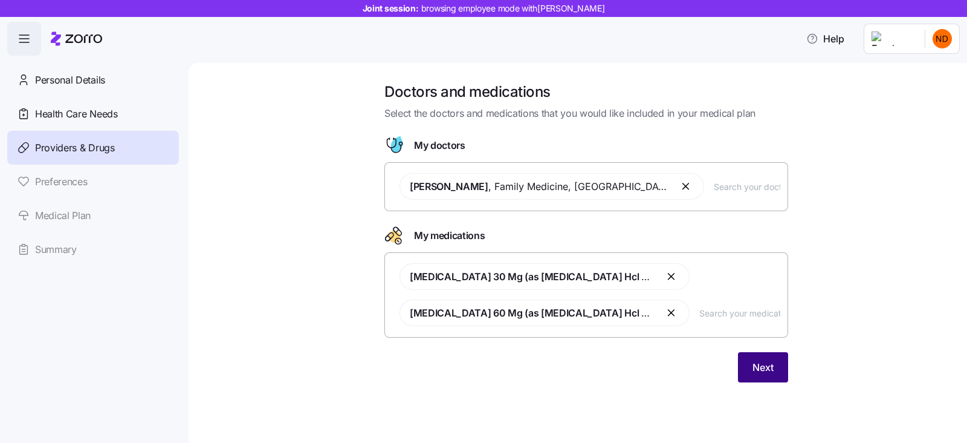
click at [753, 370] on span "Next" at bounding box center [763, 367] width 21 height 15
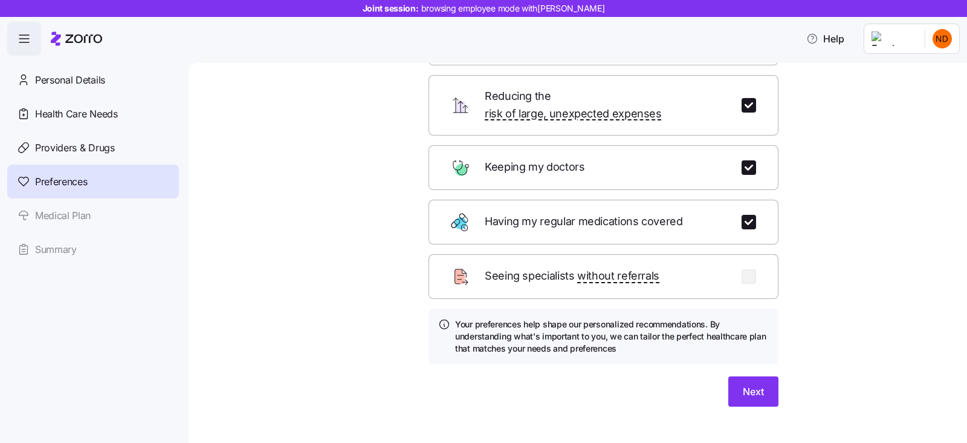
scroll to position [120, 0]
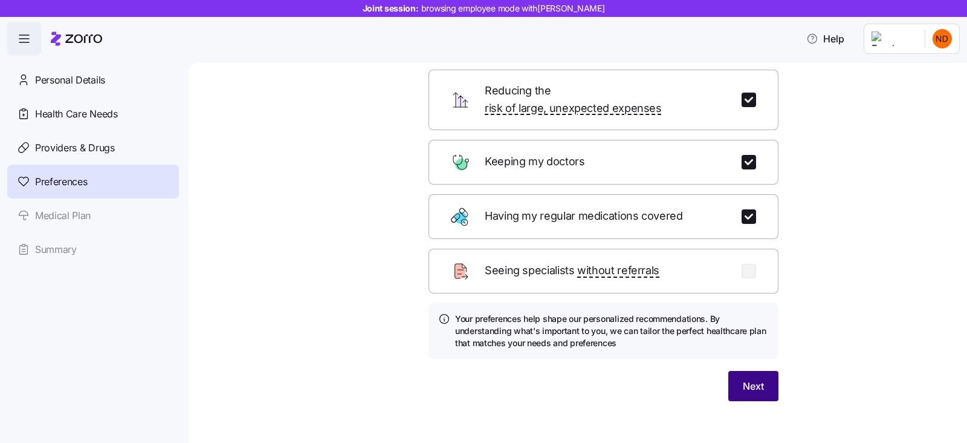
click at [743, 378] on span "Next" at bounding box center [753, 385] width 21 height 15
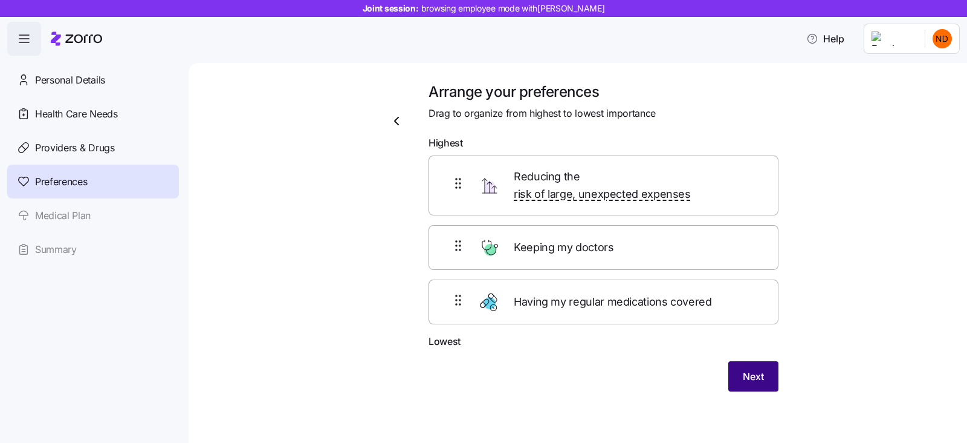
click at [743, 369] on button "Next" at bounding box center [754, 376] width 50 height 30
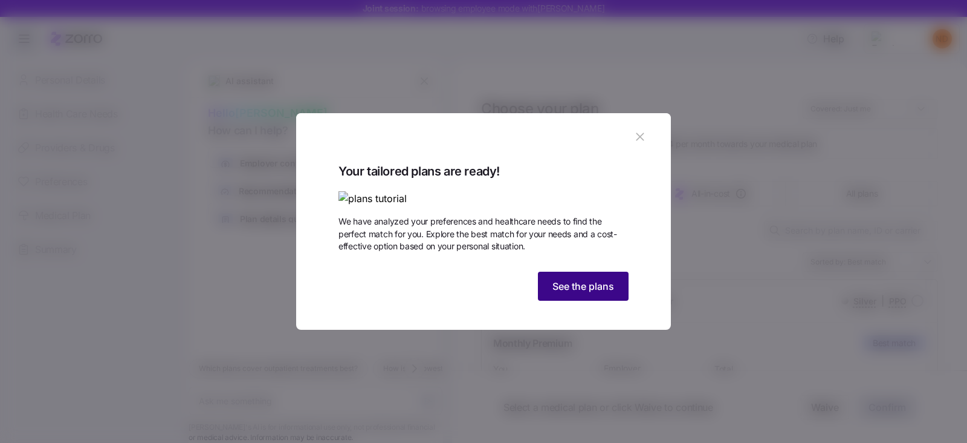
click at [594, 293] on span "See the plans" at bounding box center [584, 286] width 62 height 15
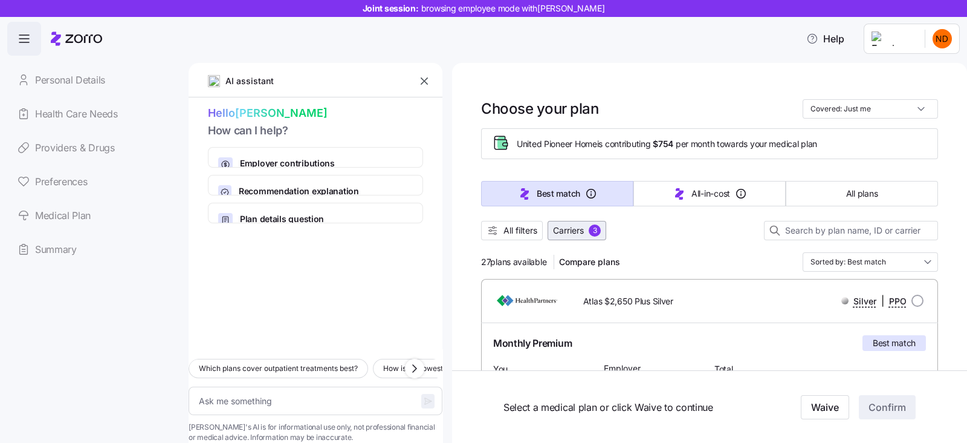
click at [596, 231] on div "3" at bounding box center [595, 230] width 12 height 12
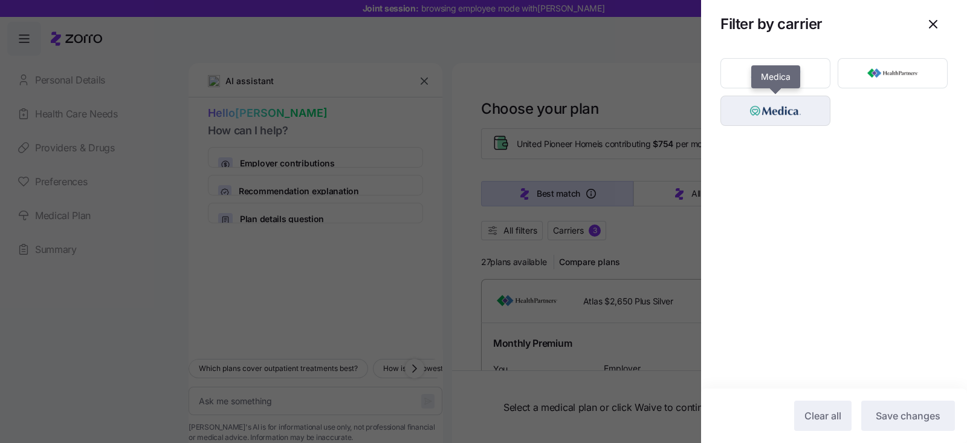
click at [774, 120] on img "button" at bounding box center [776, 111] width 89 height 24
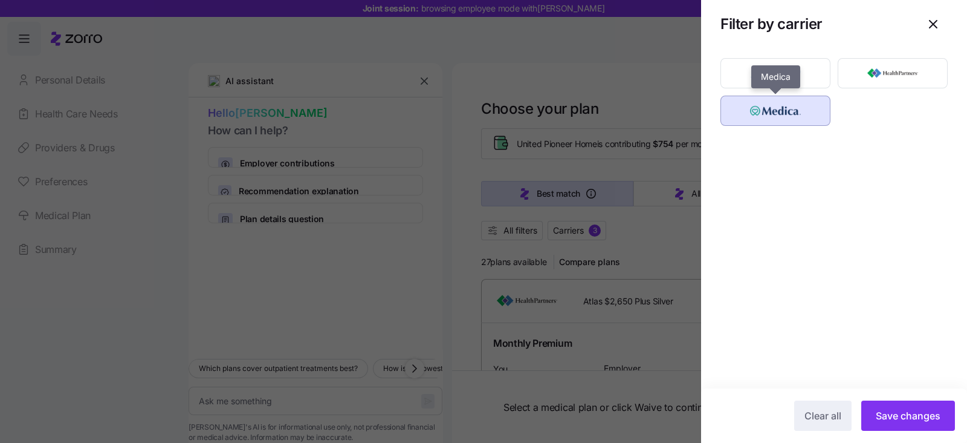
click at [787, 113] on img "button" at bounding box center [776, 111] width 89 height 24
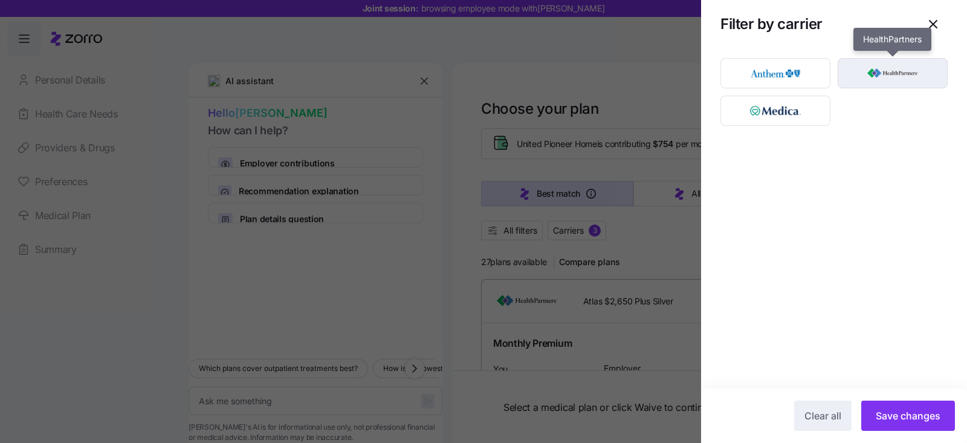
click at [892, 65] on img "button" at bounding box center [893, 73] width 89 height 24
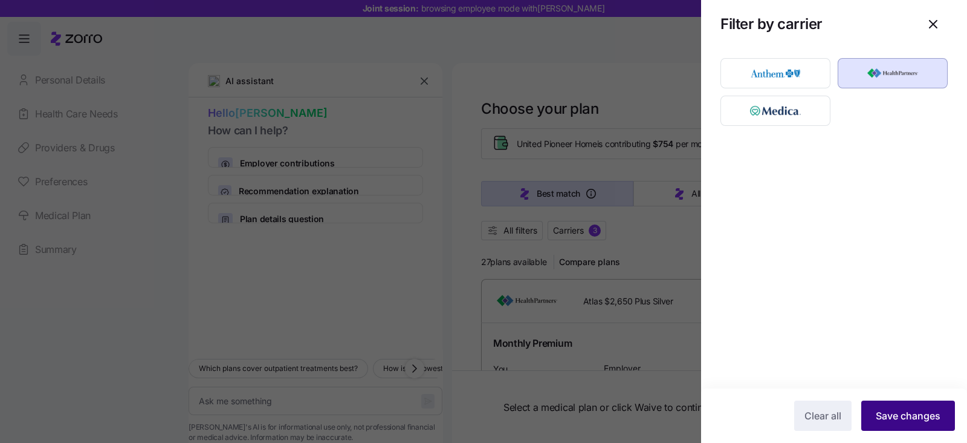
click at [918, 409] on span "Save changes" at bounding box center [908, 415] width 65 height 15
type textarea "x"
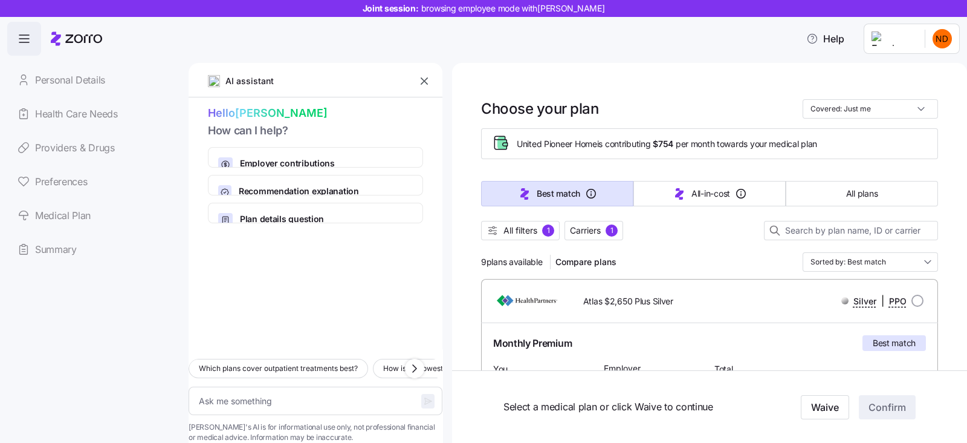
scroll to position [151, 0]
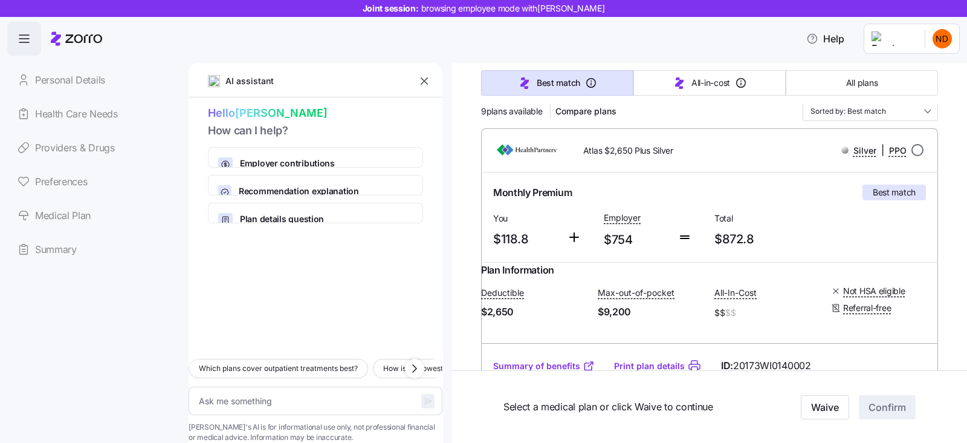
click at [912, 149] on input "radio" at bounding box center [918, 150] width 12 height 12
radio input "true"
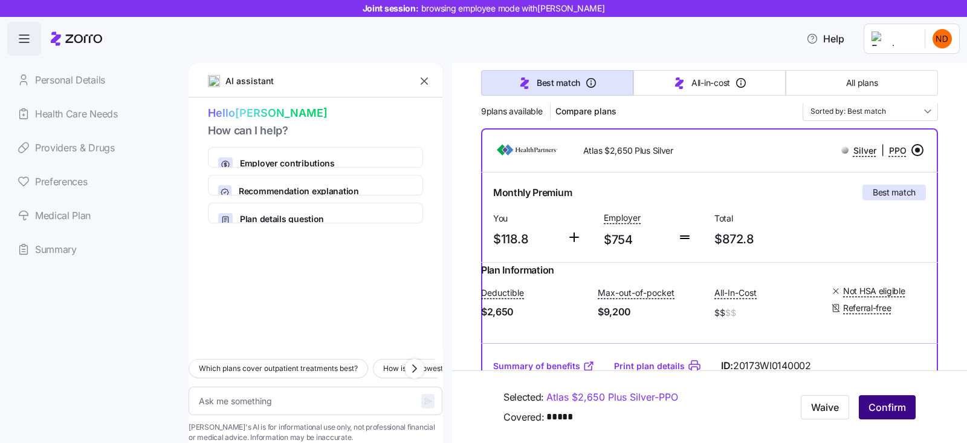
click at [875, 409] on span "Confirm" at bounding box center [887, 407] width 37 height 15
type textarea "x"
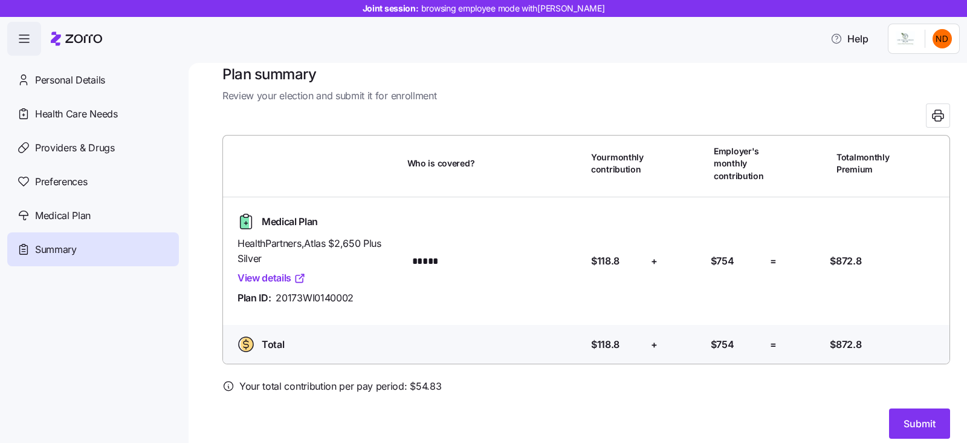
scroll to position [27, 0]
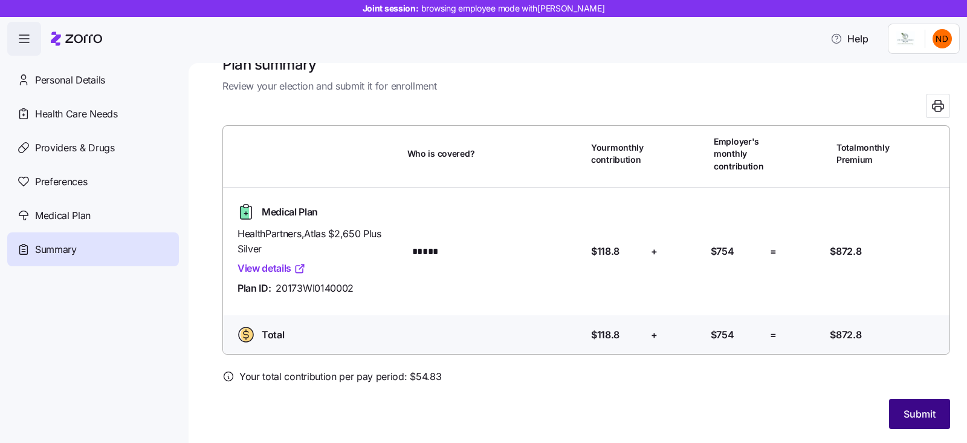
click at [913, 412] on span "Submit" at bounding box center [920, 413] width 32 height 15
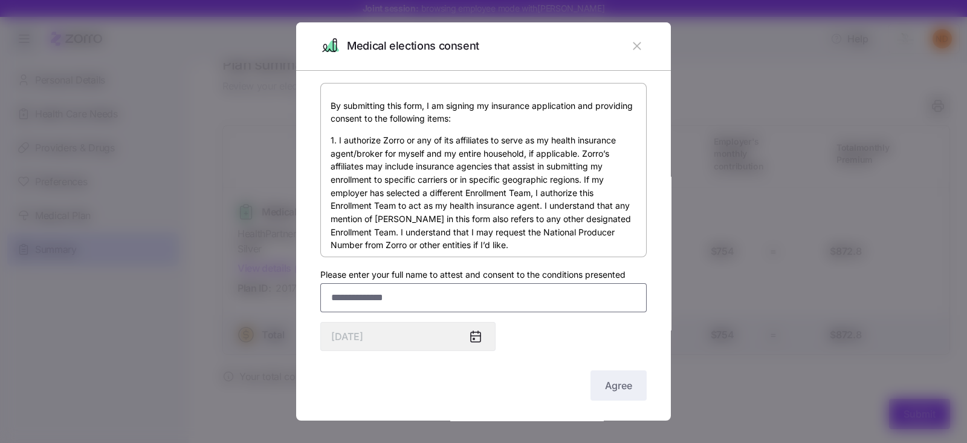
click at [365, 300] on input "Please enter your full name to attest and consent to the conditions presented" at bounding box center [483, 297] width 326 height 29
type input "**********"
click at [605, 391] on span "Agree" at bounding box center [618, 385] width 27 height 15
